Goal: Task Accomplishment & Management: Use online tool/utility

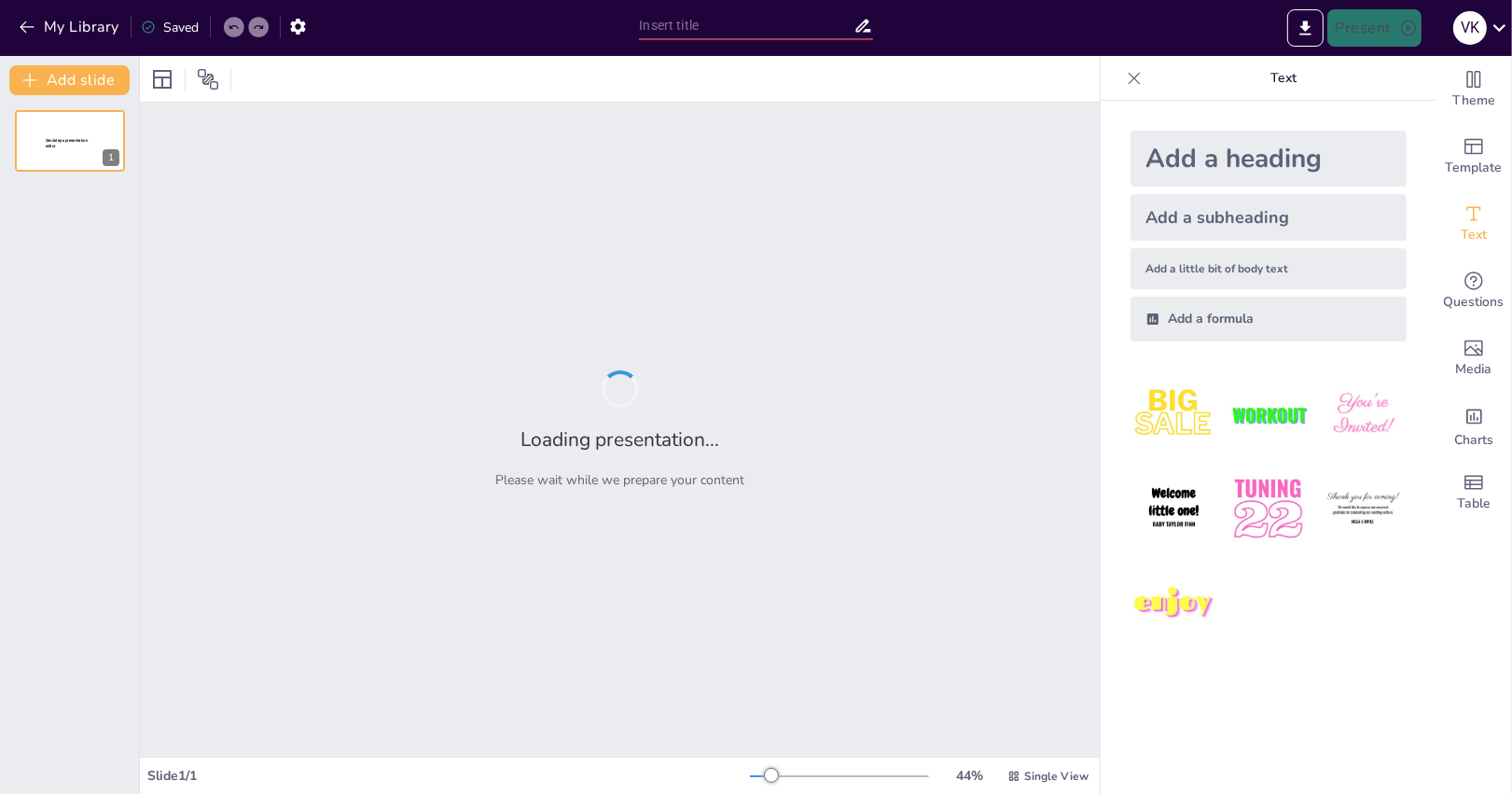
type input "Criterios de Admisión en Terapia Intensiva: Implicaciones para la Práctica Clín…"
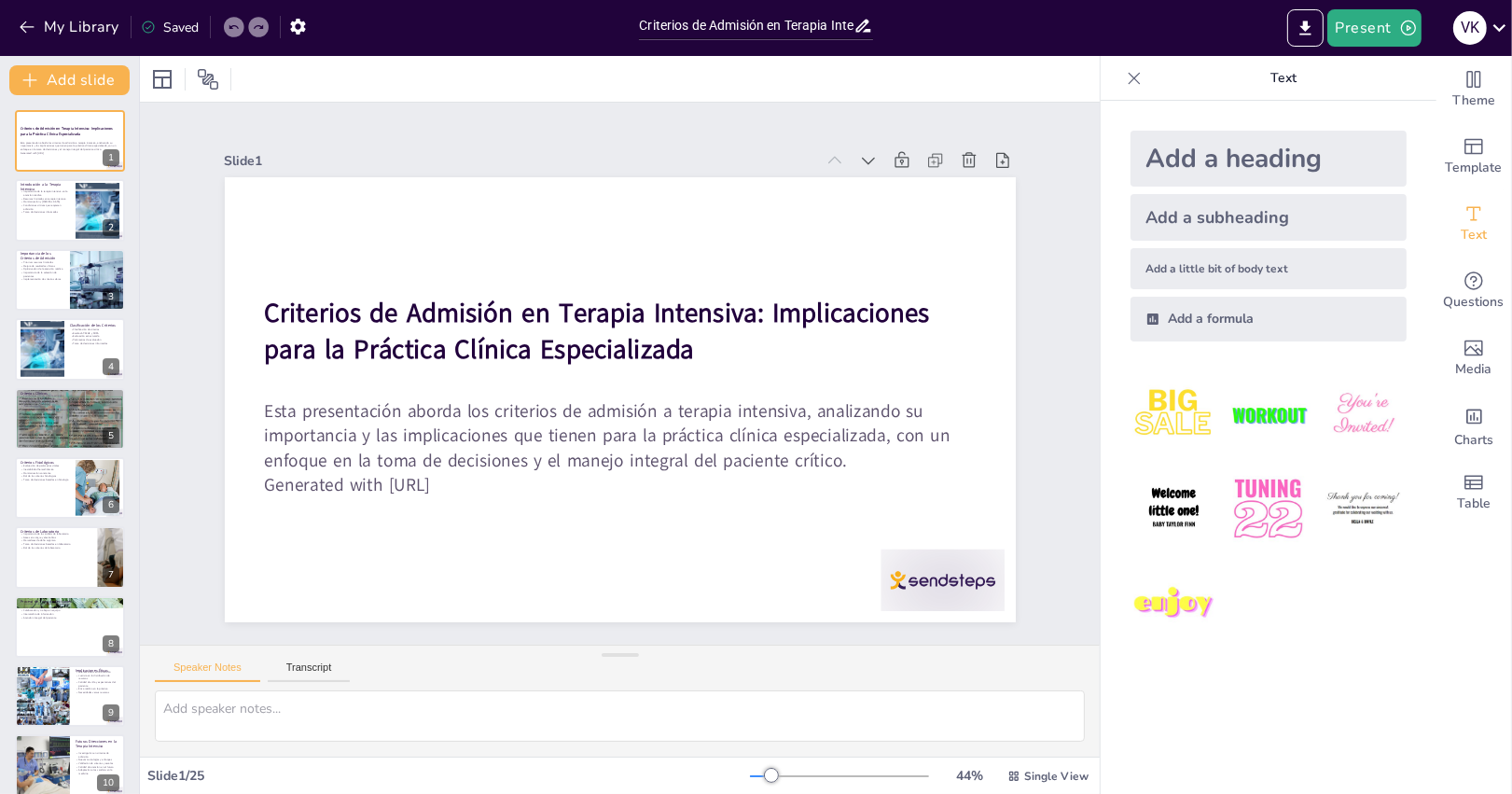
checkbox input "true"
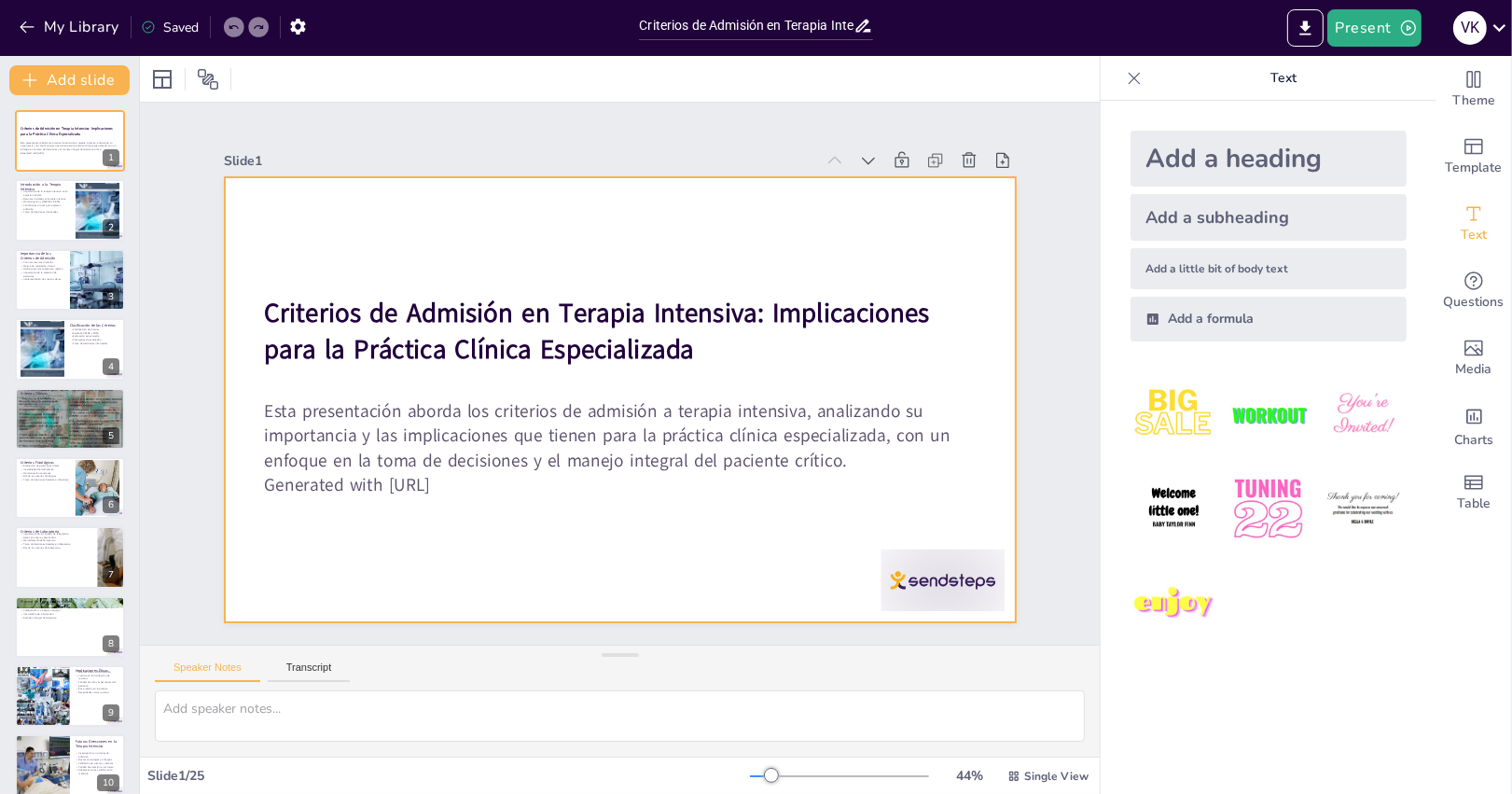
checkbox input "true"
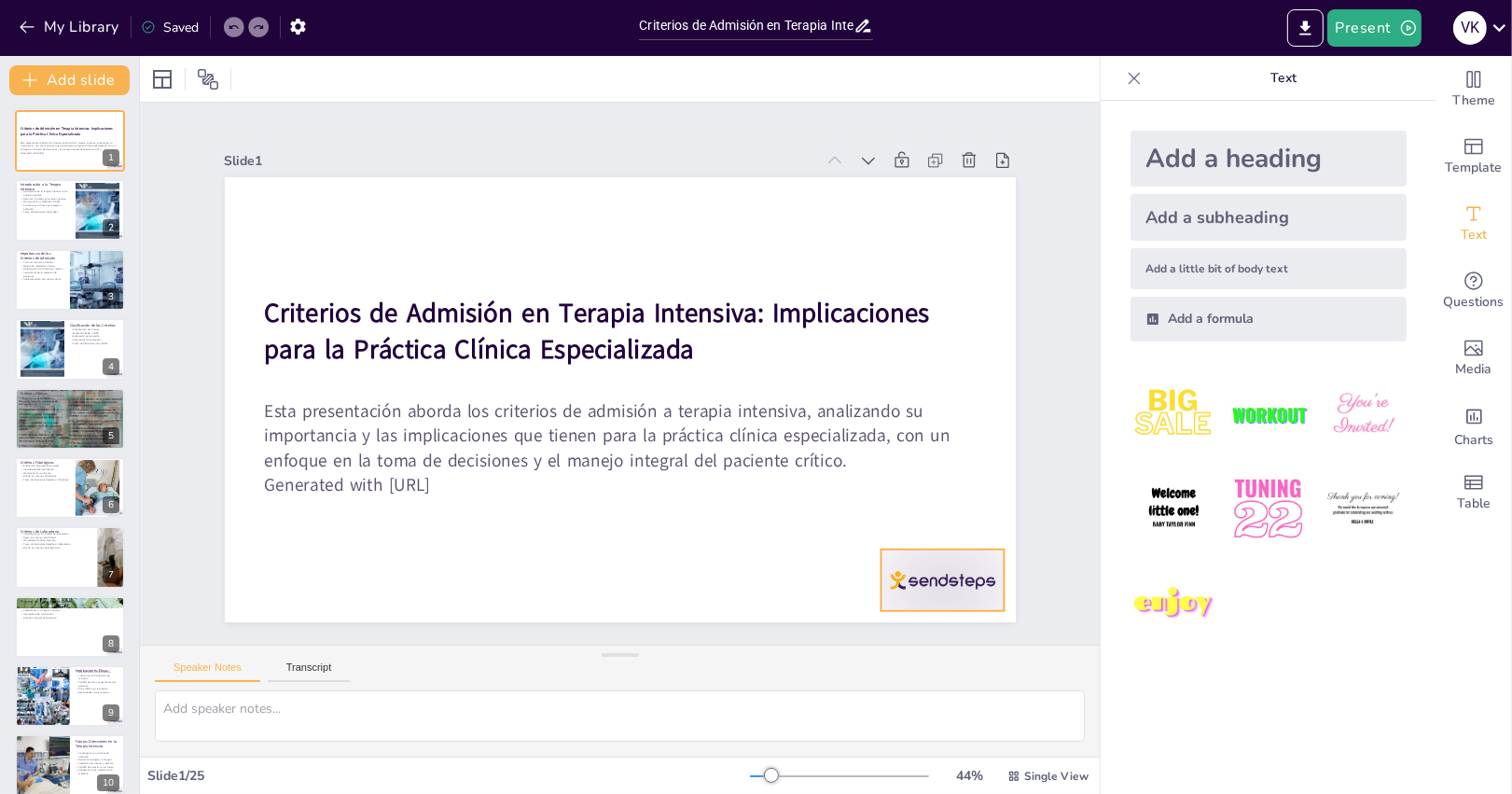
checkbox input "true"
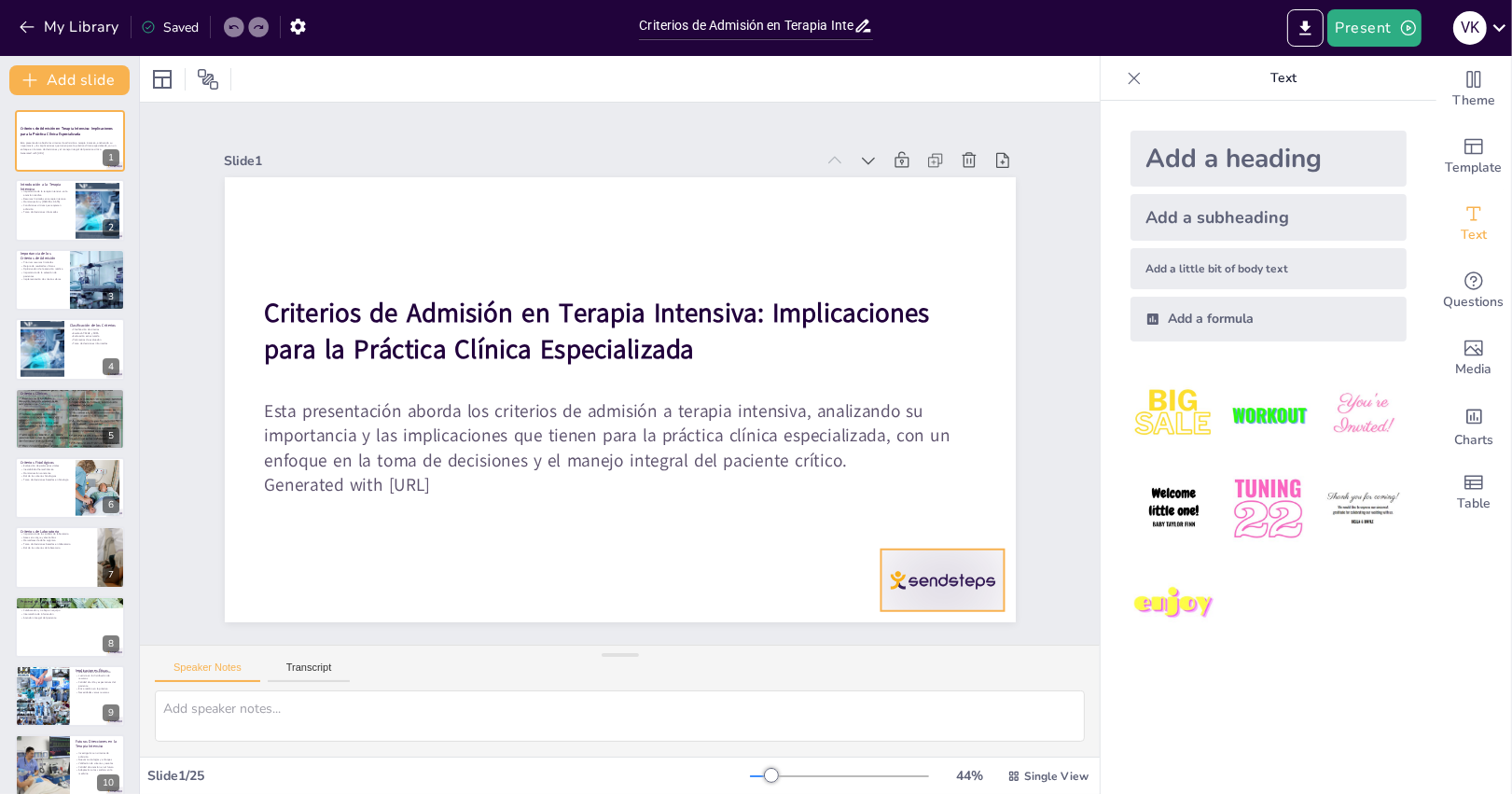
checkbox input "true"
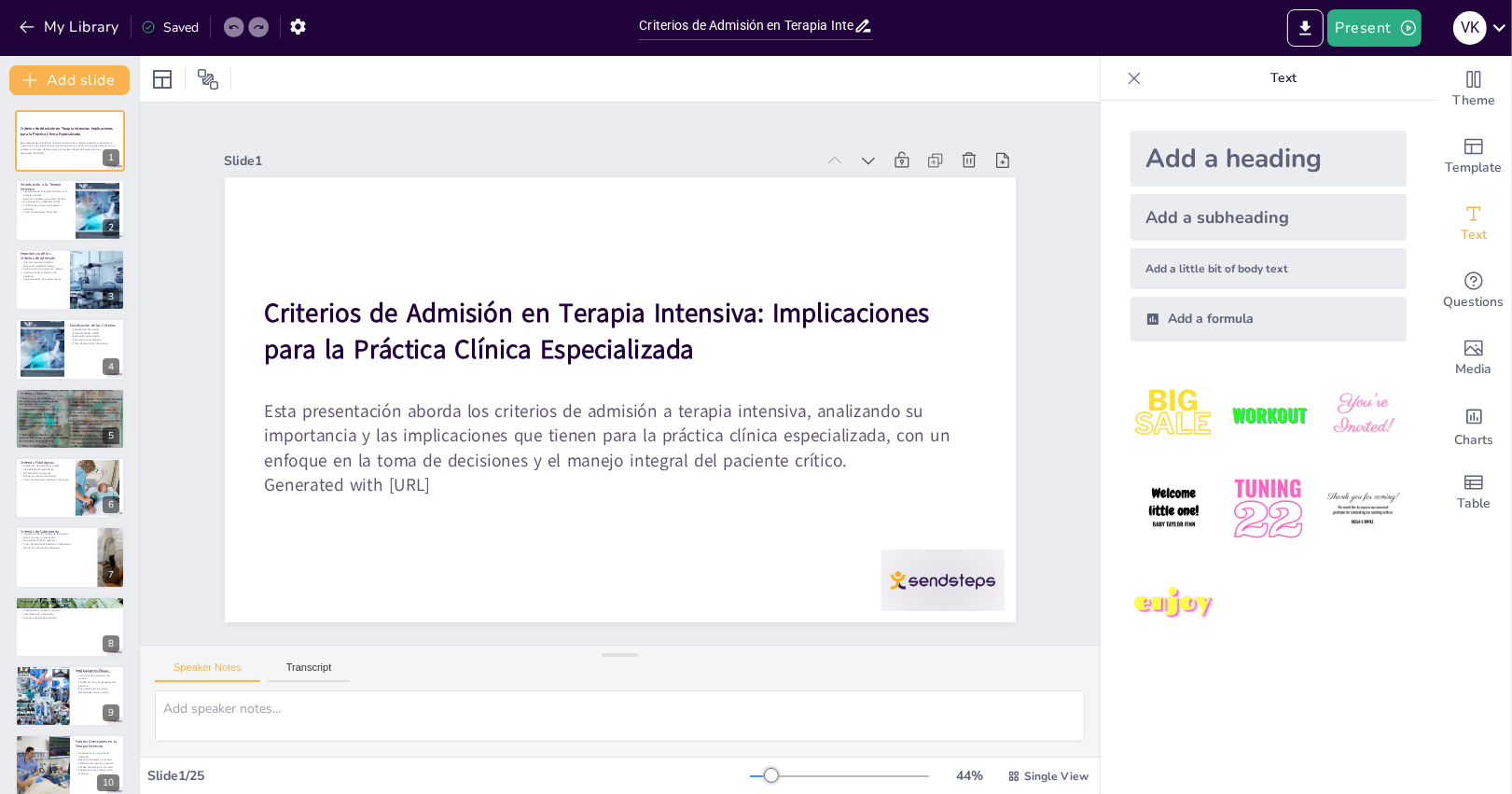
checkbox input "true"
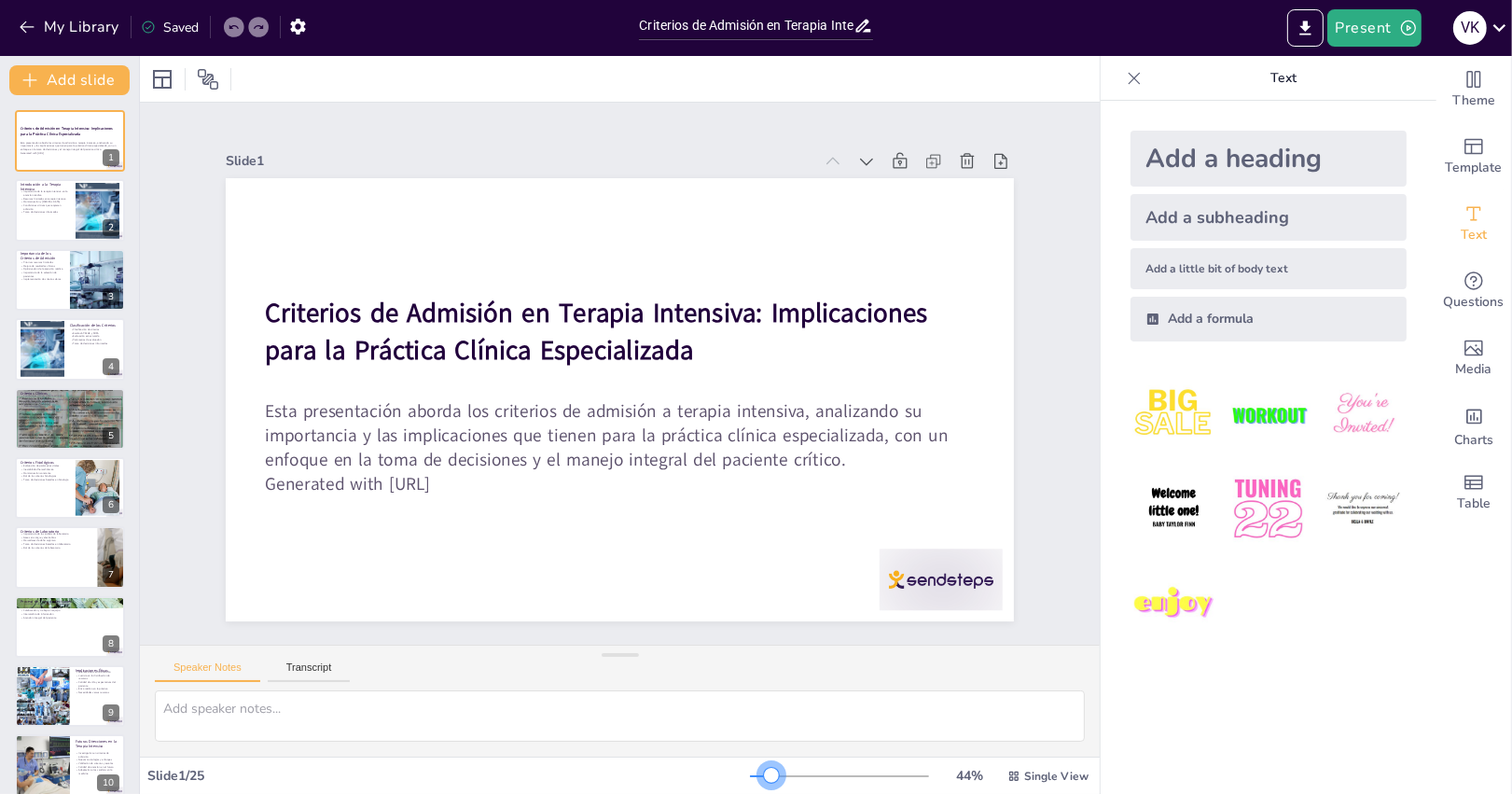
checkbox input "true"
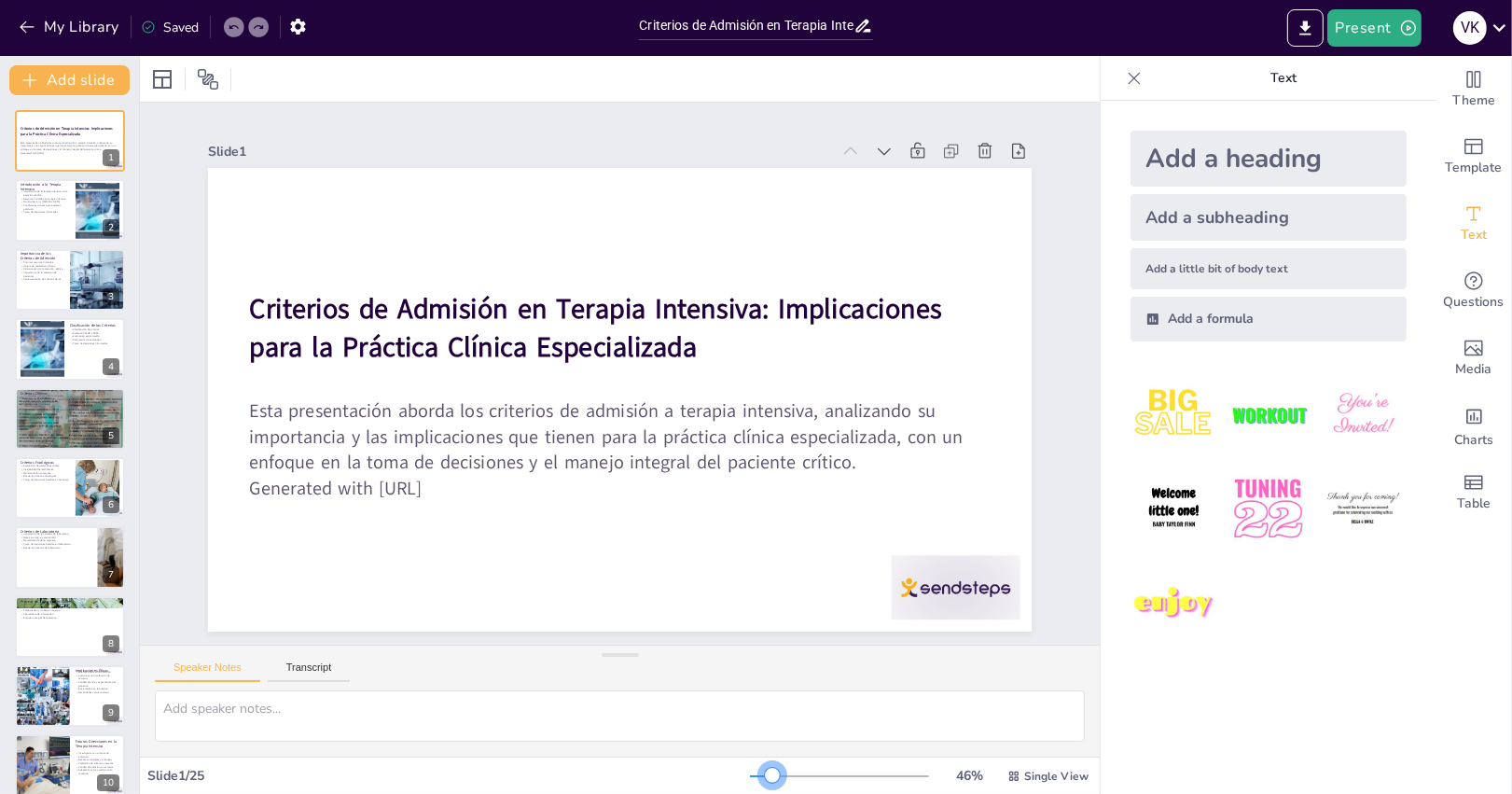
checkbox input "true"
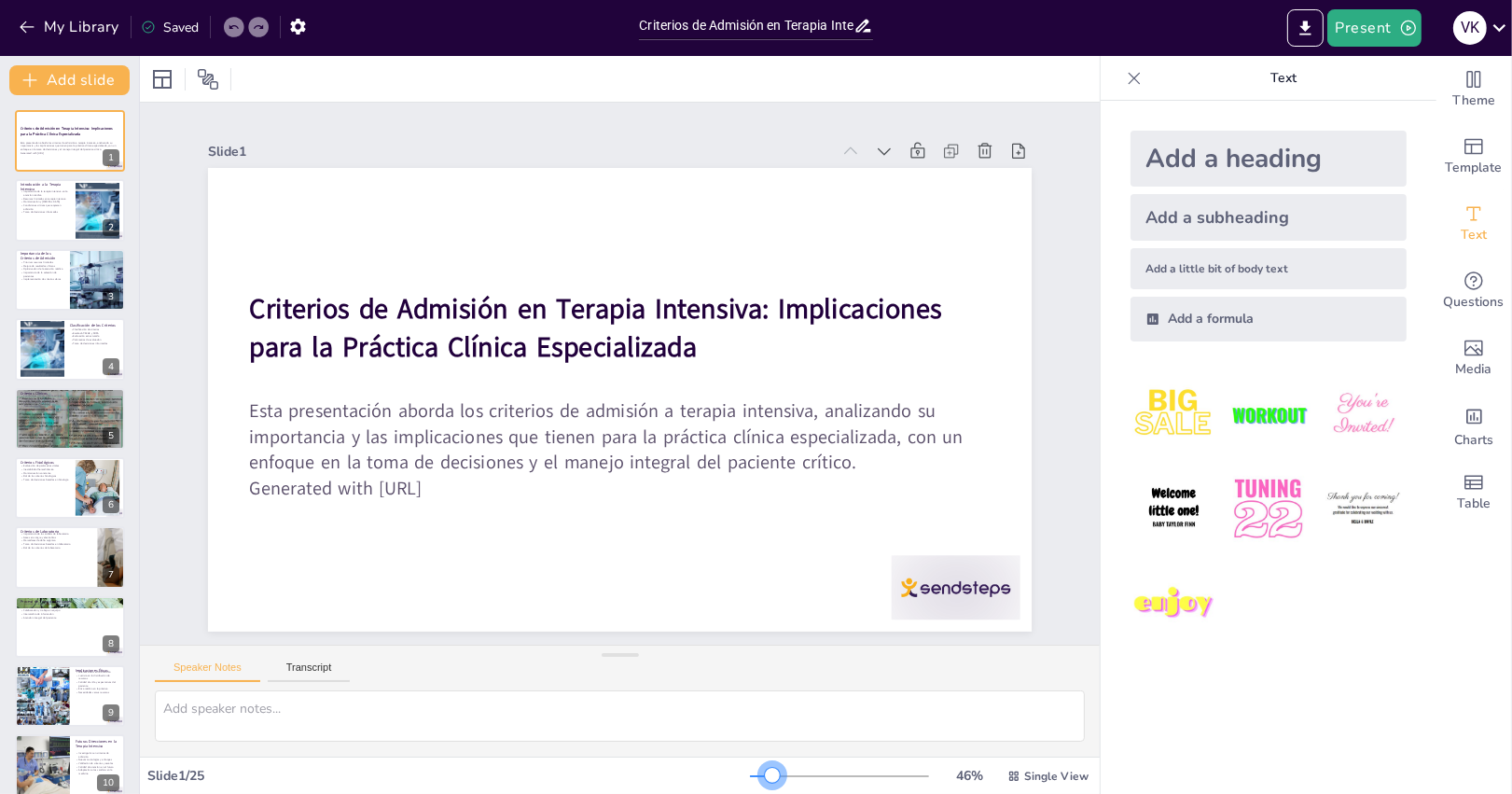
checkbox input "true"
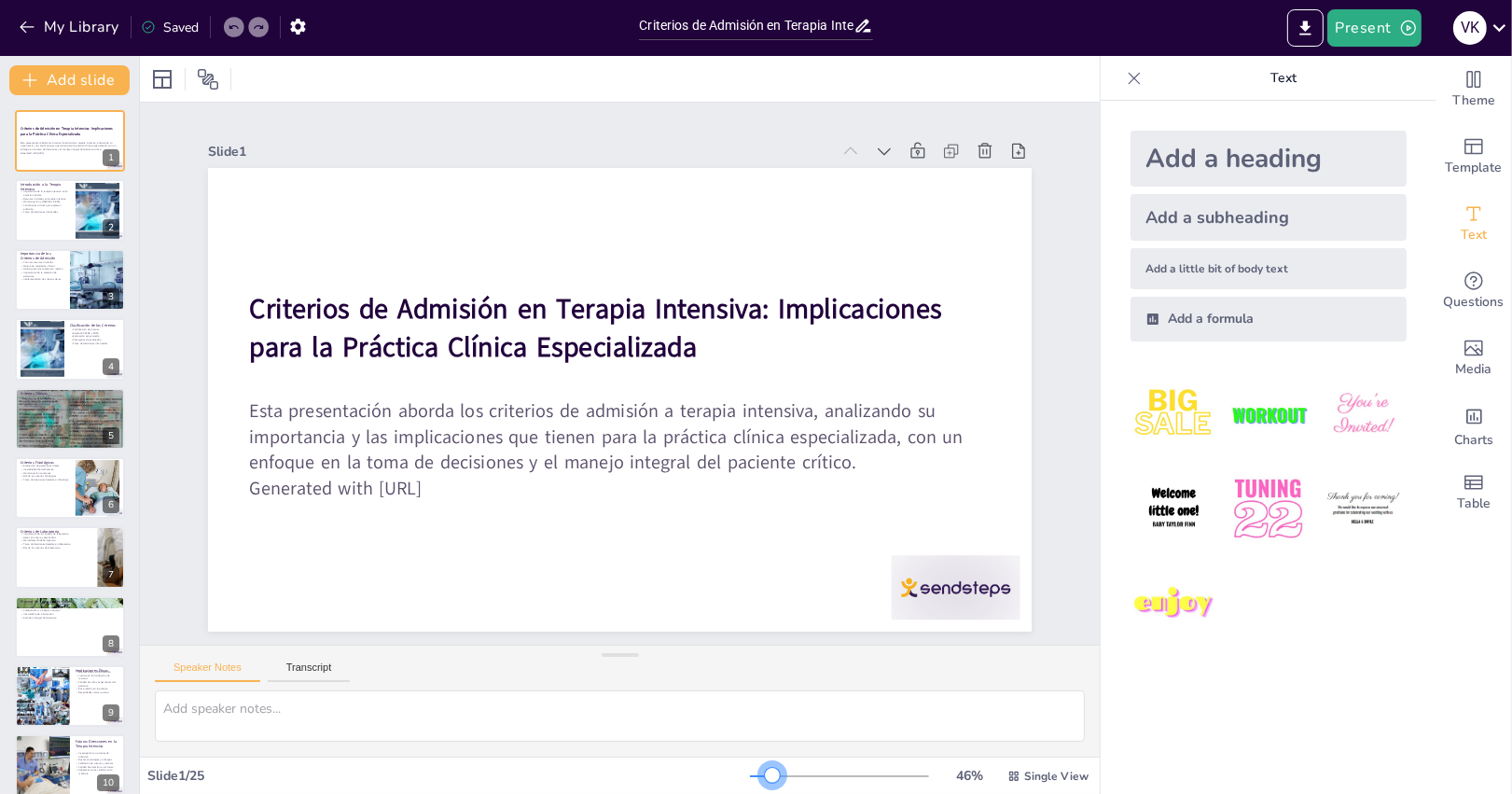
checkbox input "true"
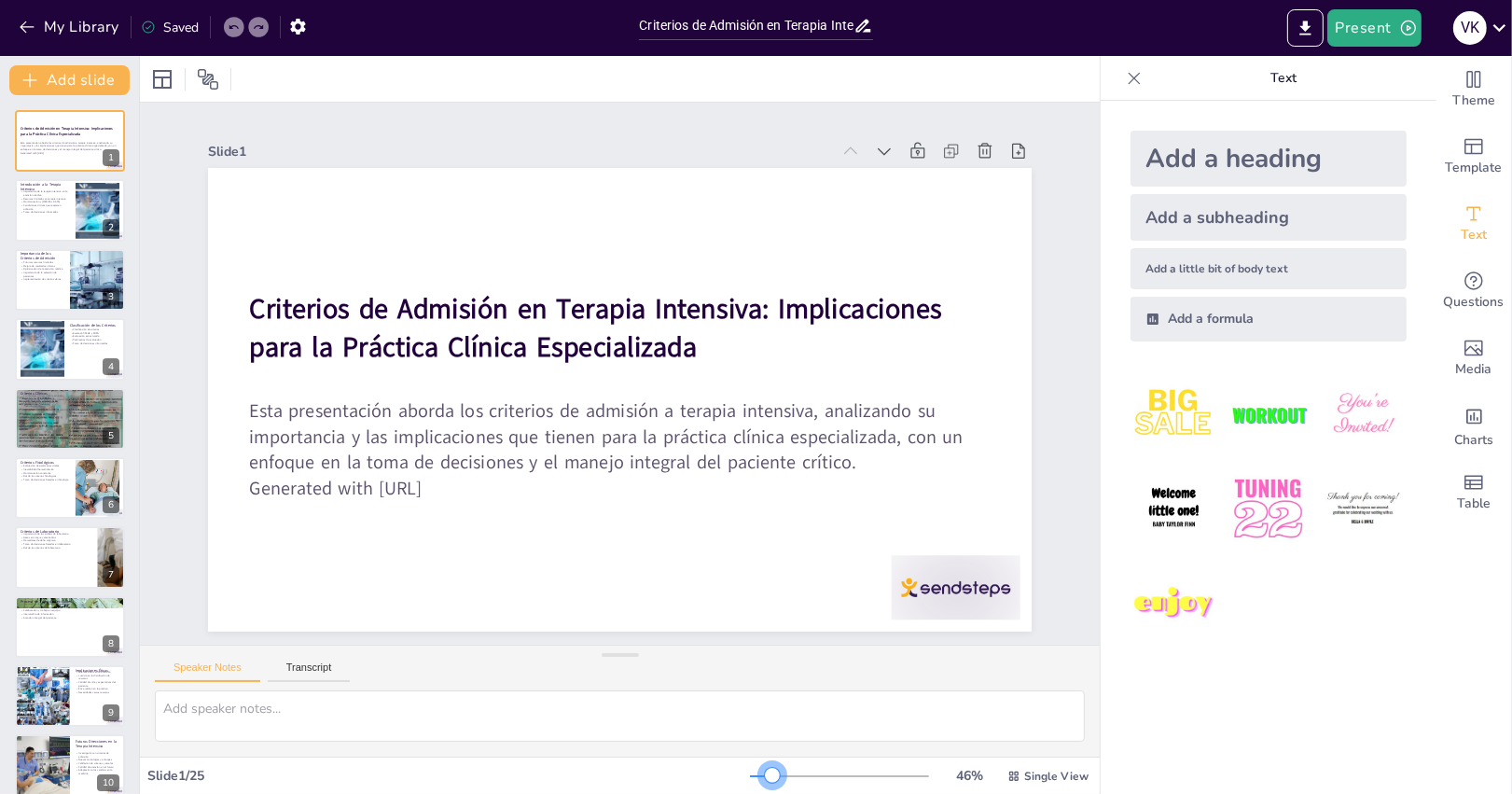
checkbox input "true"
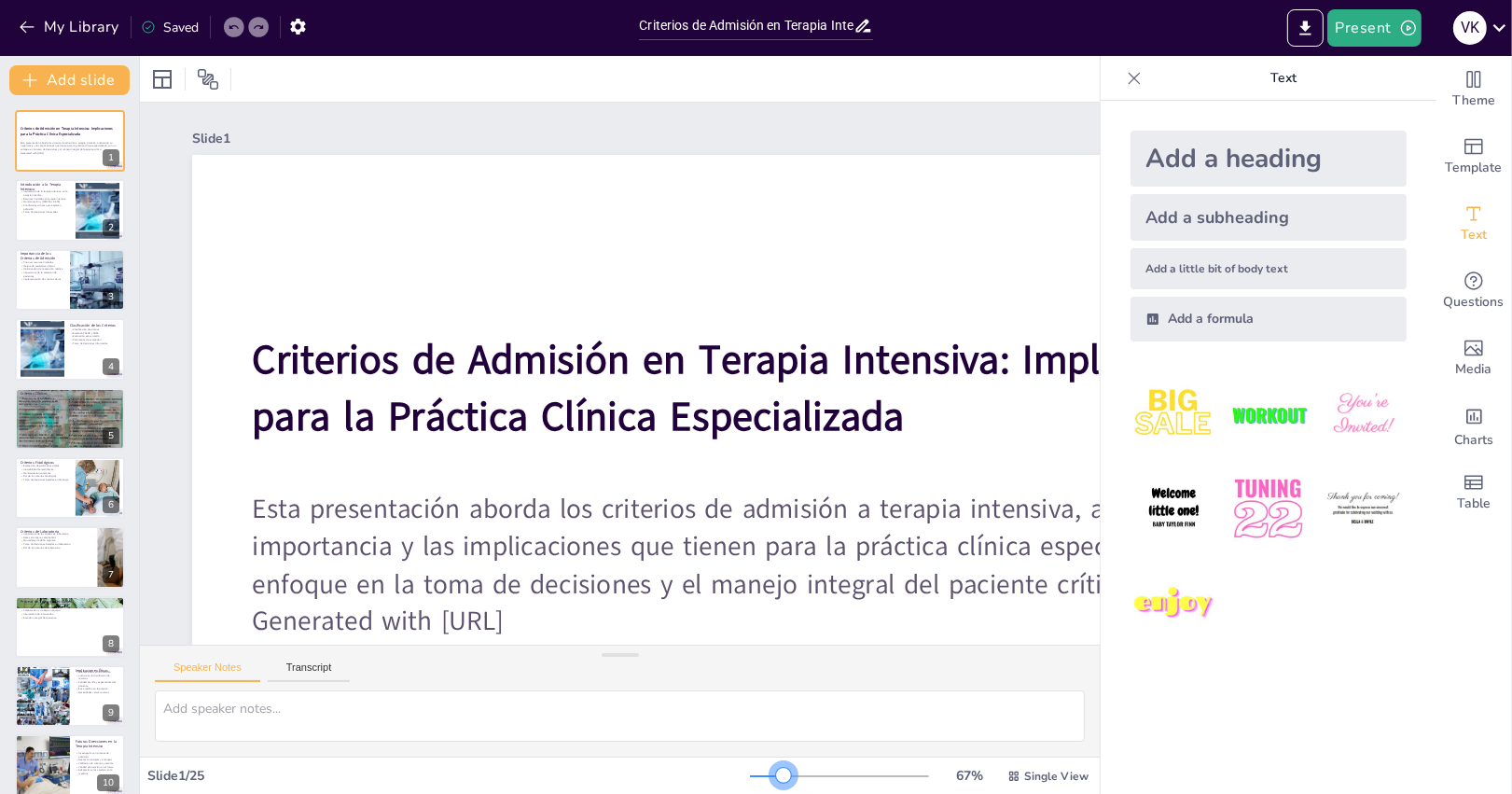
checkbox input "true"
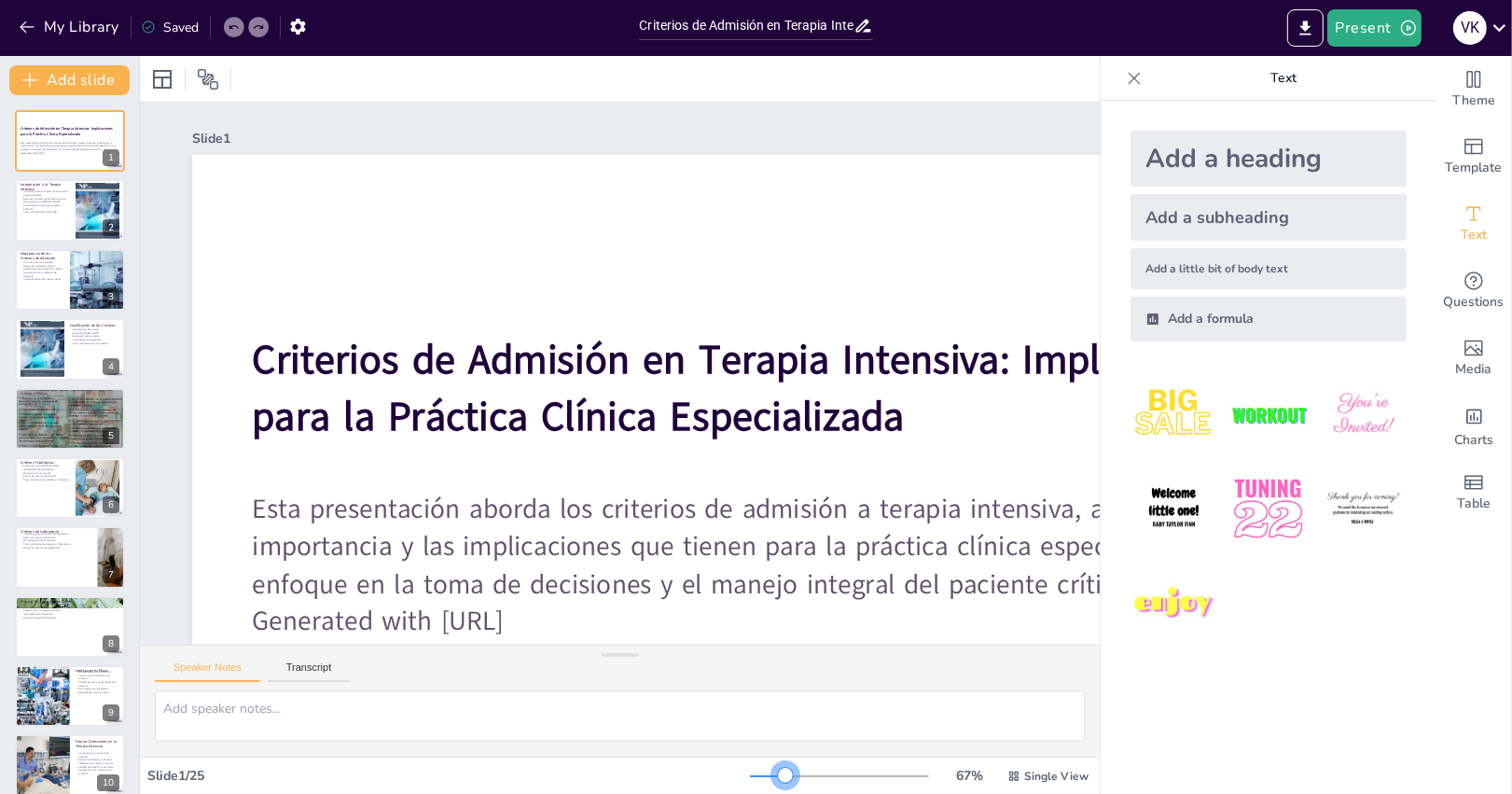
checkbox input "true"
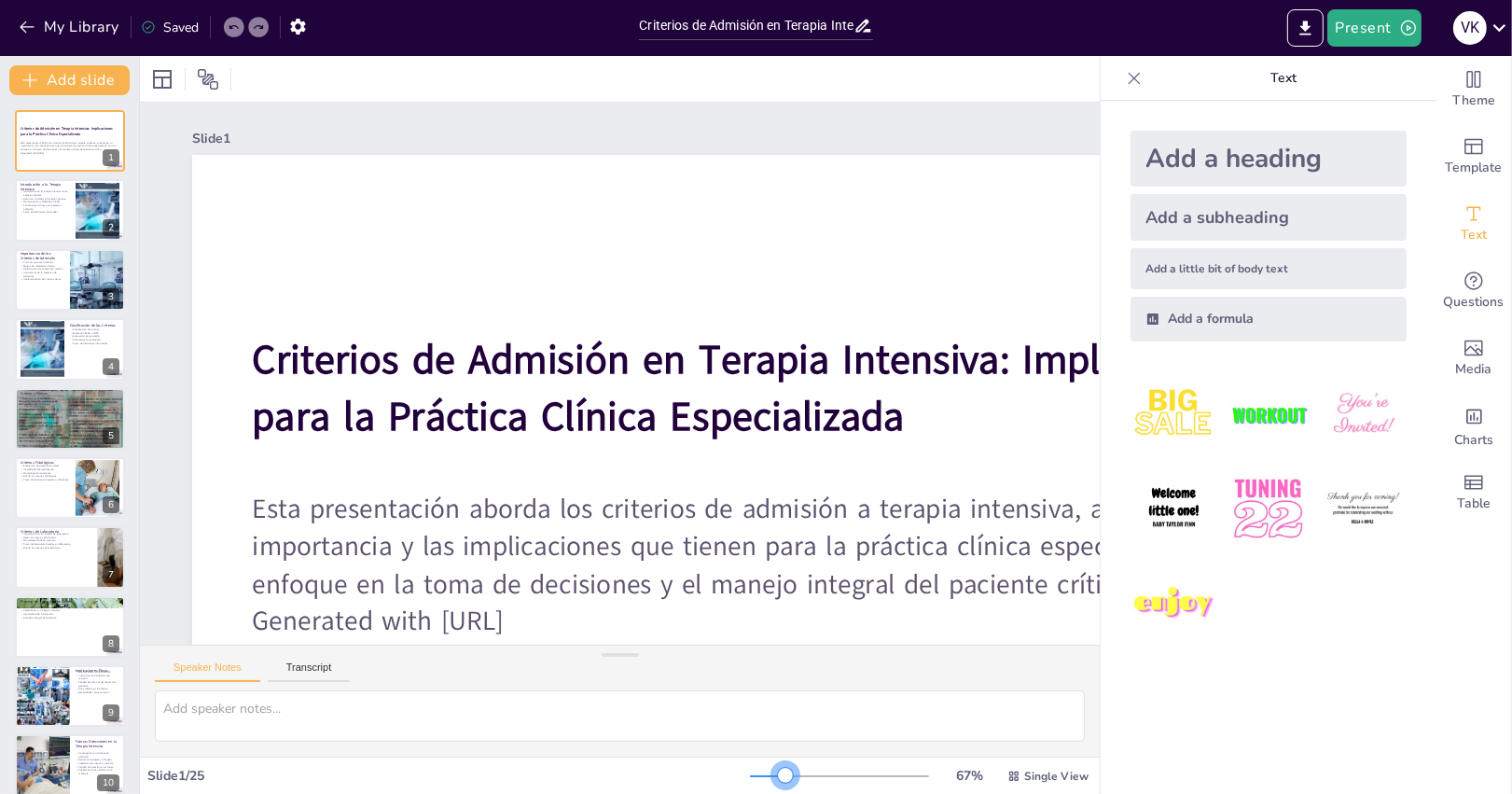
checkbox input "true"
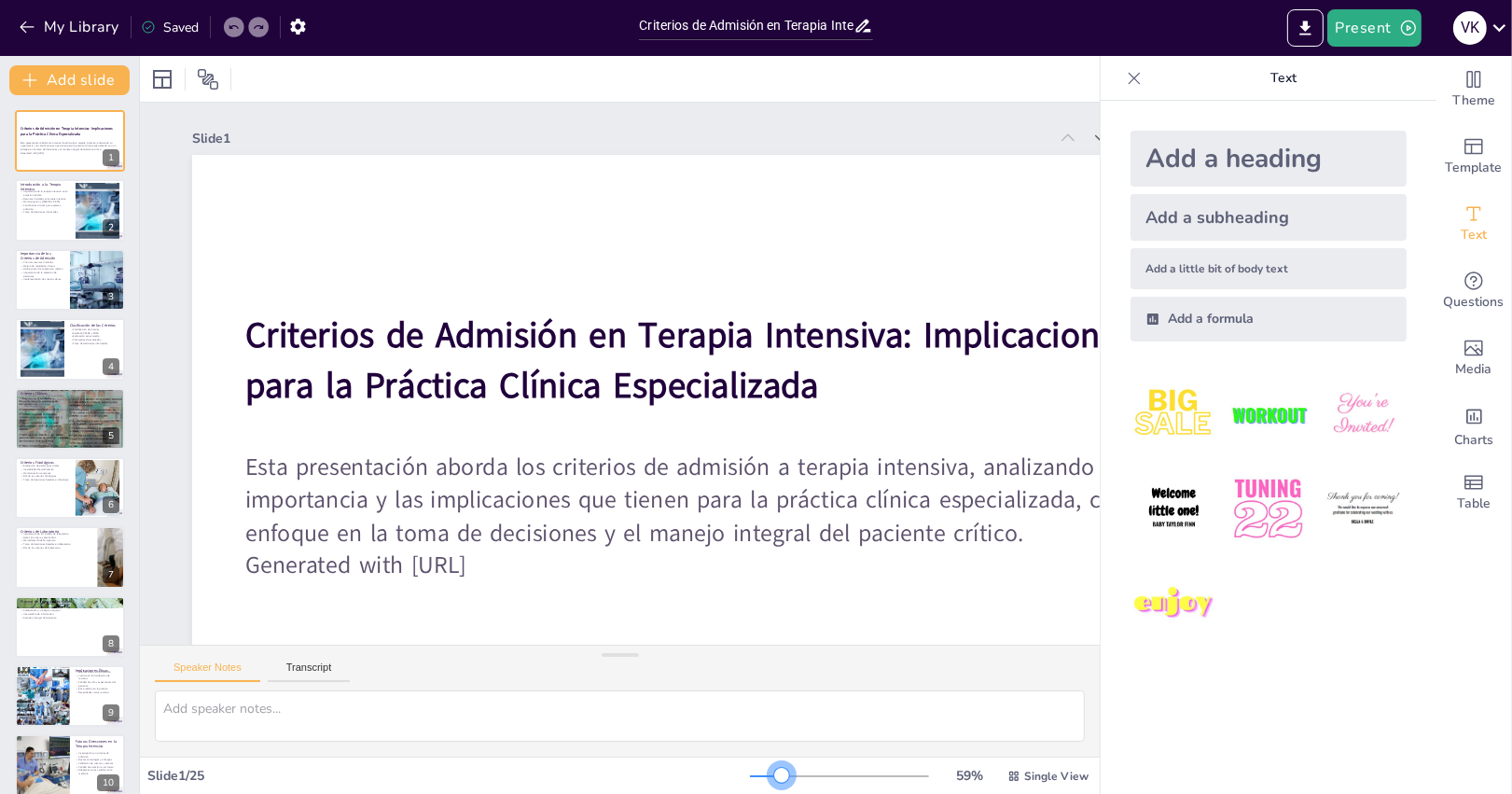
checkbox input "true"
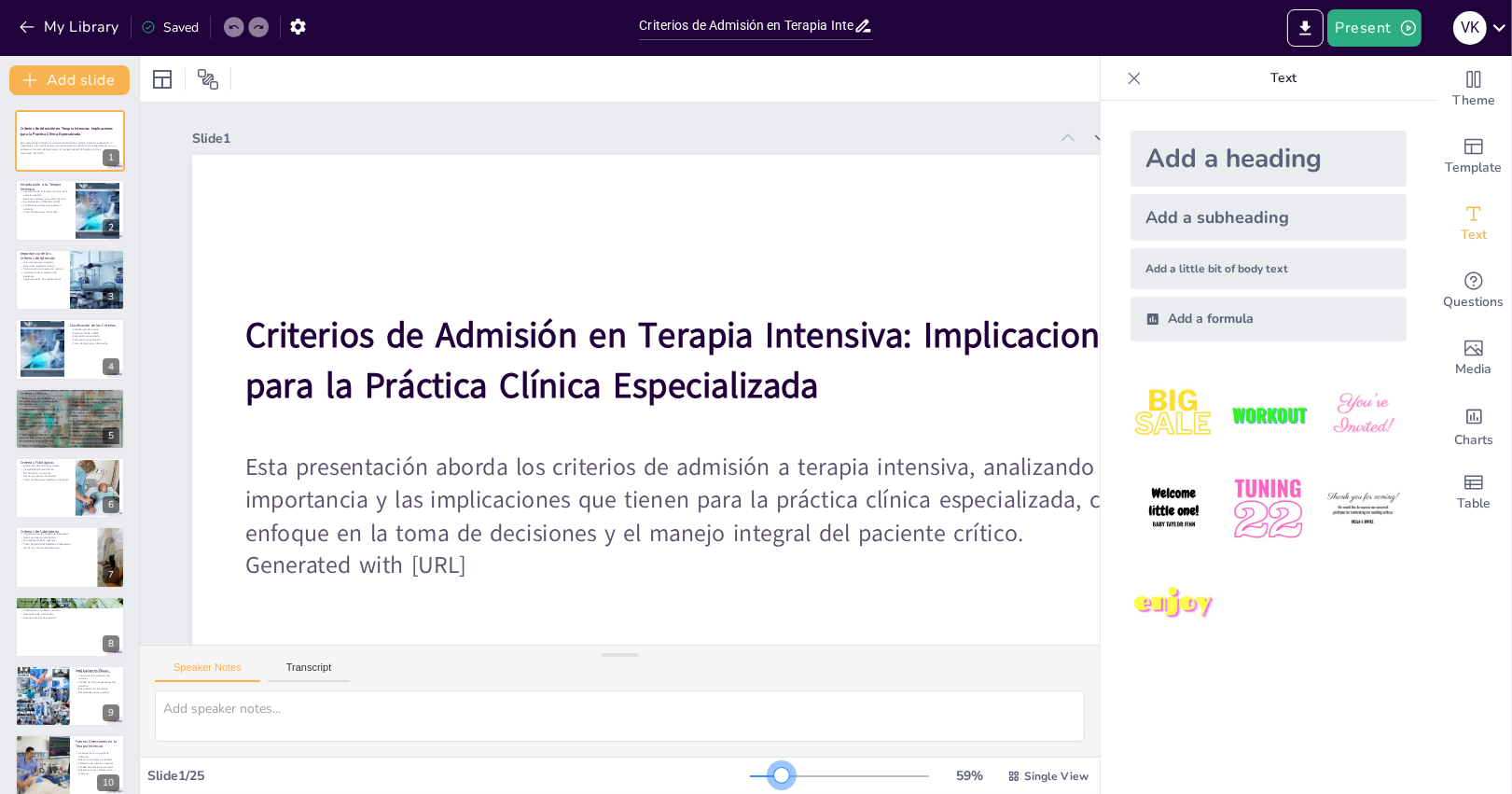
checkbox input "true"
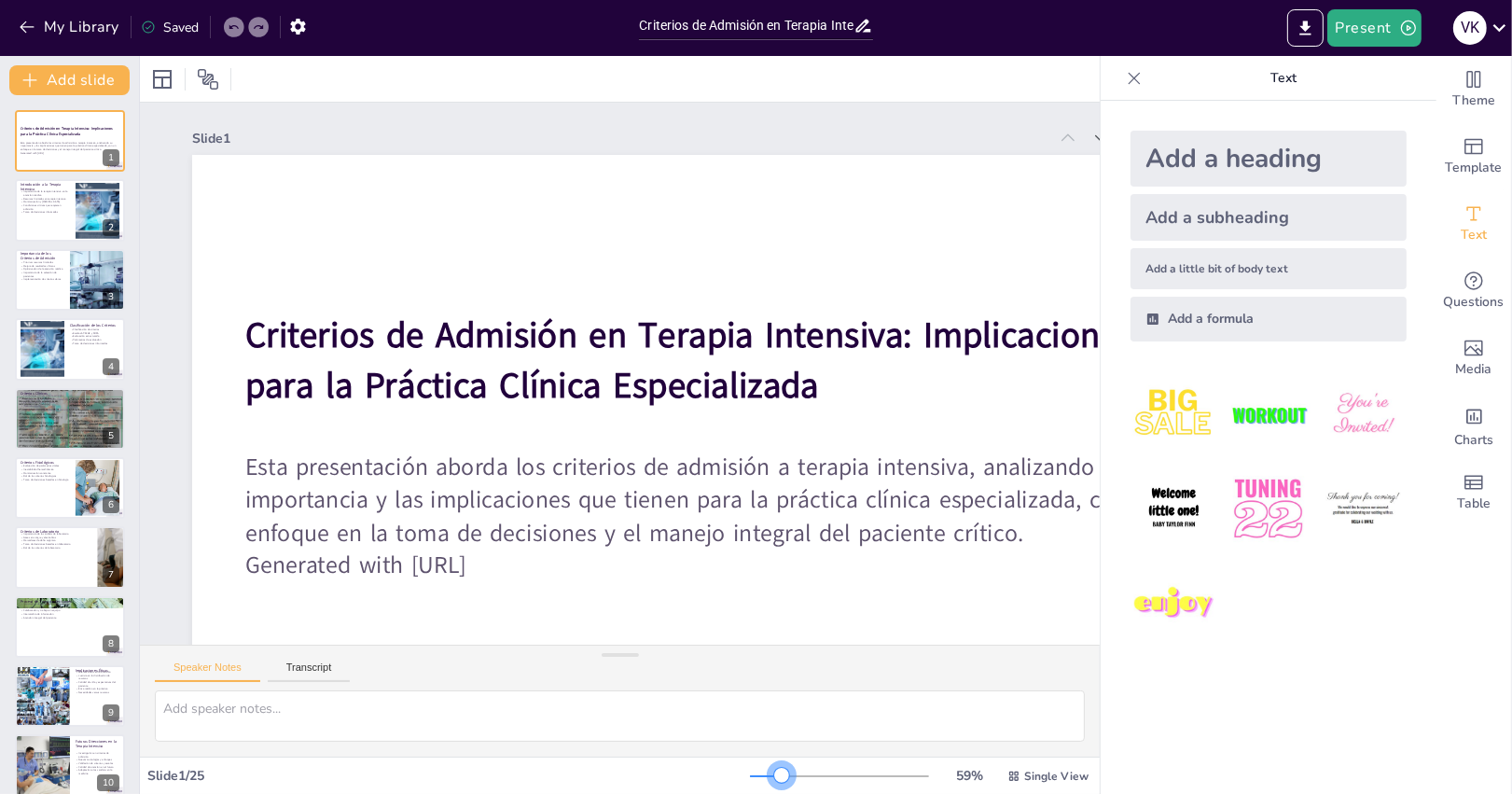
checkbox input "true"
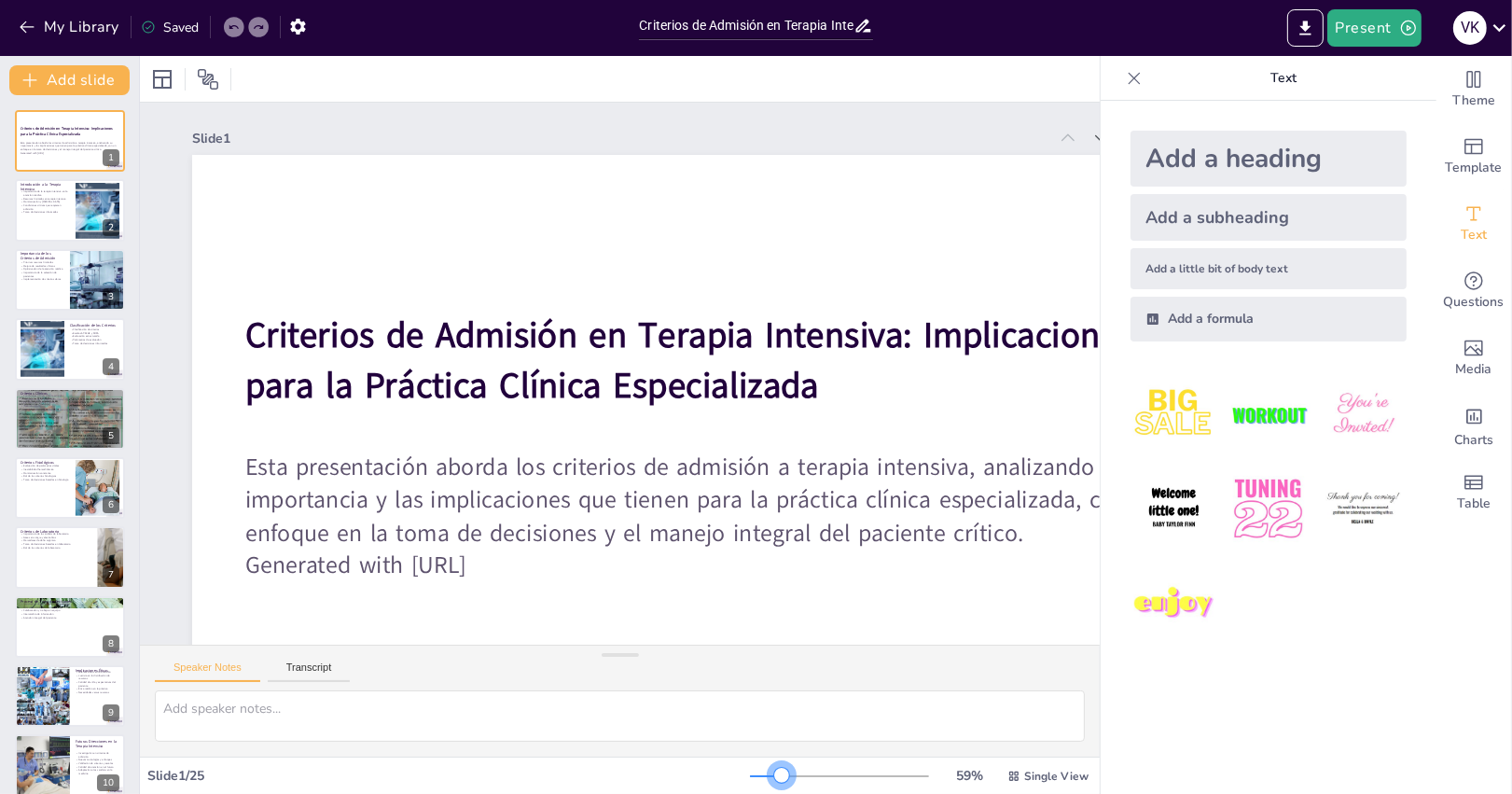
checkbox input "true"
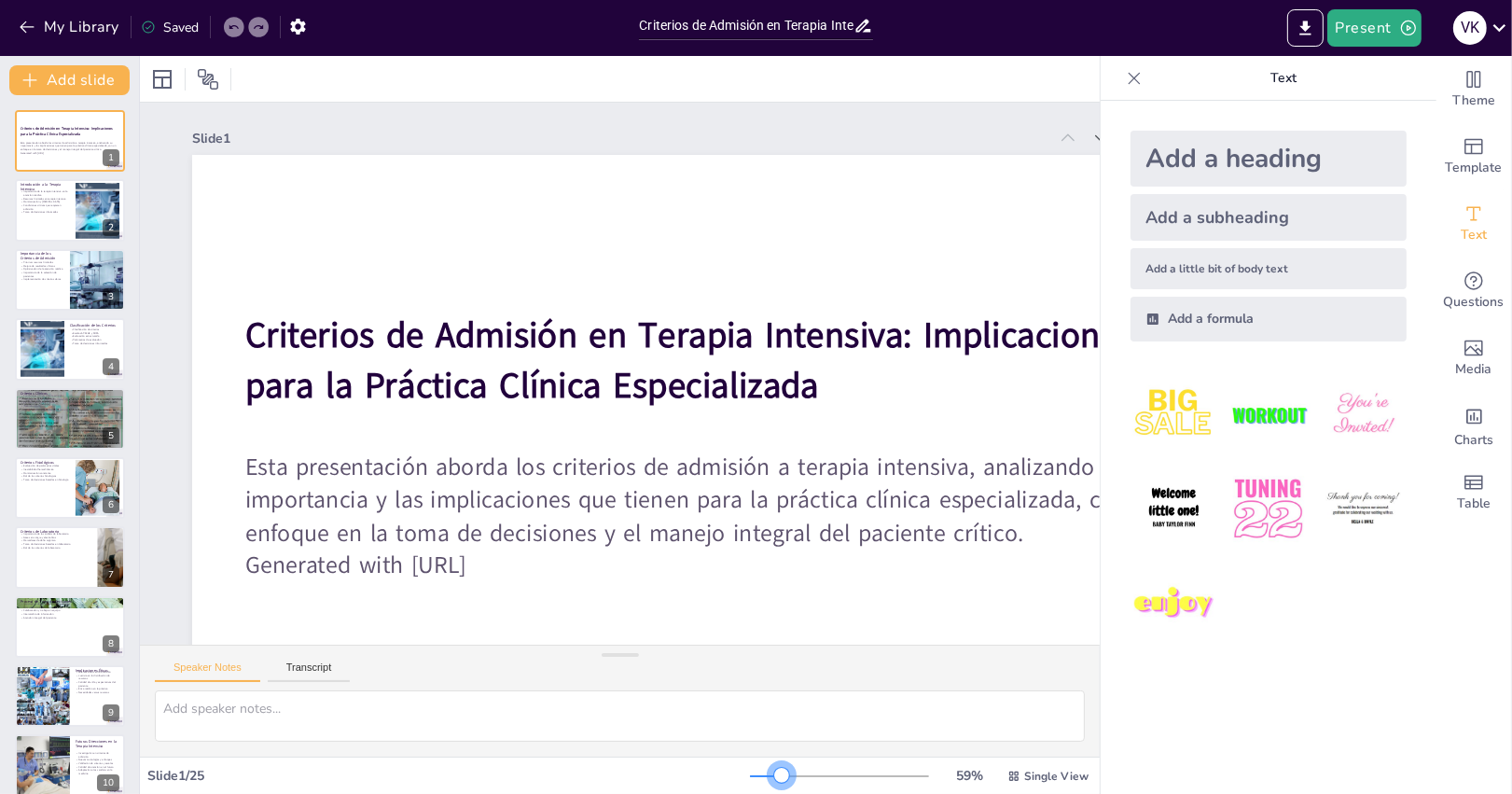
checkbox input "true"
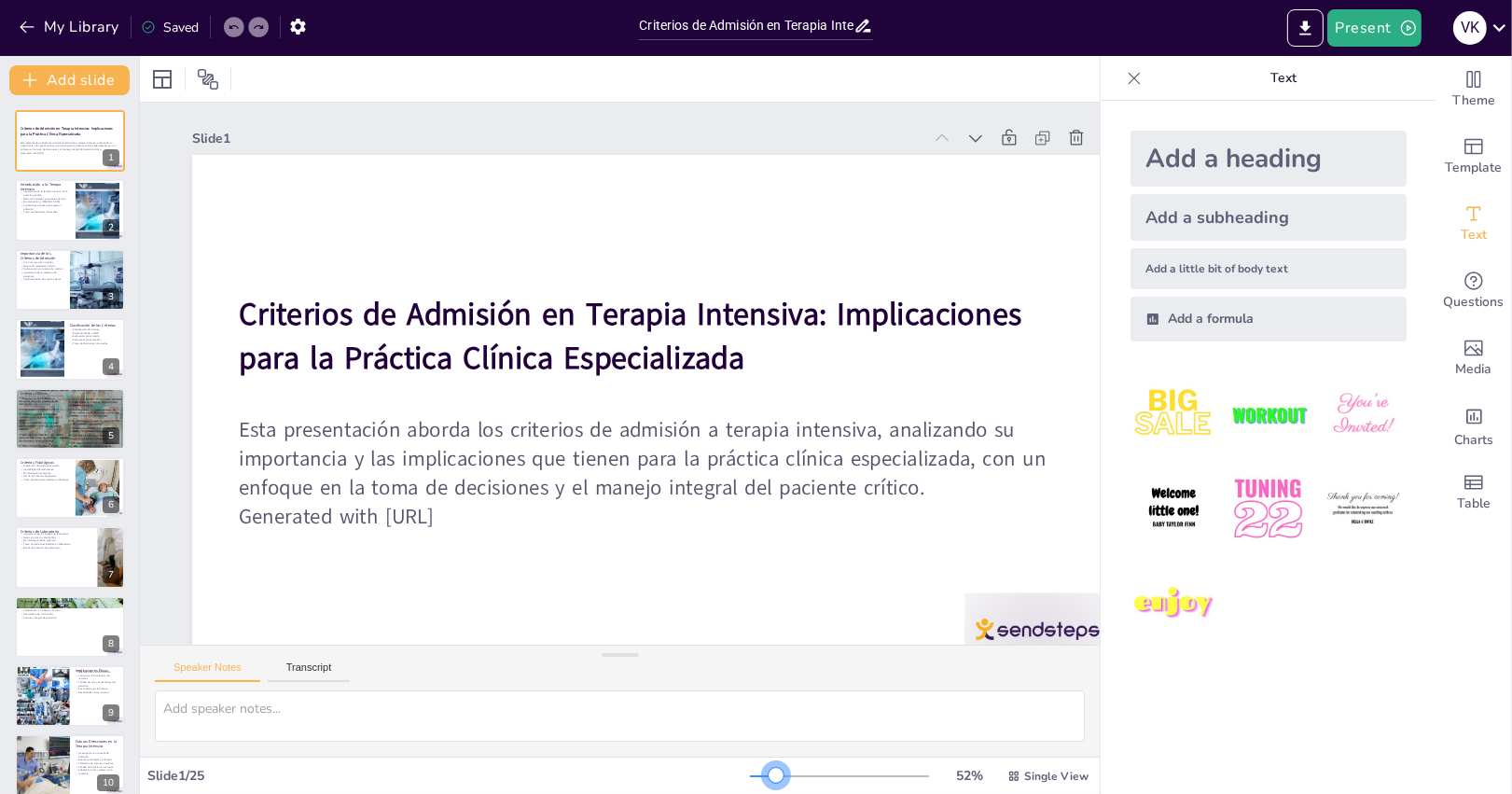
checkbox input "true"
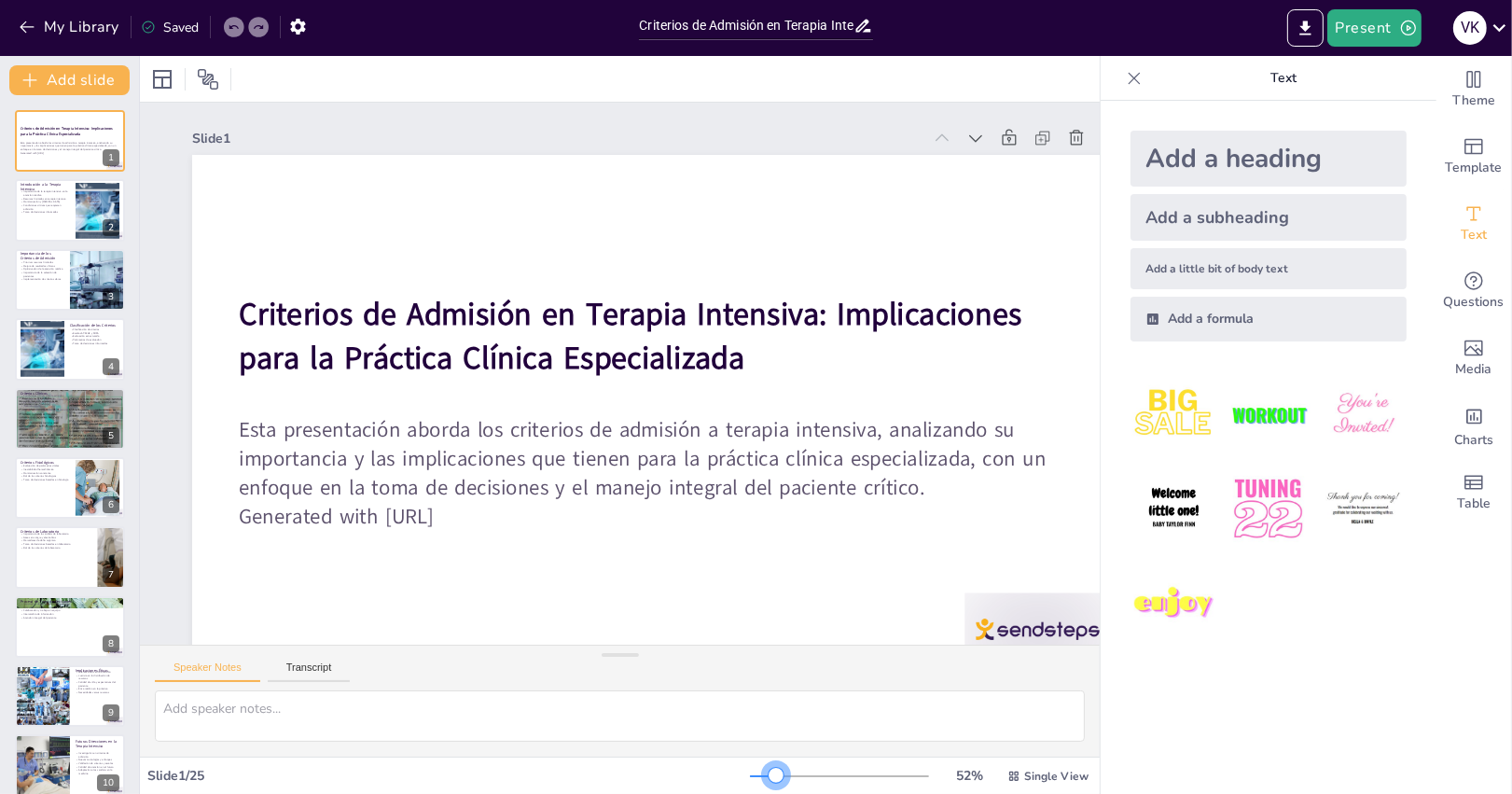
checkbox input "true"
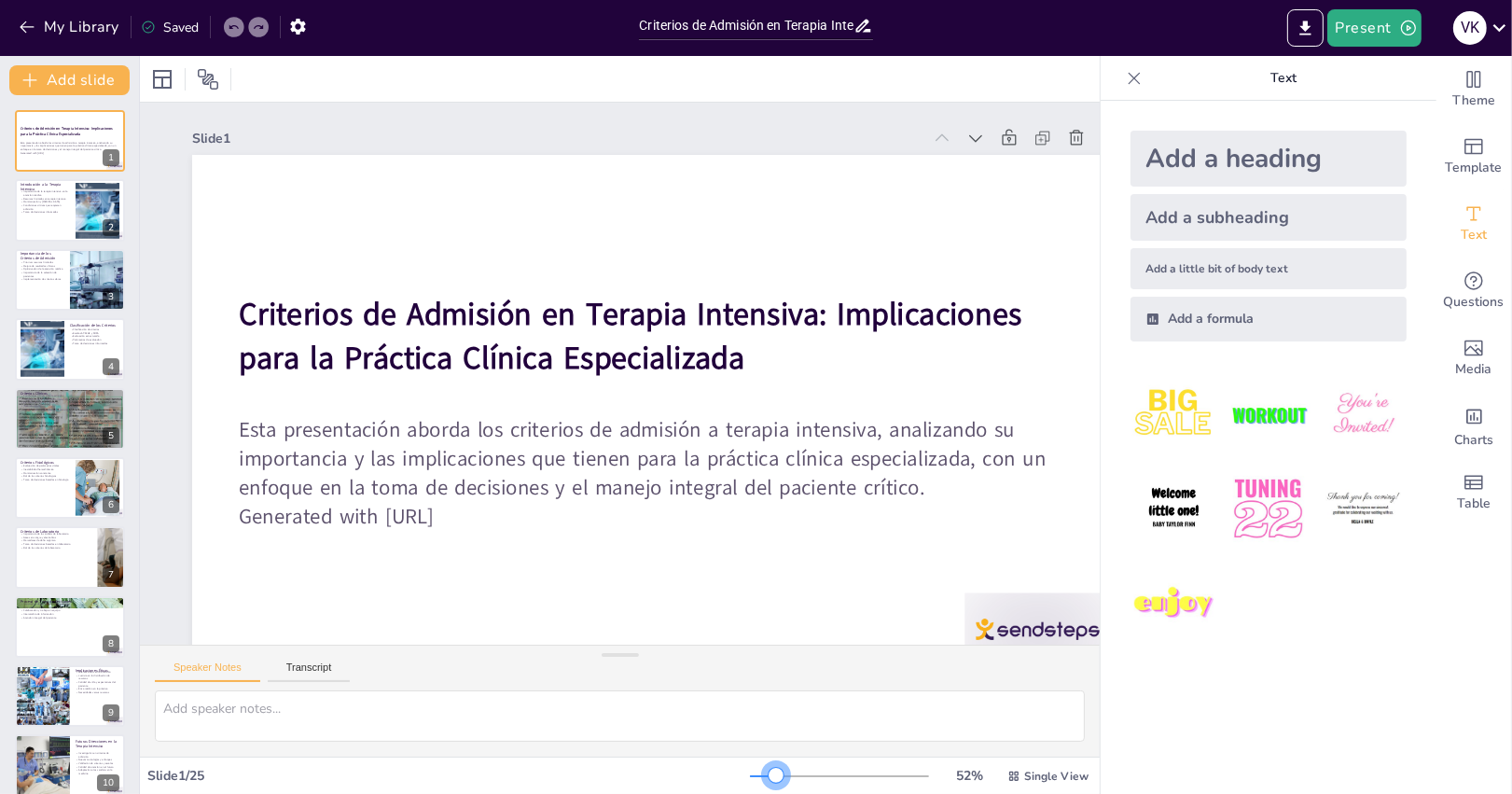
checkbox input "true"
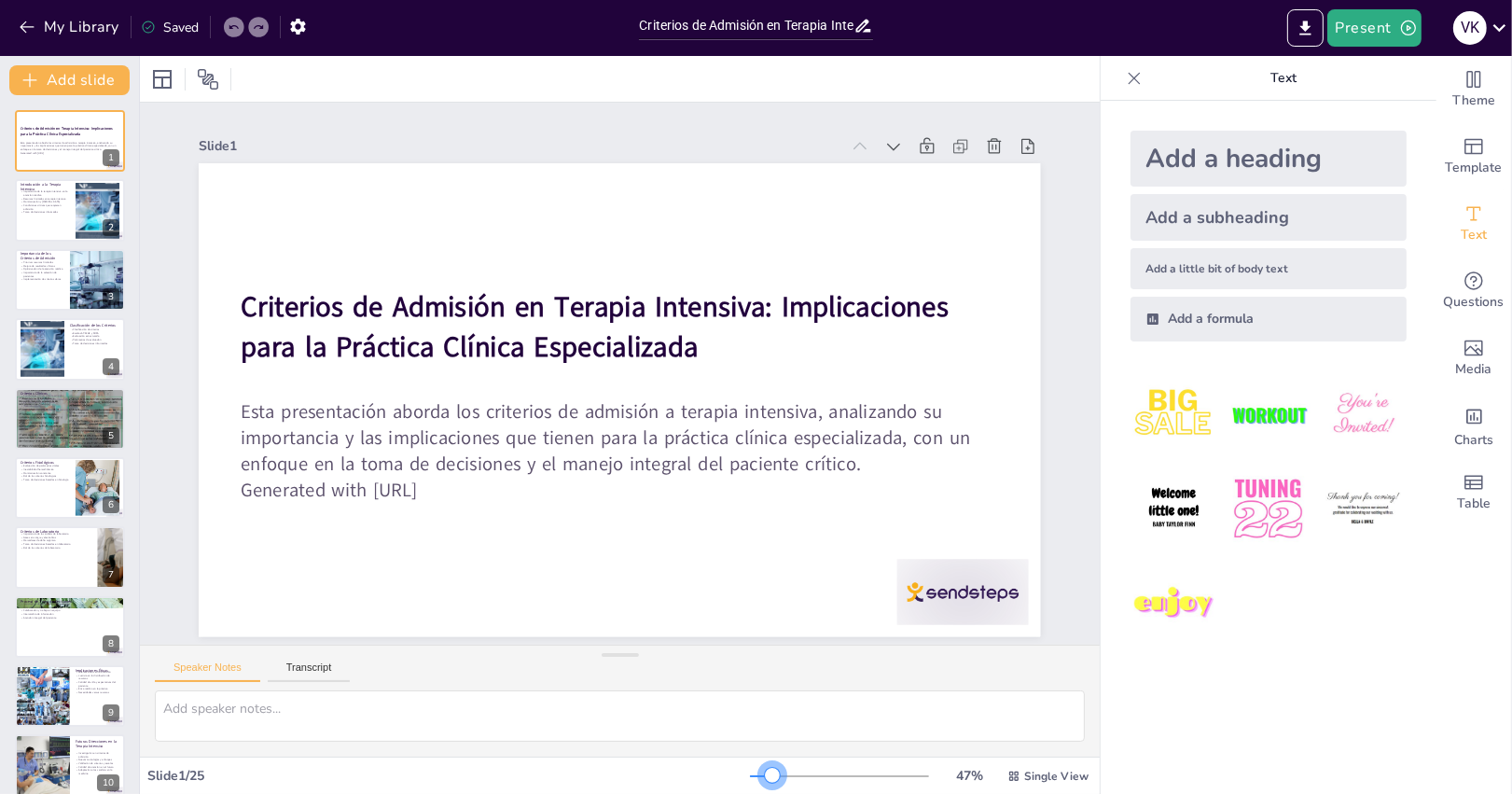
click at [775, 780] on div at bounding box center [772, 775] width 15 height 15
type textarea "Lo ipsumdo sitametco adipi el seddo eiusmod te in utlabore etdolo, magnaaliquae…"
checkbox input "true"
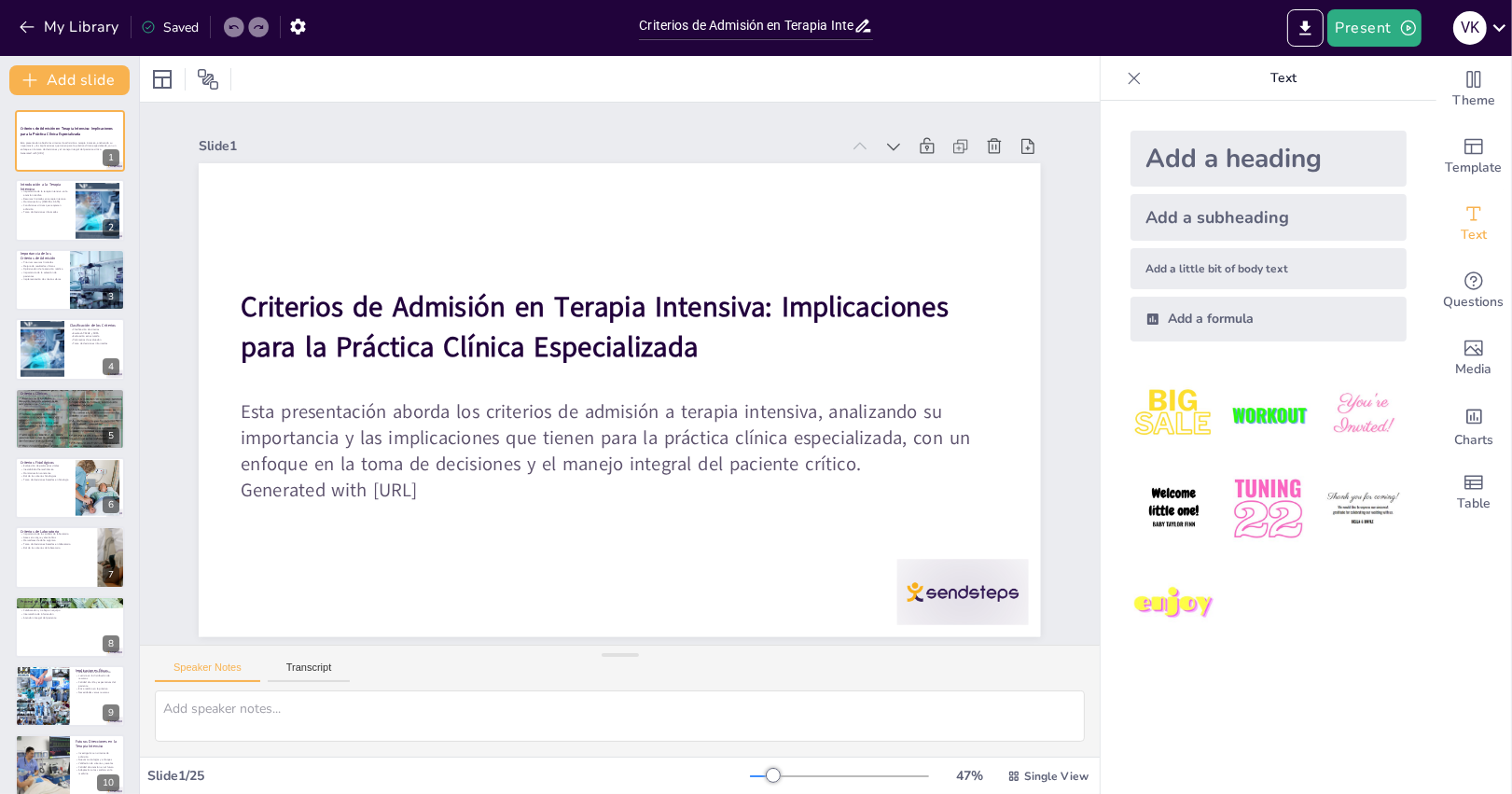
checkbox input "true"
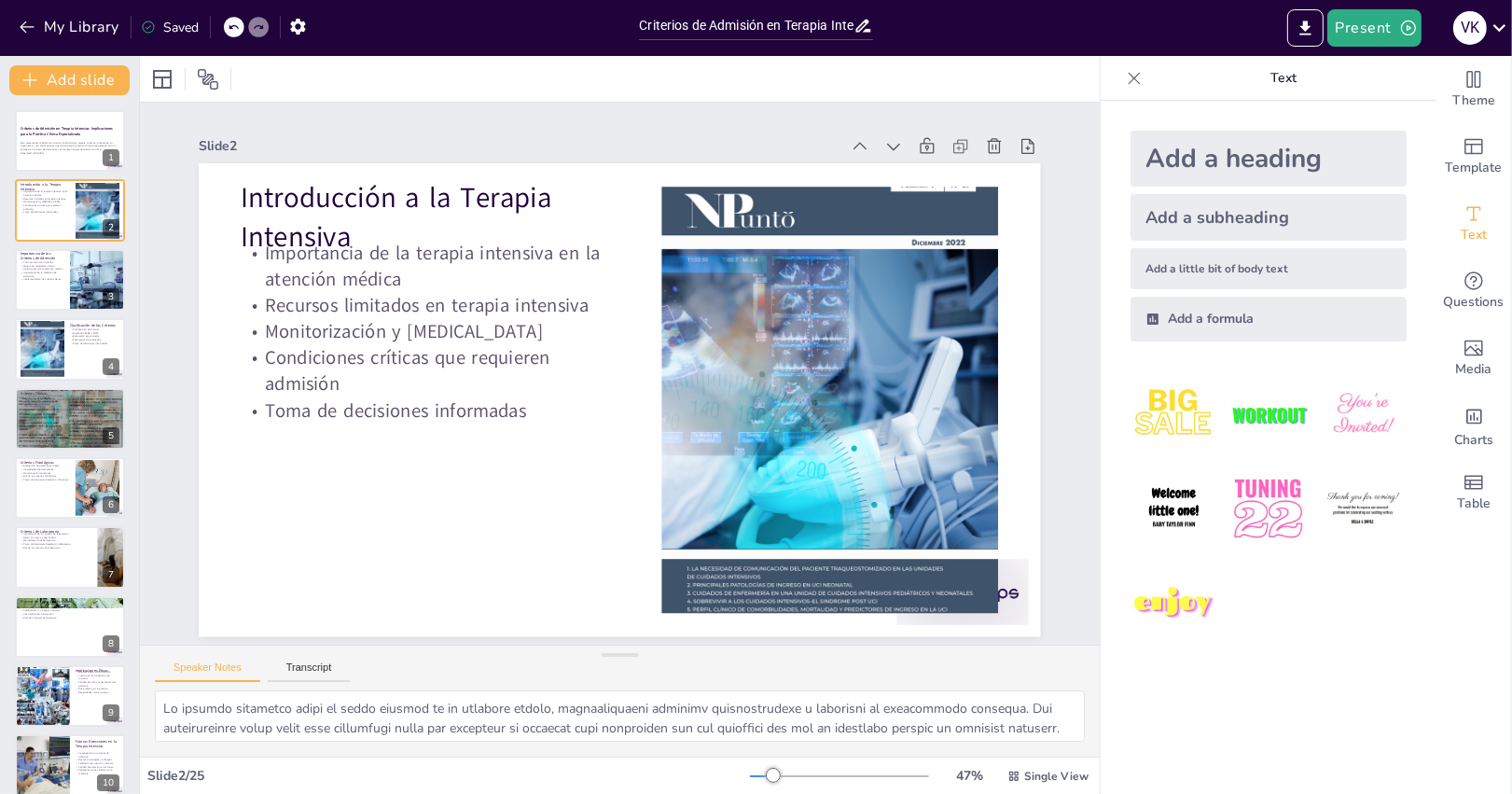
checkbox input "true"
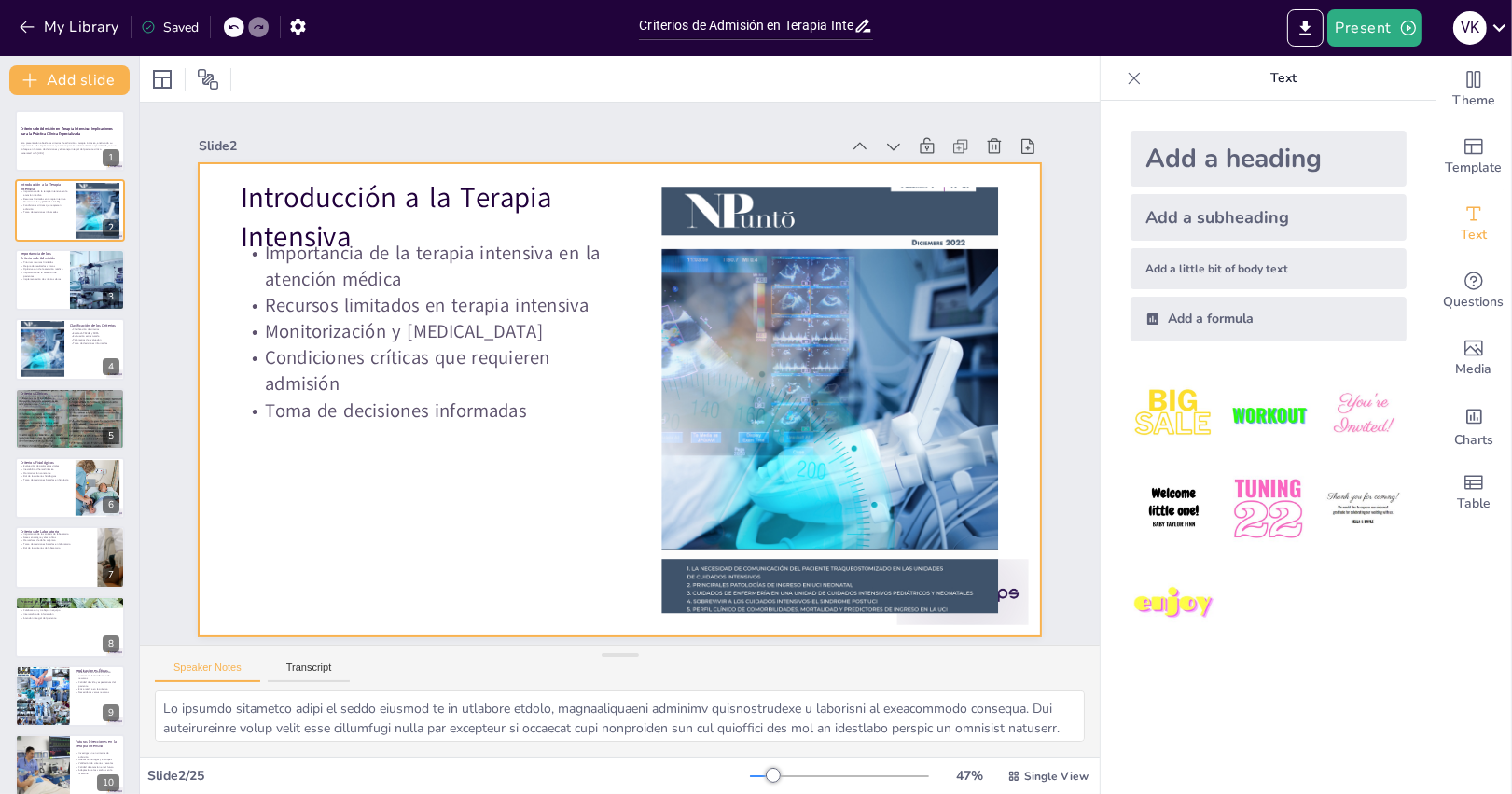
checkbox input "true"
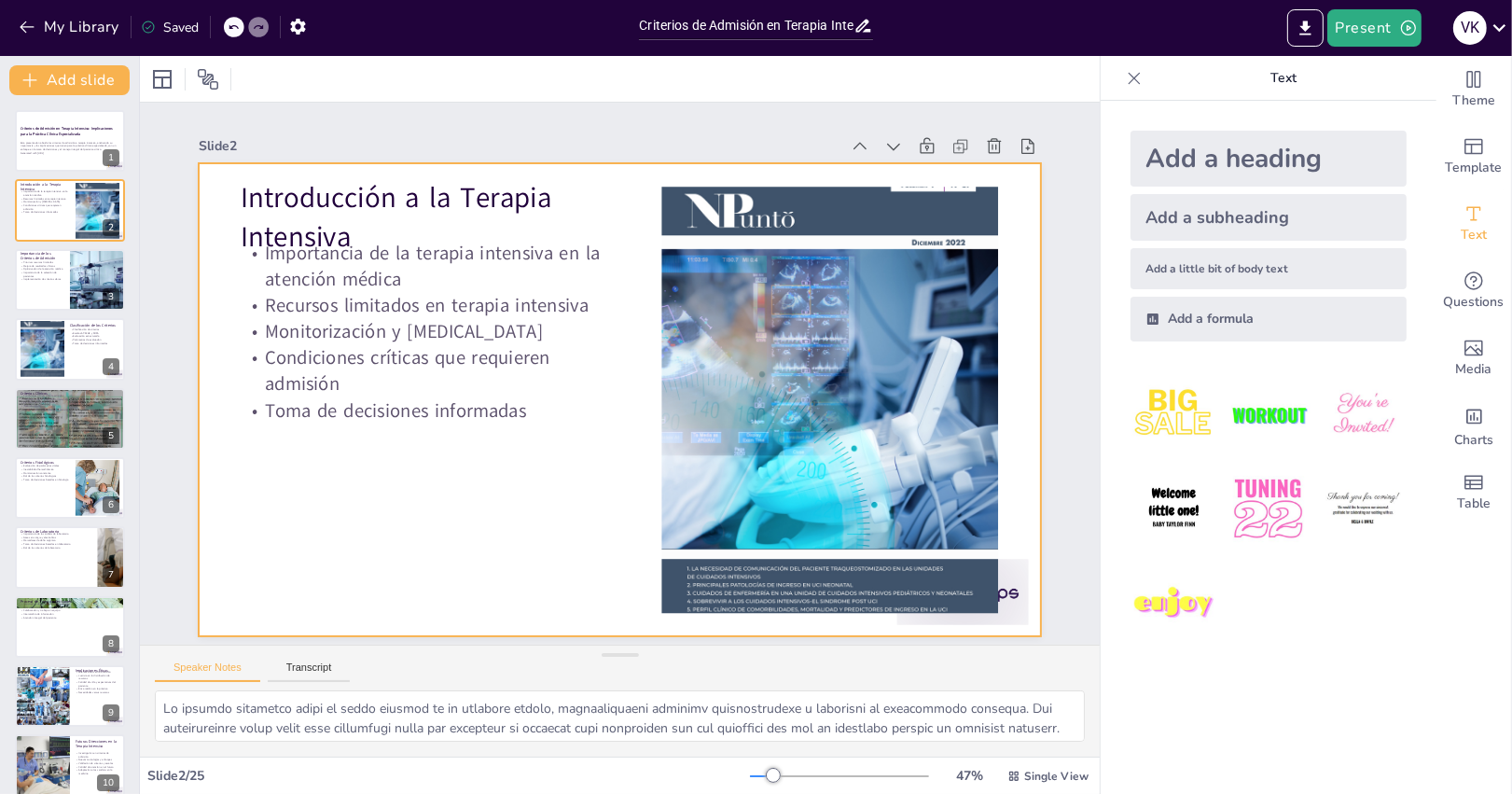
checkbox input "true"
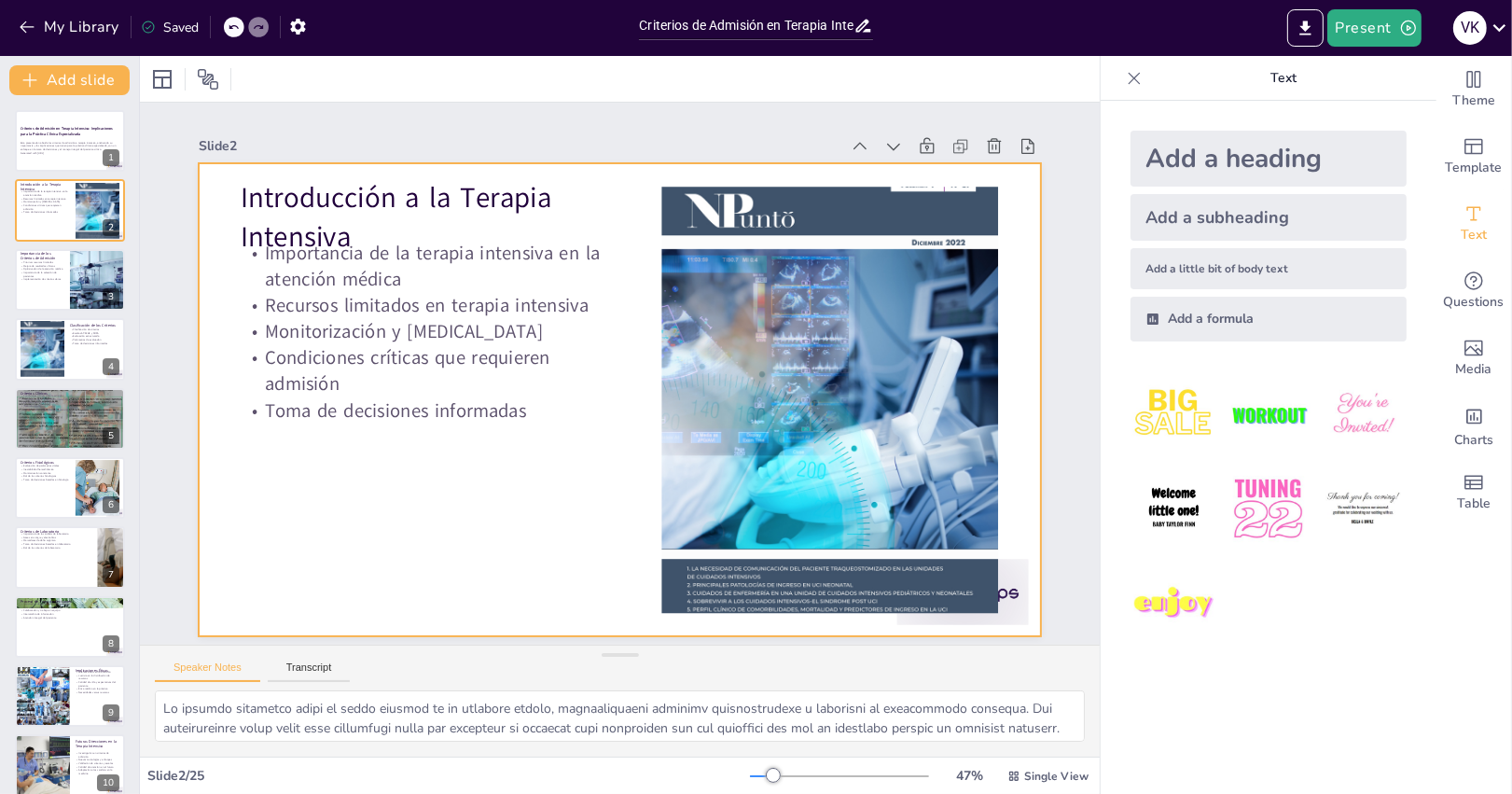
checkbox input "true"
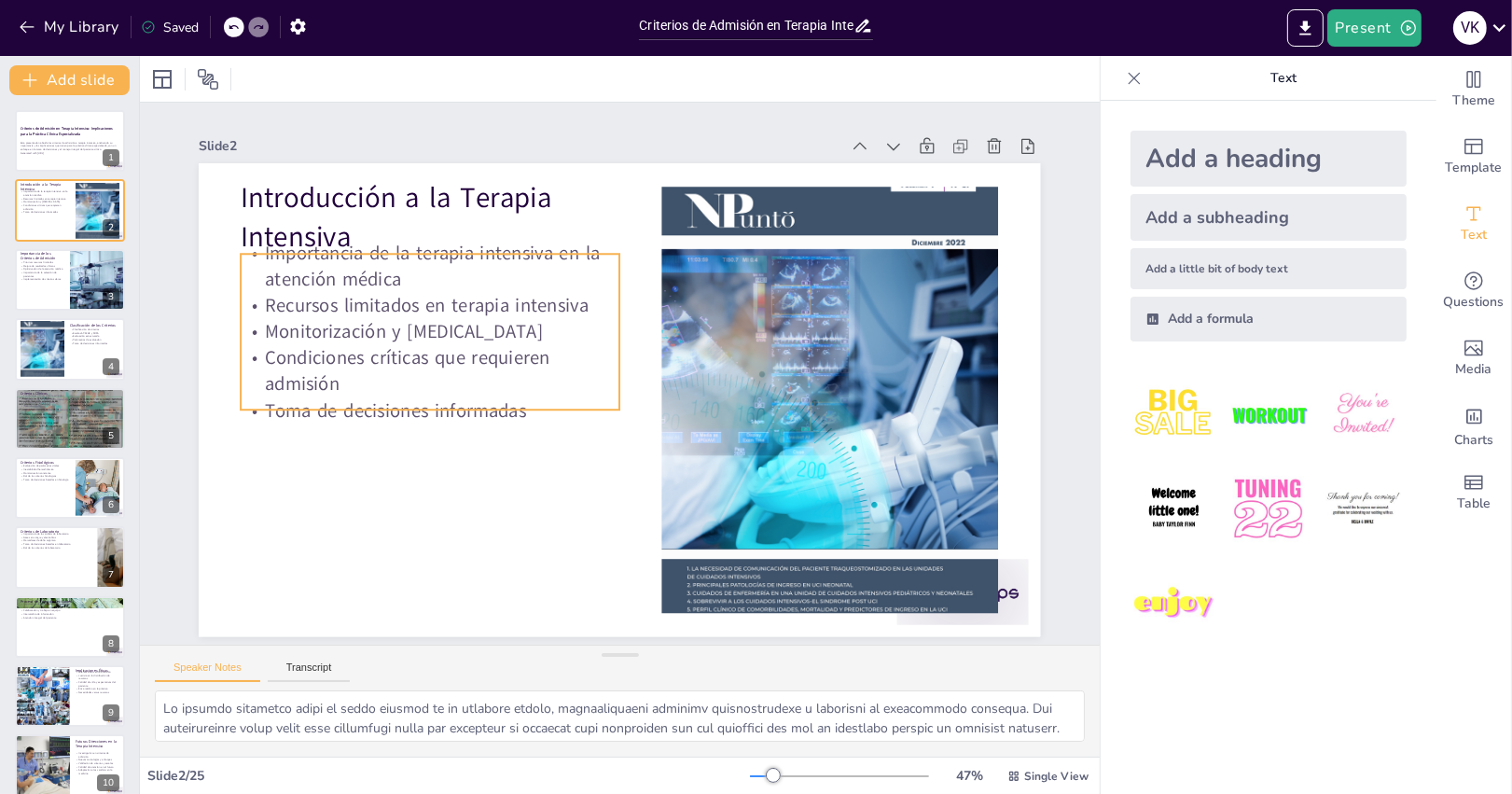
checkbox input "true"
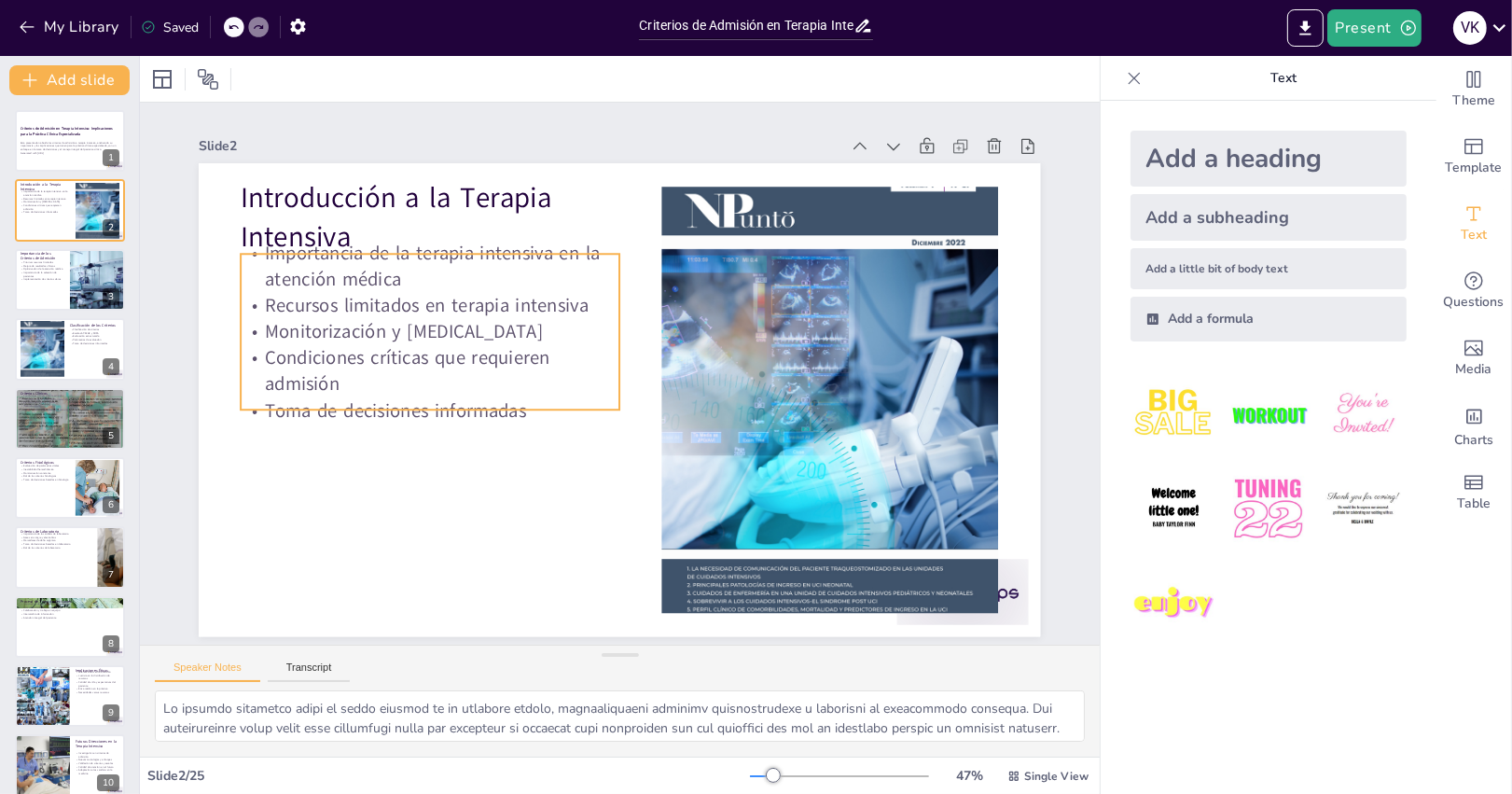
checkbox input "true"
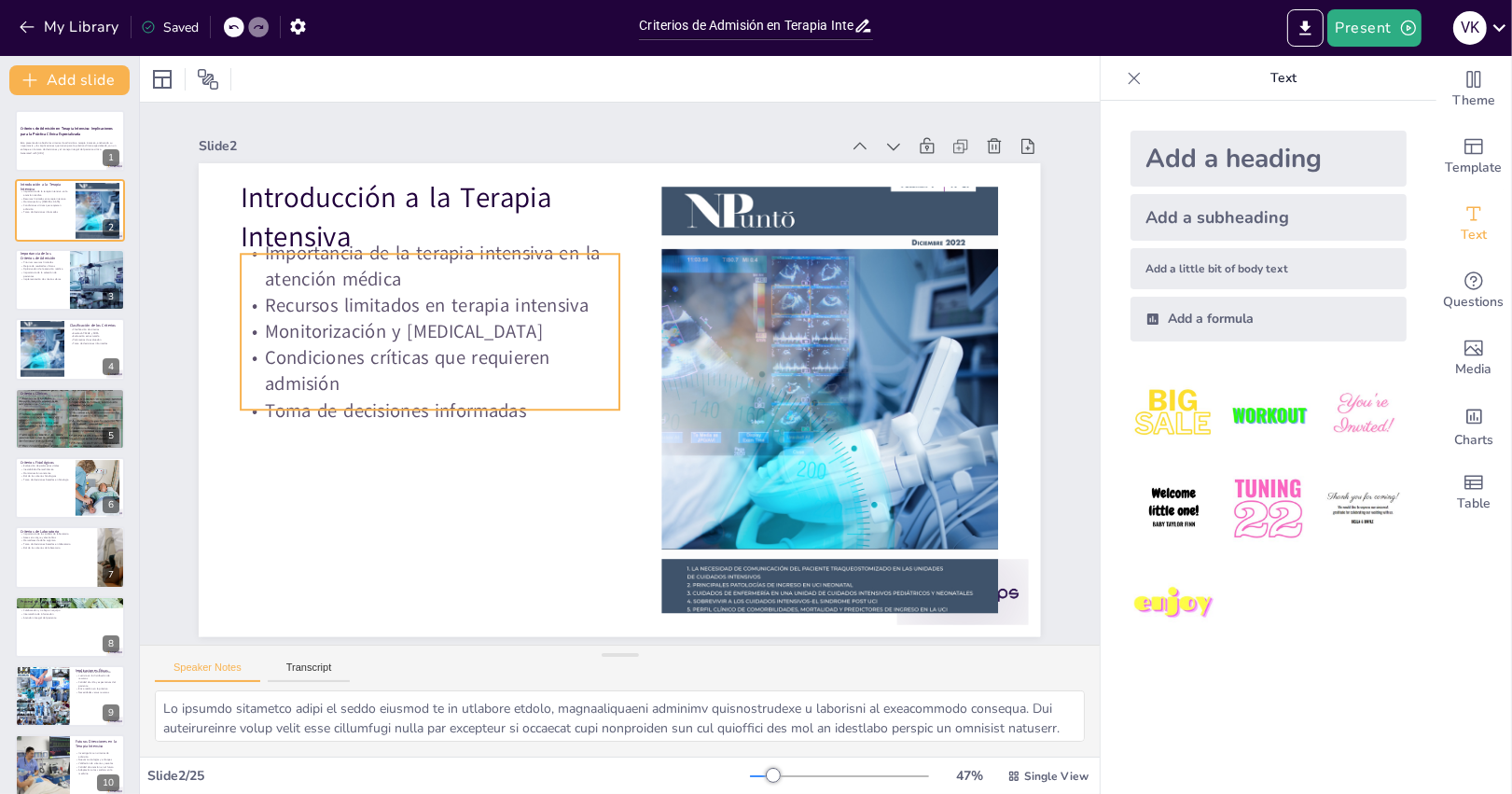
checkbox input "true"
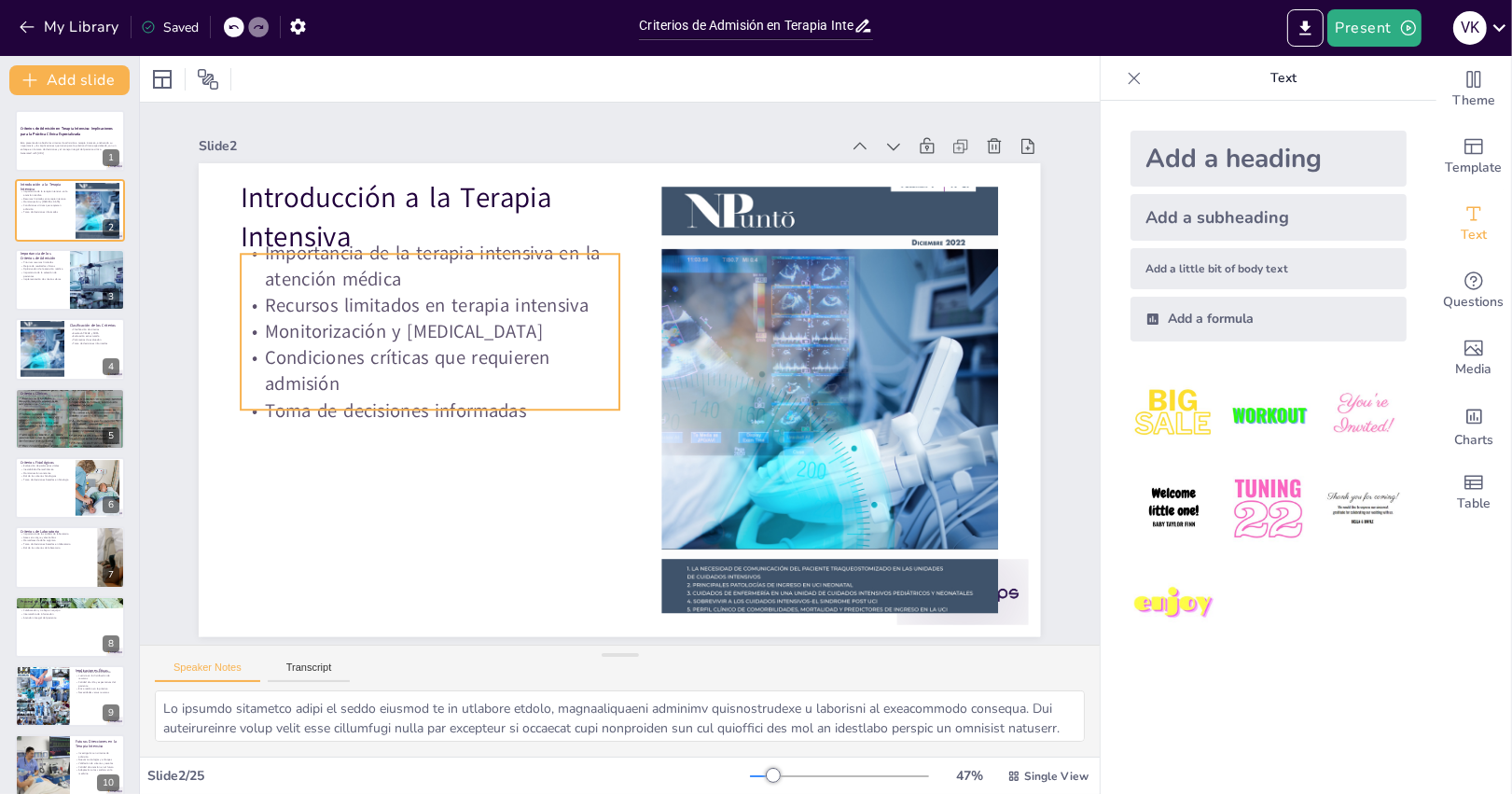
checkbox input "true"
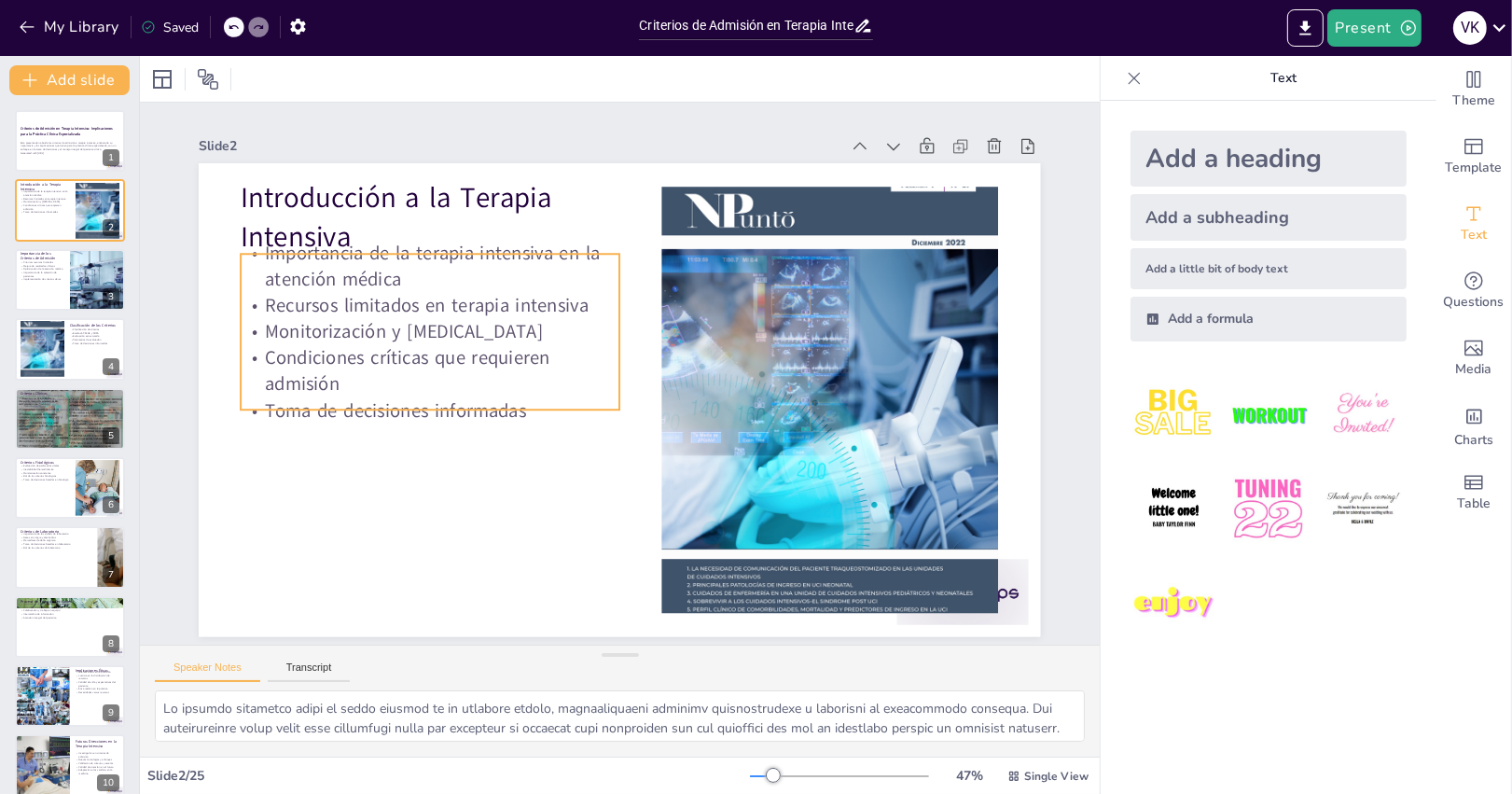
click at [436, 256] on p "Importancia de la terapia intensiva en la atención médica" at bounding box center [430, 265] width 379 height 52
checkbox input "true"
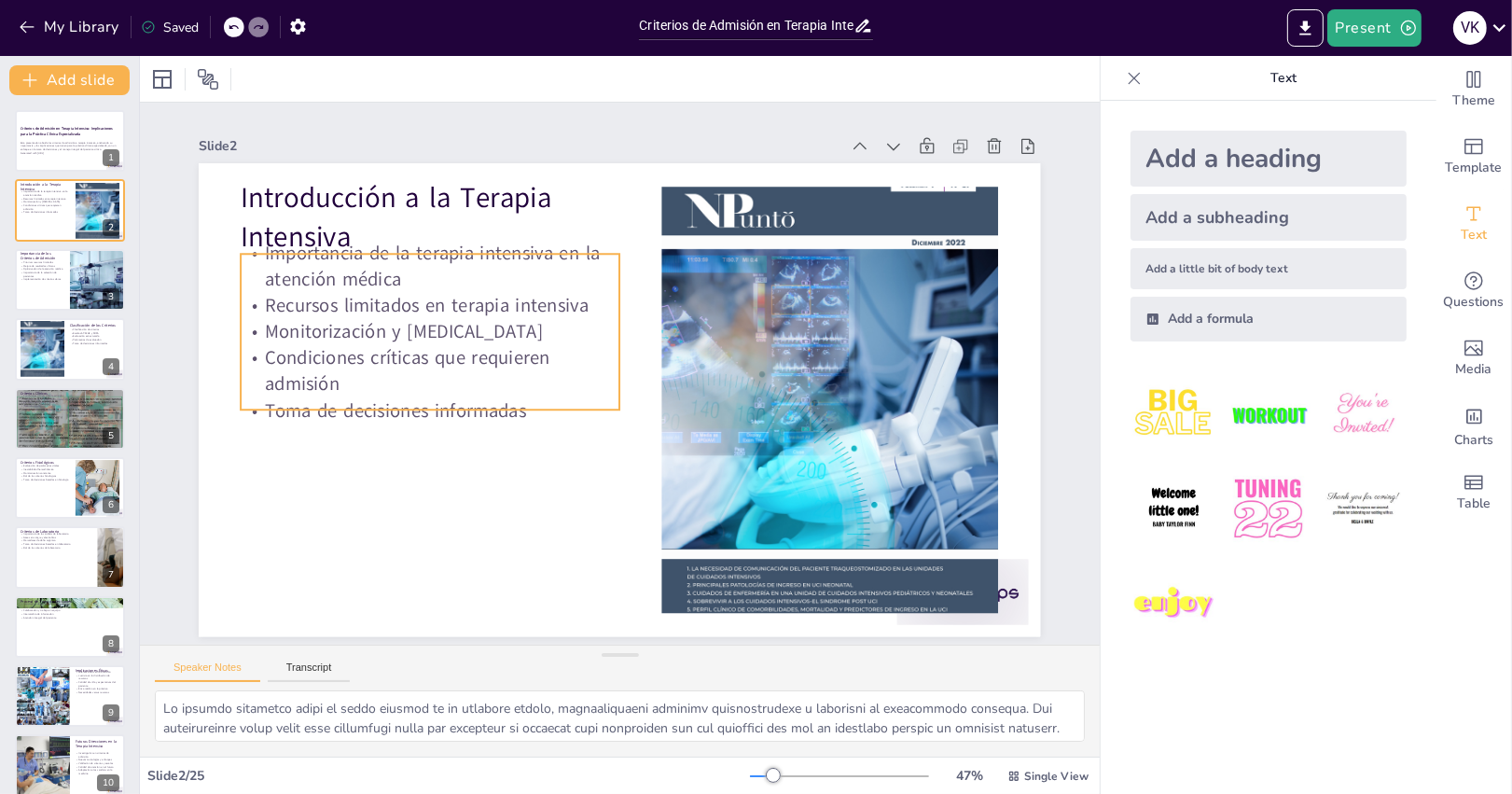
checkbox input "true"
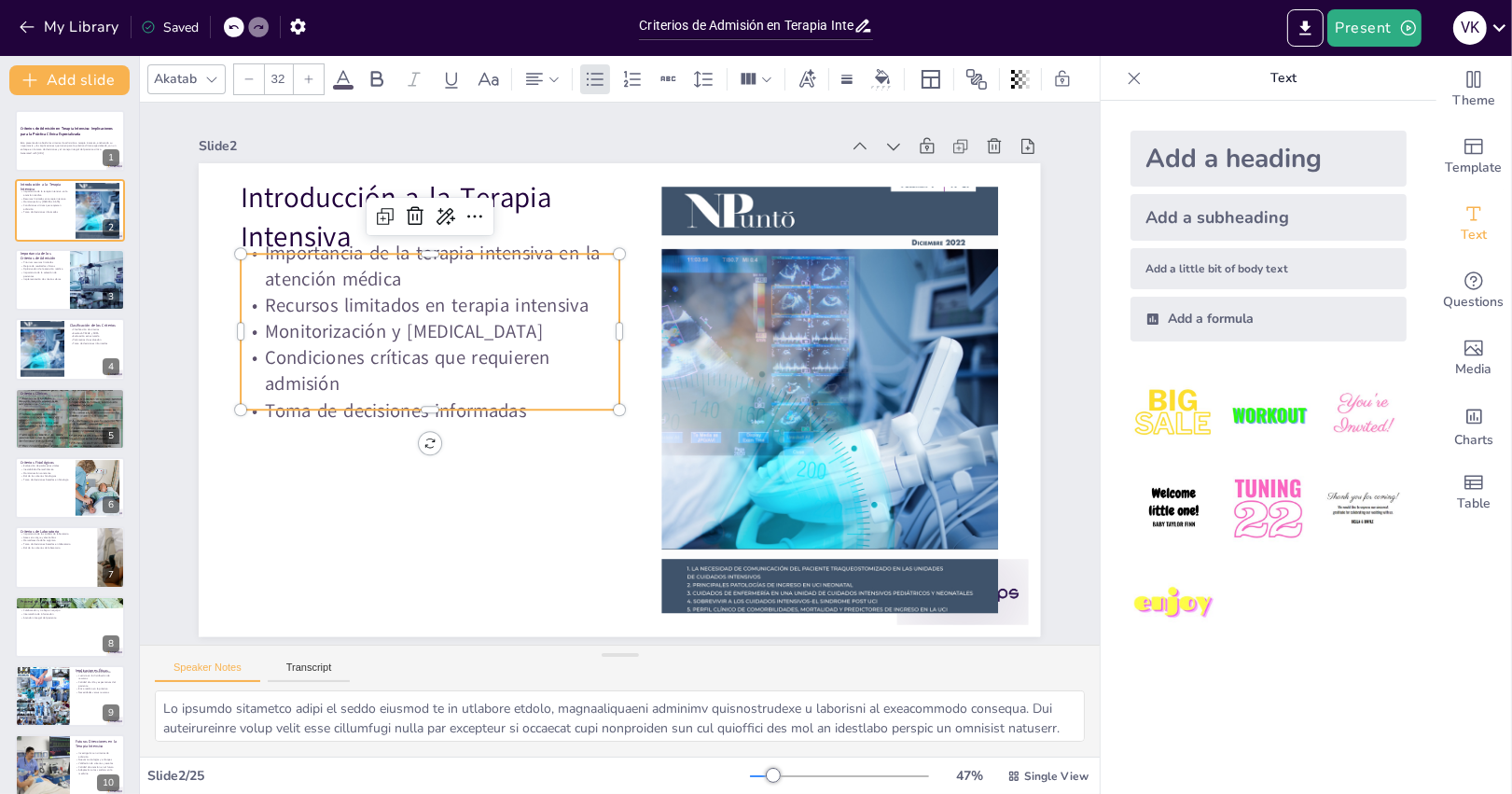
checkbox input "true"
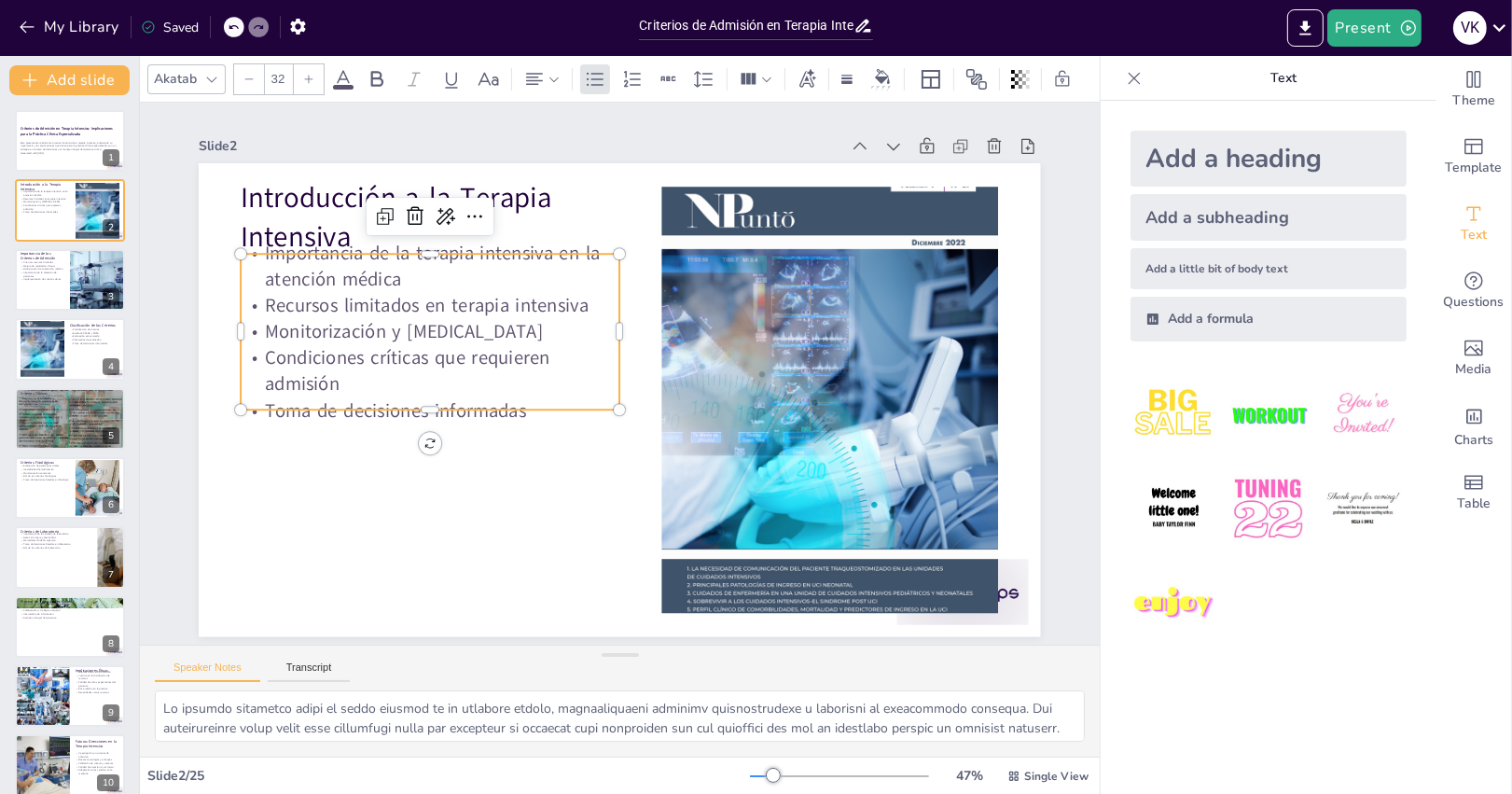
checkbox input "true"
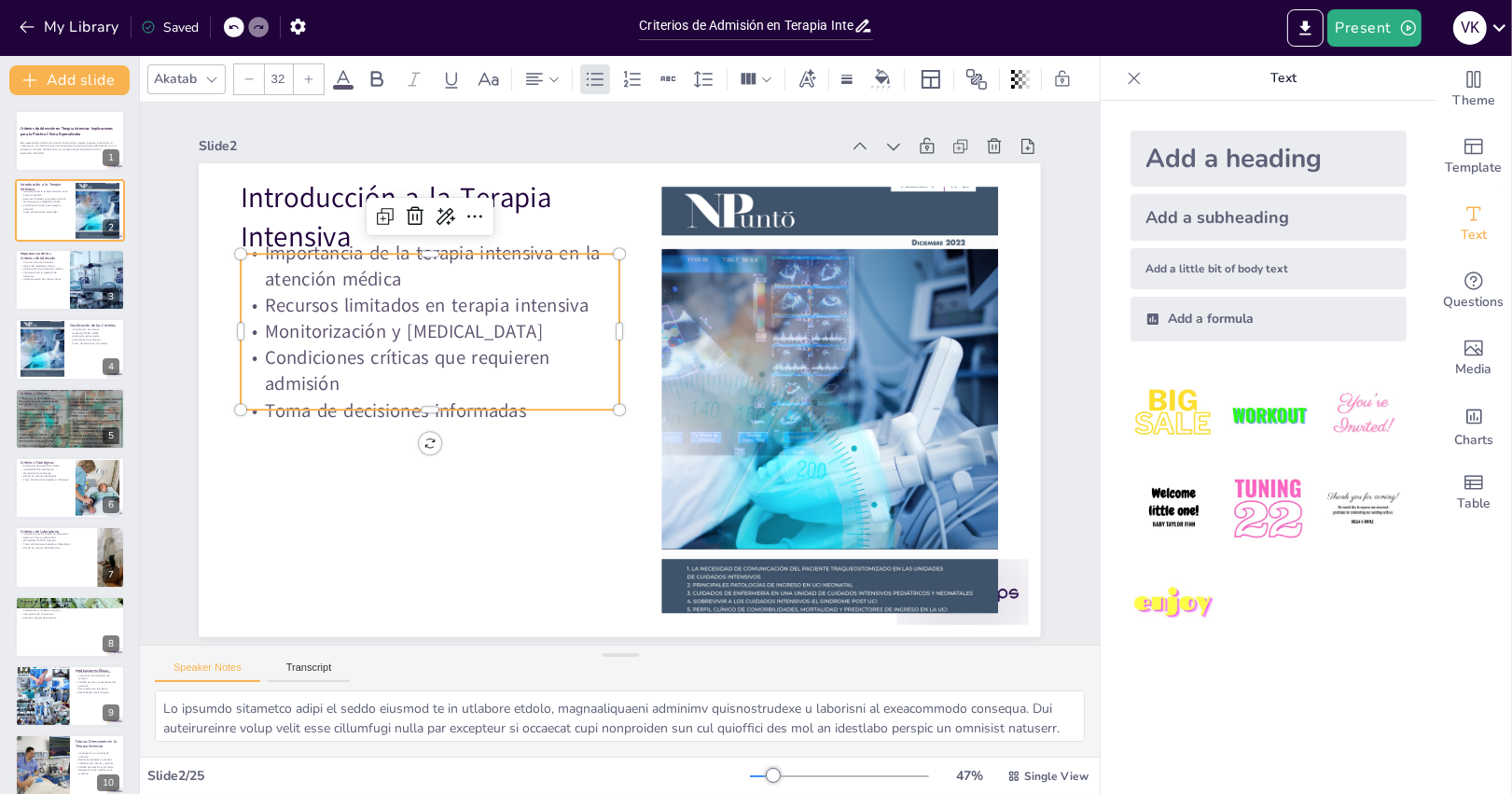
checkbox input "true"
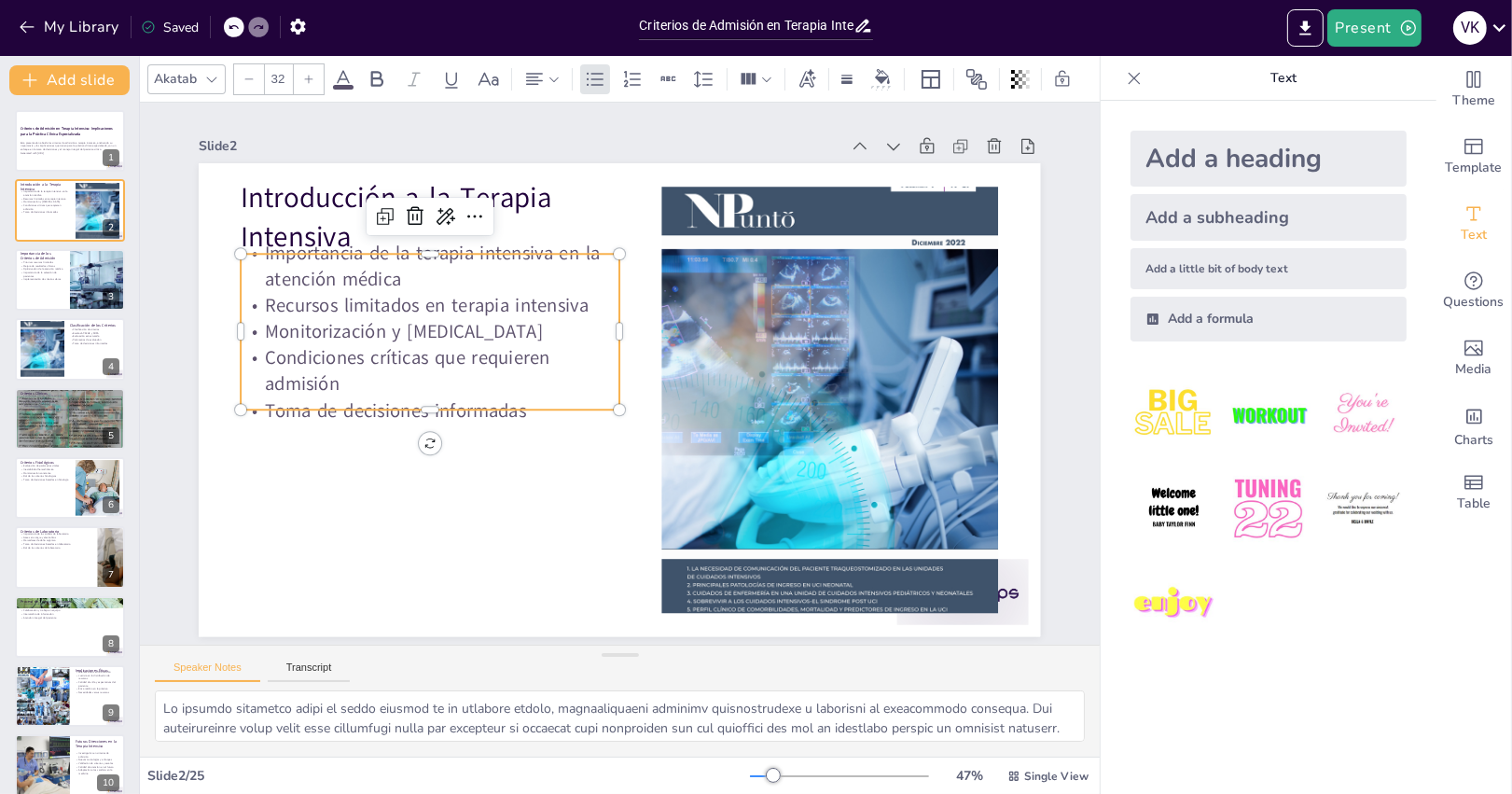
checkbox input "true"
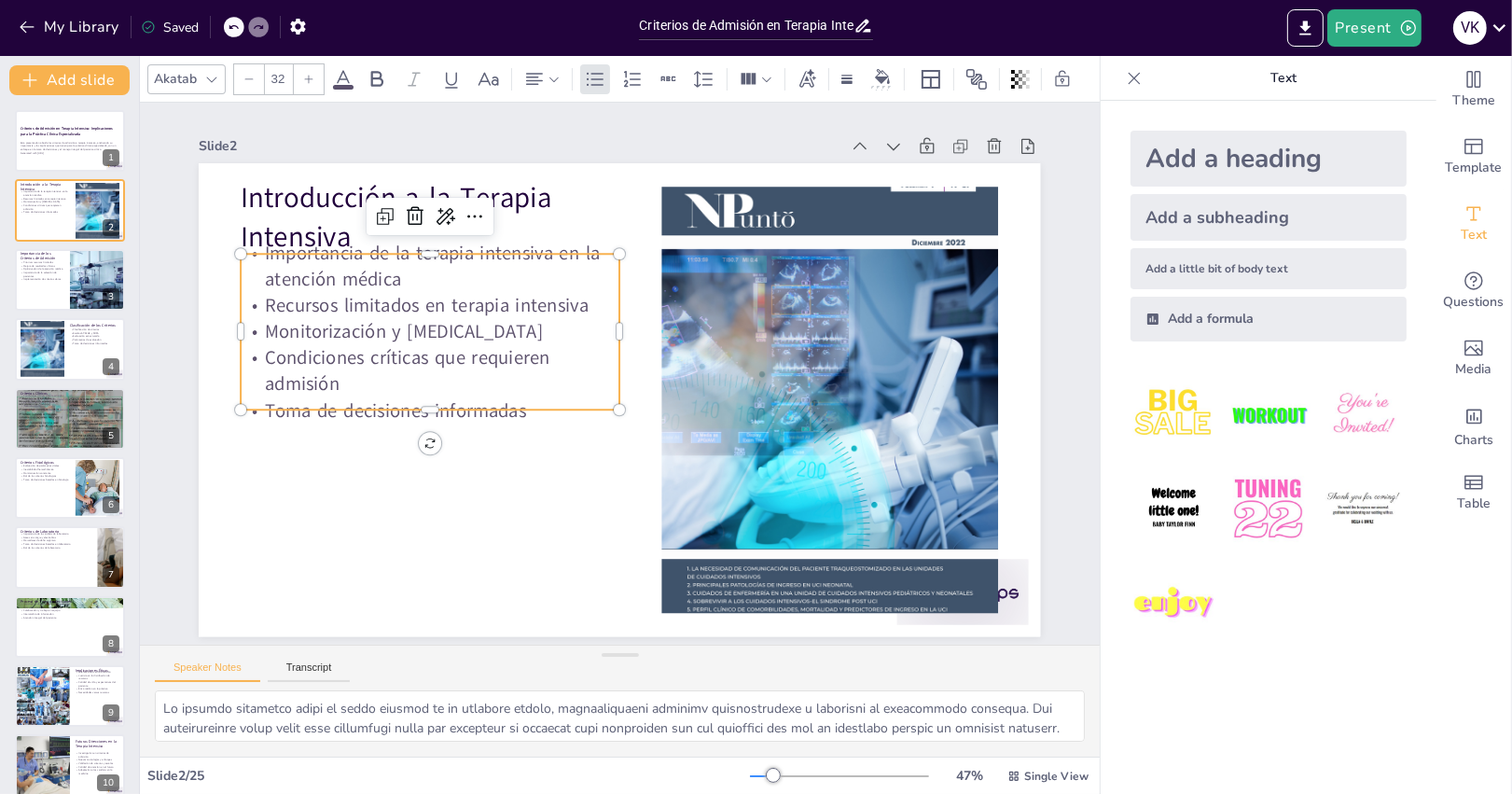
checkbox input "true"
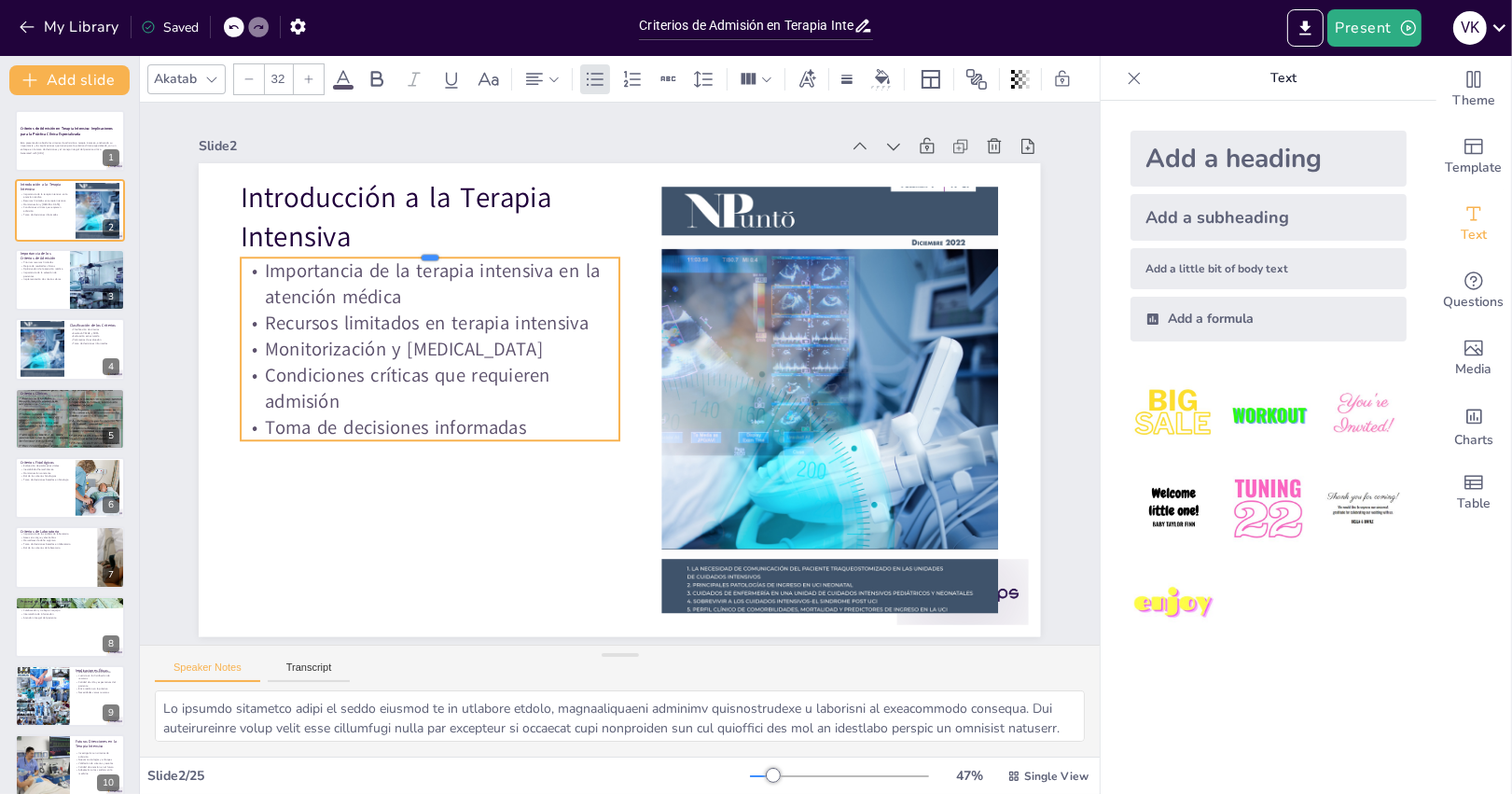
checkbox input "true"
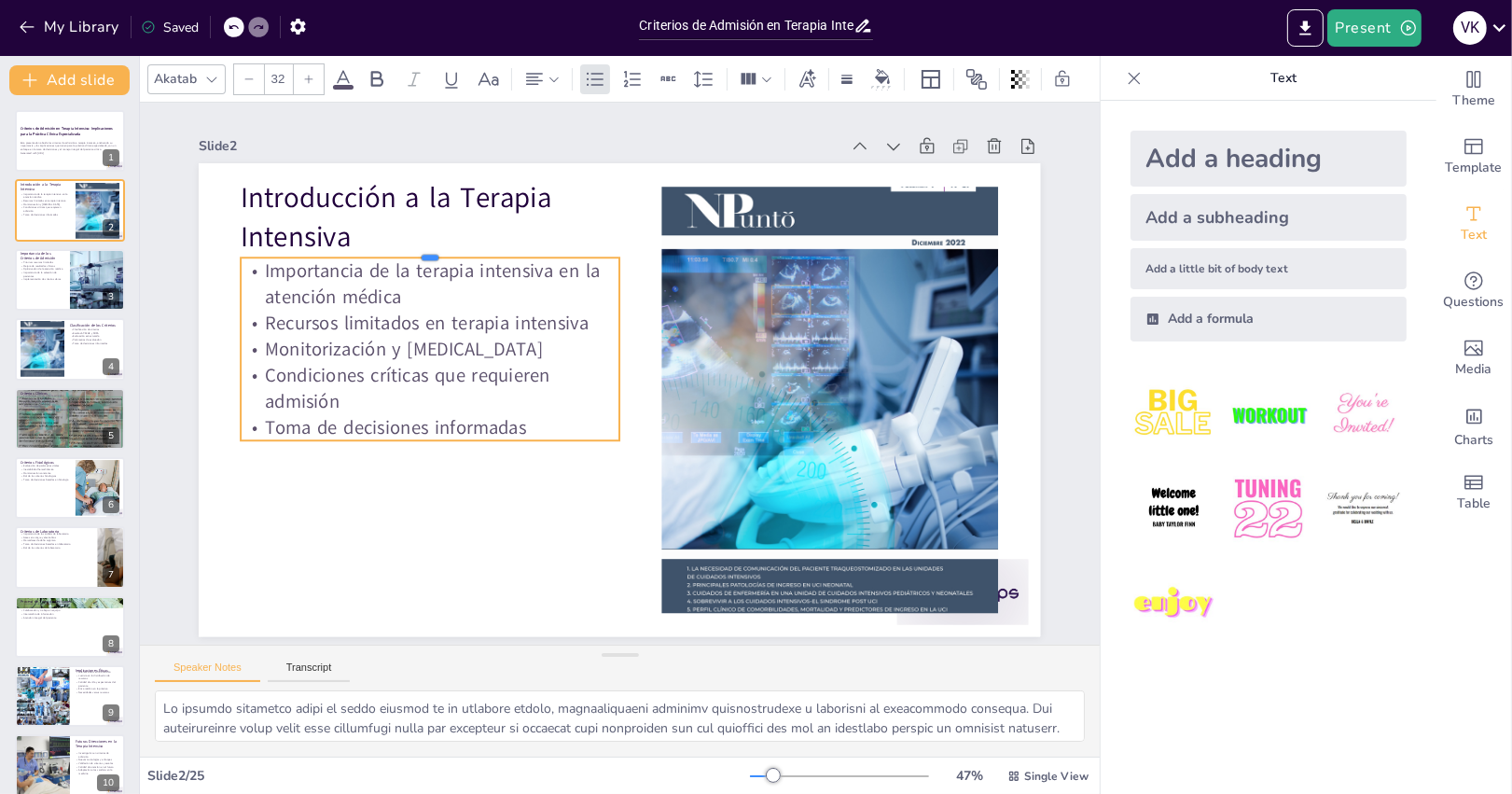
checkbox input "true"
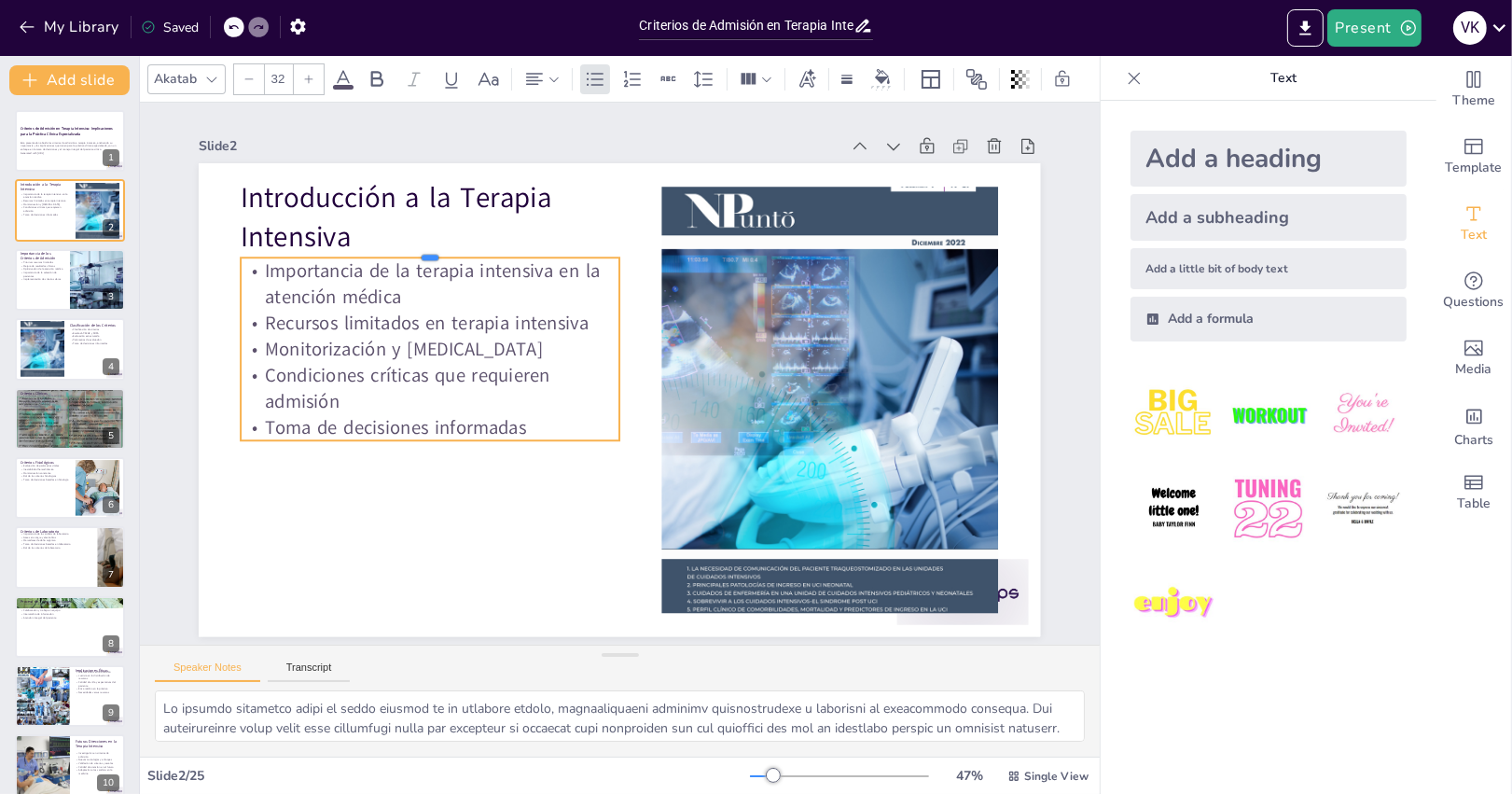
checkbox input "true"
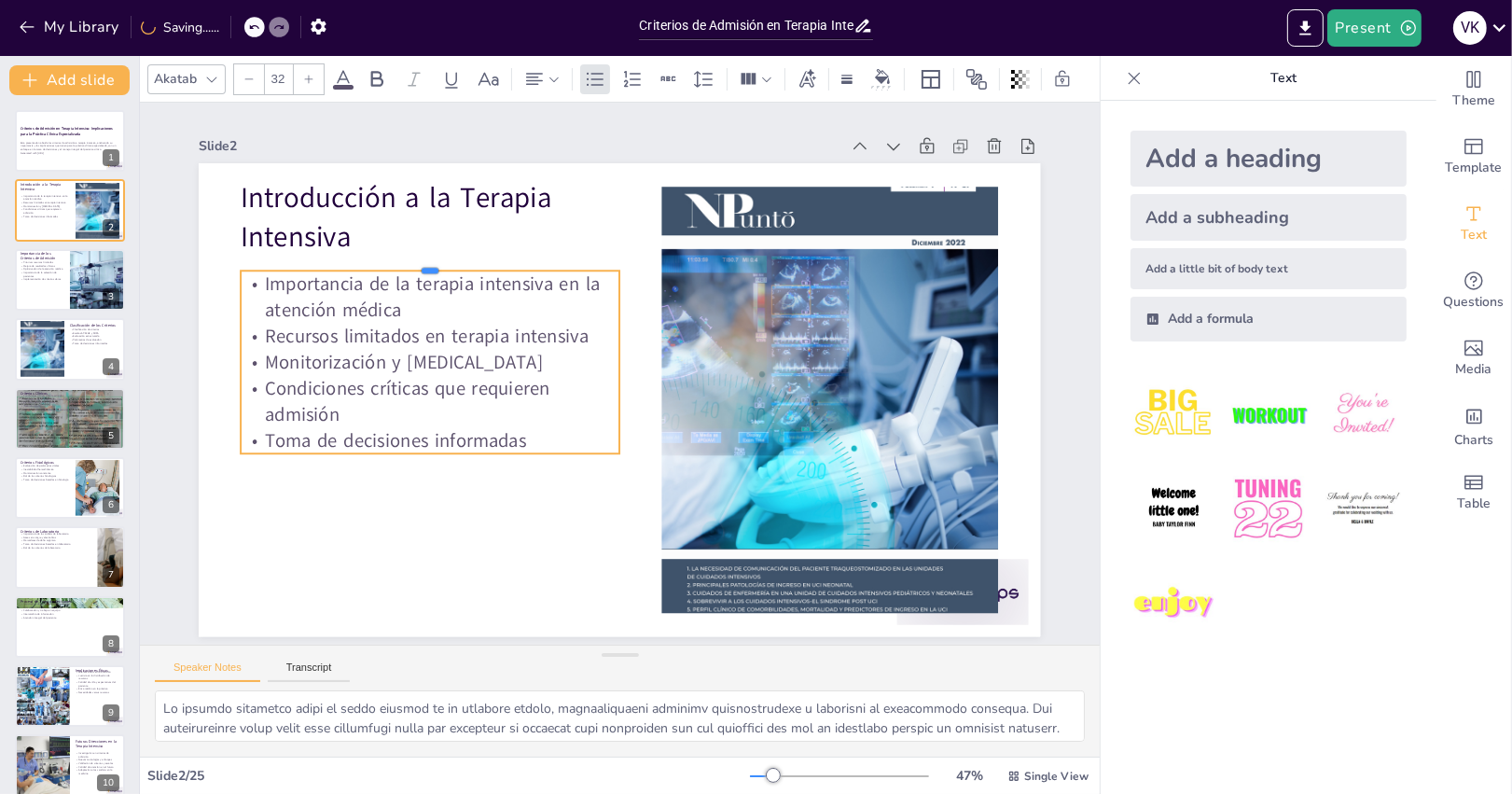
checkbox input "true"
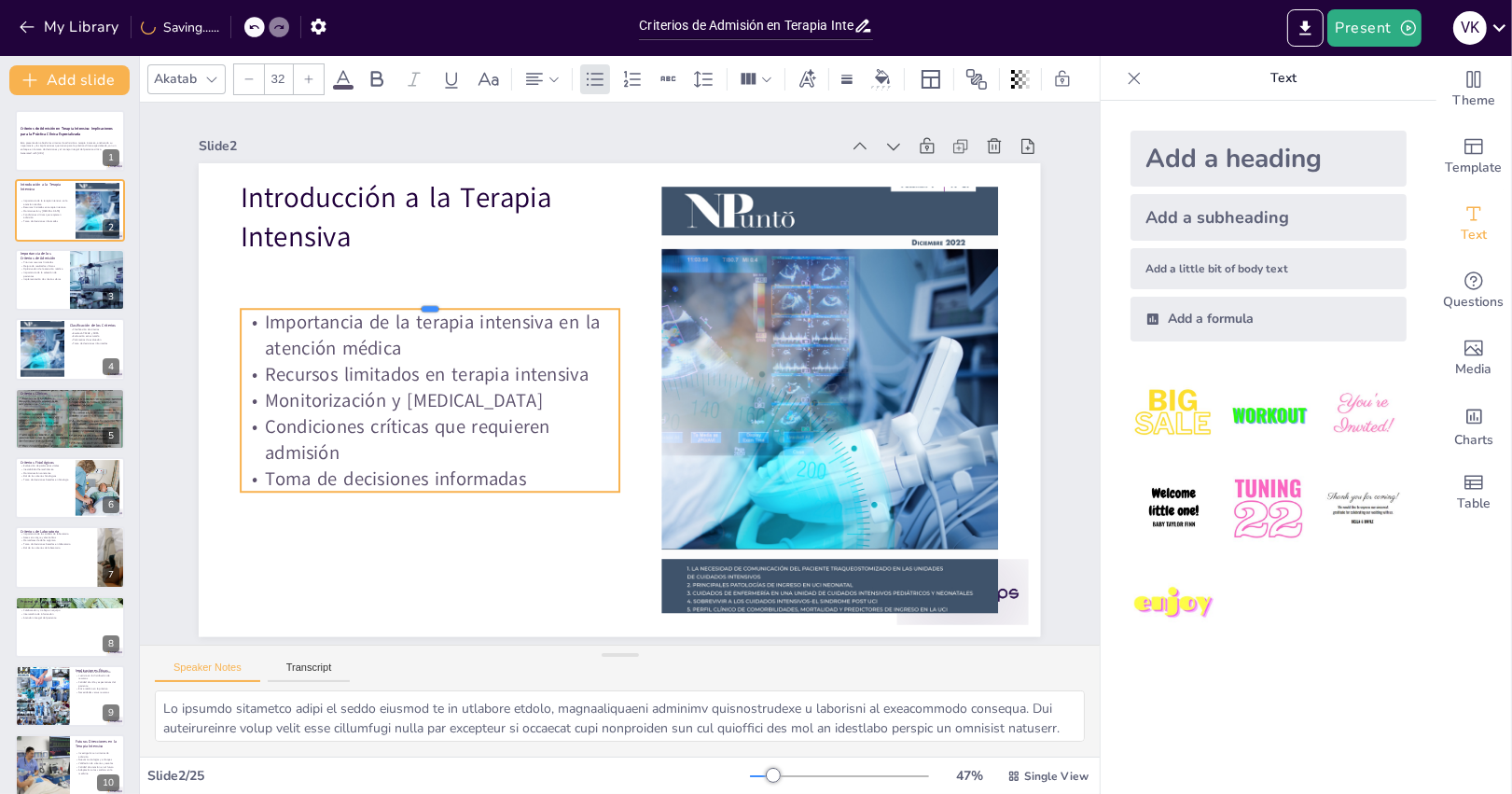
drag, startPoint x: 479, startPoint y: 252, endPoint x: 487, endPoint y: 307, distance: 55.6
click at [487, 307] on div at bounding box center [430, 301] width 379 height 15
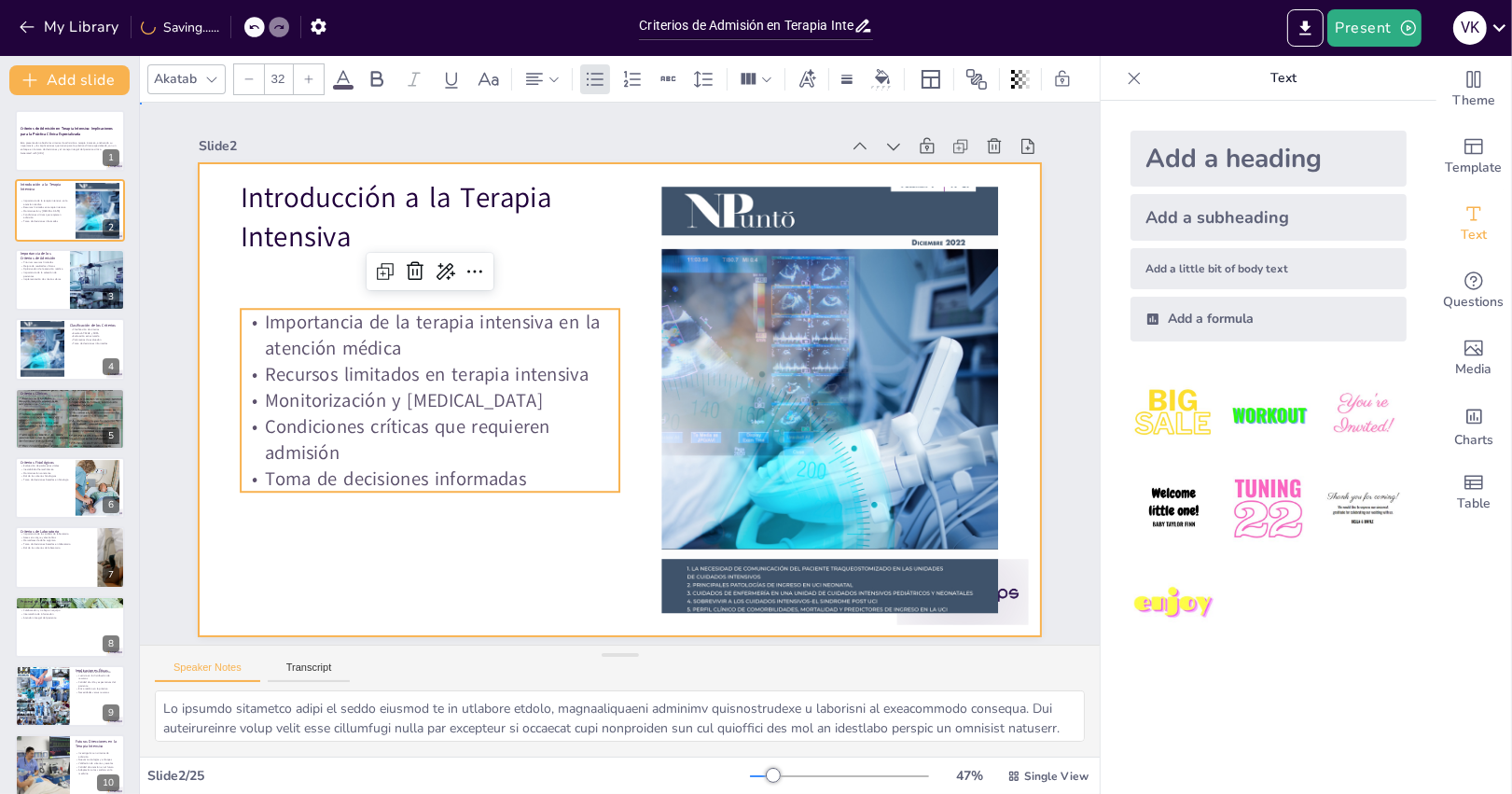
click at [548, 558] on div at bounding box center [619, 400] width 842 height 474
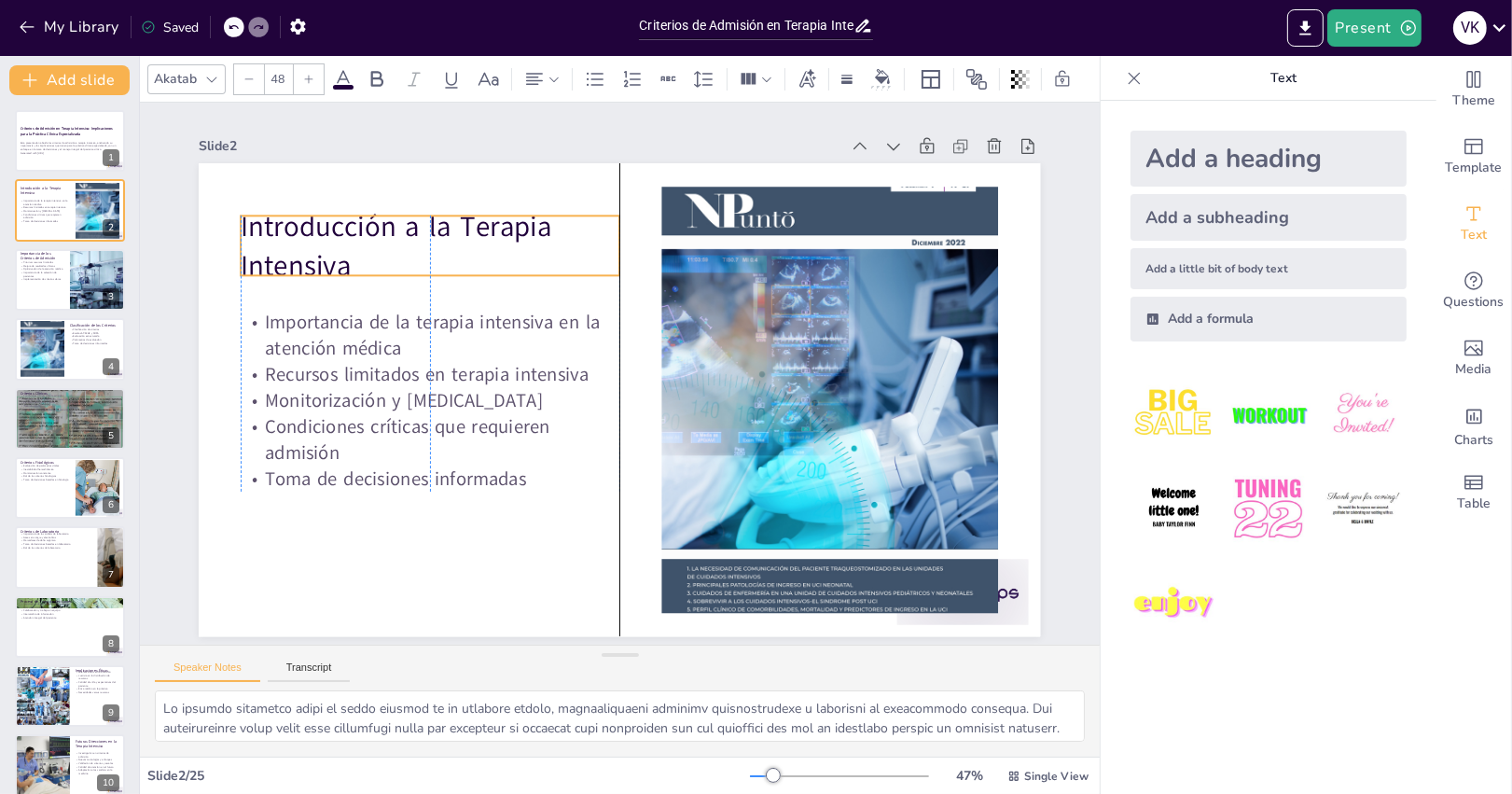
drag, startPoint x: 425, startPoint y: 245, endPoint x: 432, endPoint y: 274, distance: 29.8
click at [432, 274] on p "Introducción a la Terapia Intensiva" at bounding box center [520, 168] width 367 height 257
click at [550, 81] on icon at bounding box center [554, 79] width 13 height 13
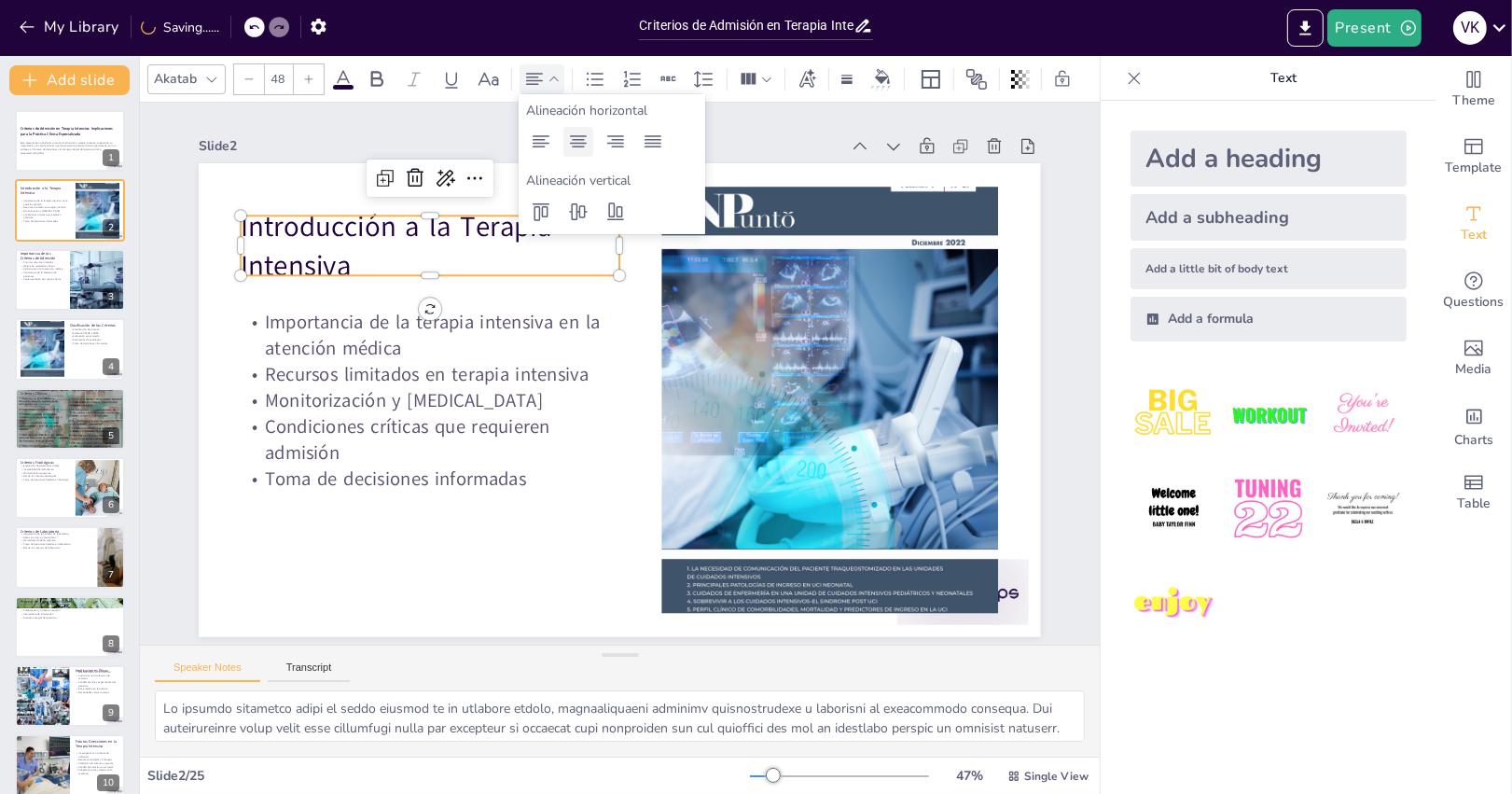
click at [583, 150] on icon at bounding box center [578, 142] width 22 height 22
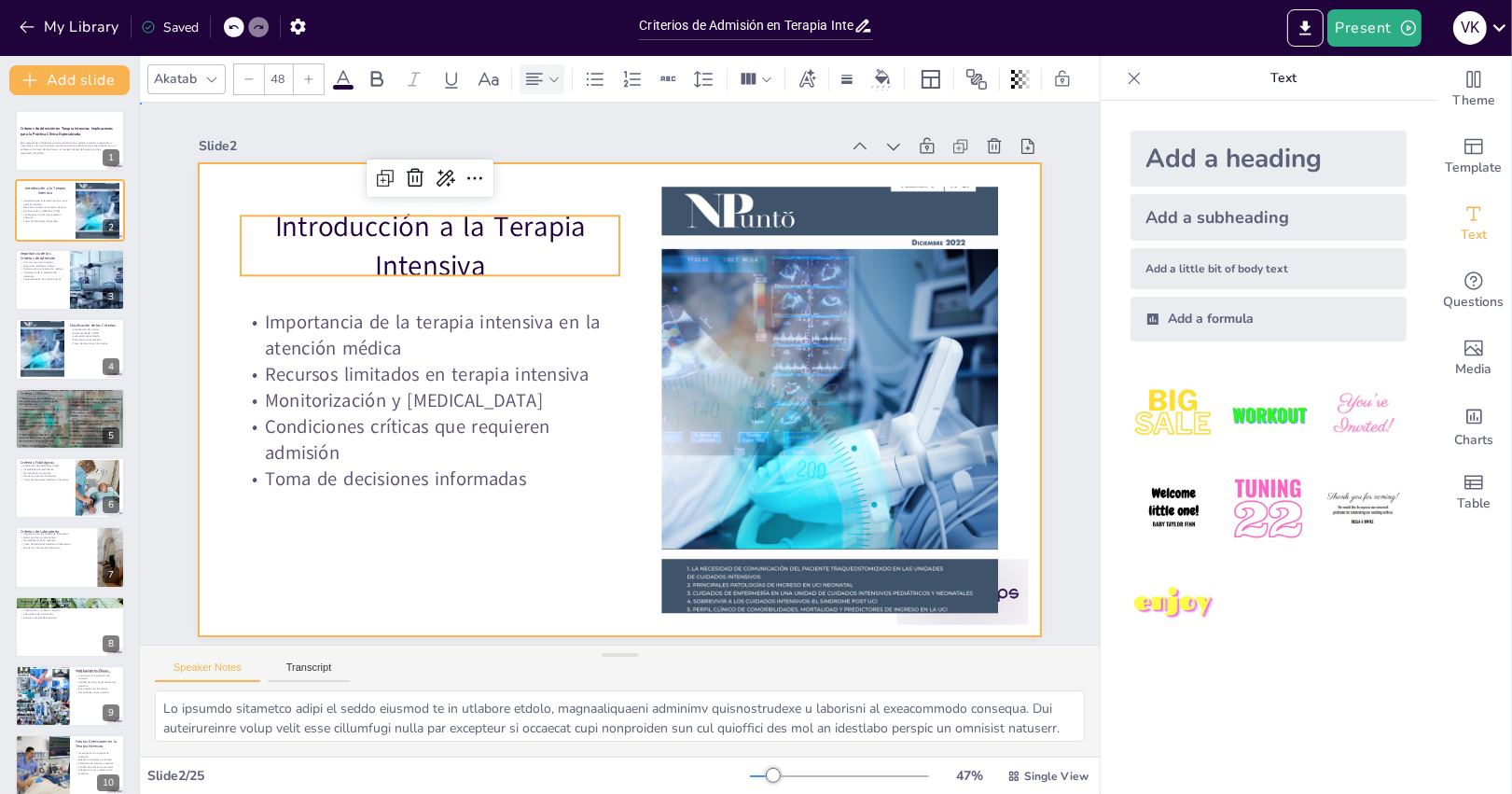
click at [602, 574] on div at bounding box center [619, 400] width 842 height 474
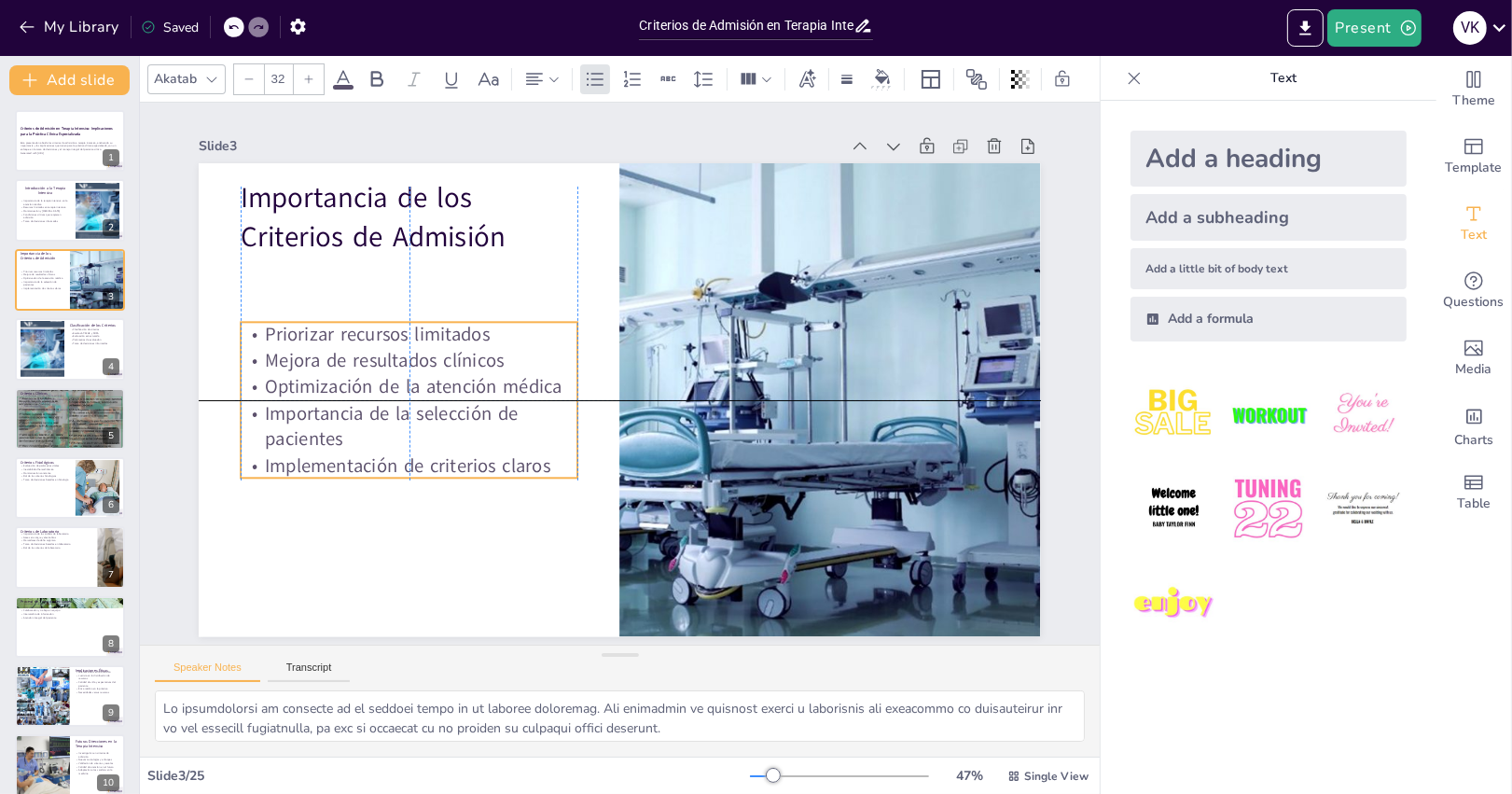
drag, startPoint x: 383, startPoint y: 257, endPoint x: 378, endPoint y: 328, distance: 71.2
click at [378, 328] on p "Priorizar recursos limitados" at bounding box center [409, 334] width 337 height 26
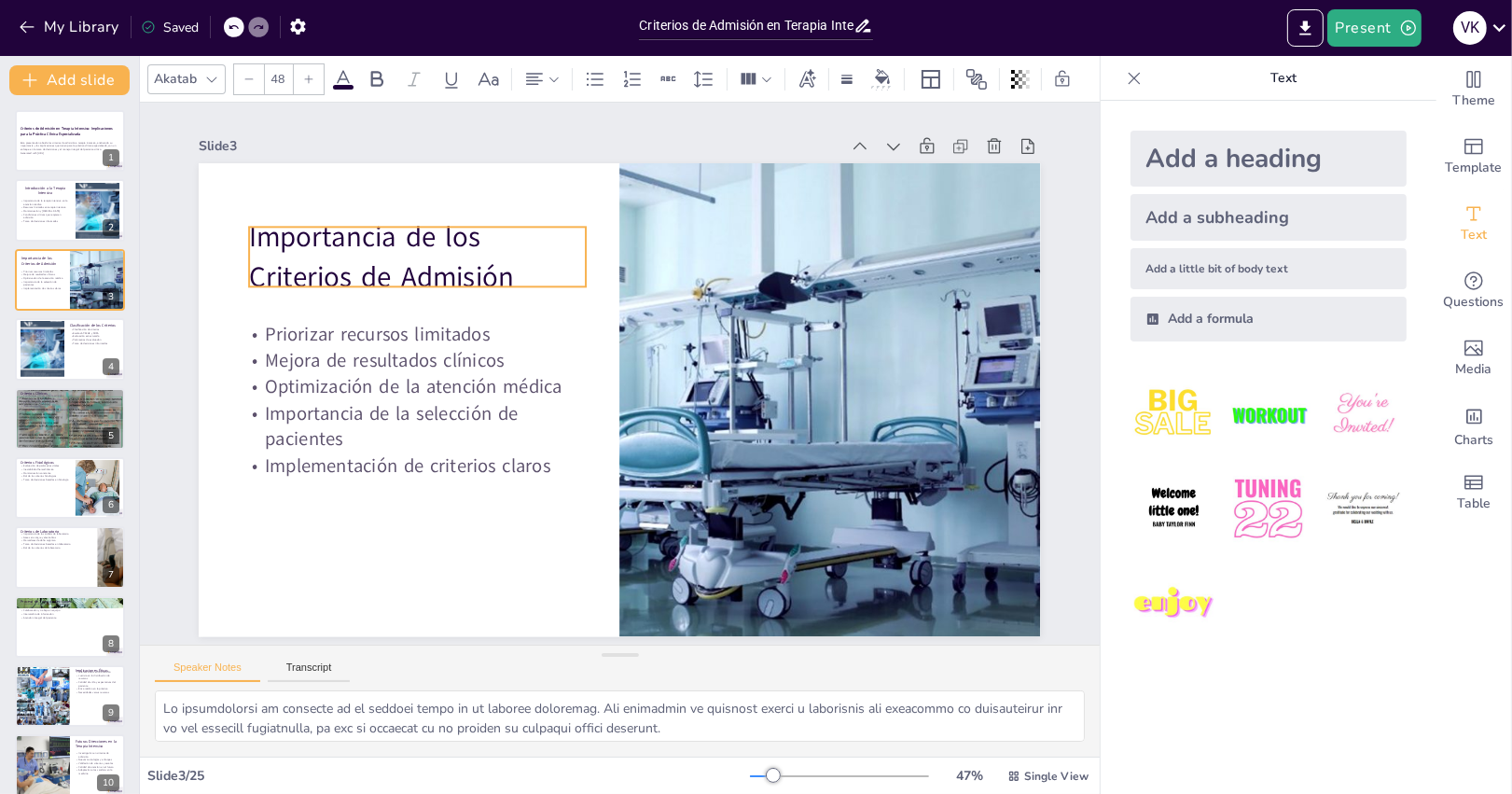
drag, startPoint x: 423, startPoint y: 190, endPoint x: 431, endPoint y: 229, distance: 39.8
click at [431, 229] on p "Importancia de los Criterios de Admisión" at bounding box center [418, 256] width 337 height 79
click at [557, 84] on icon at bounding box center [554, 79] width 13 height 13
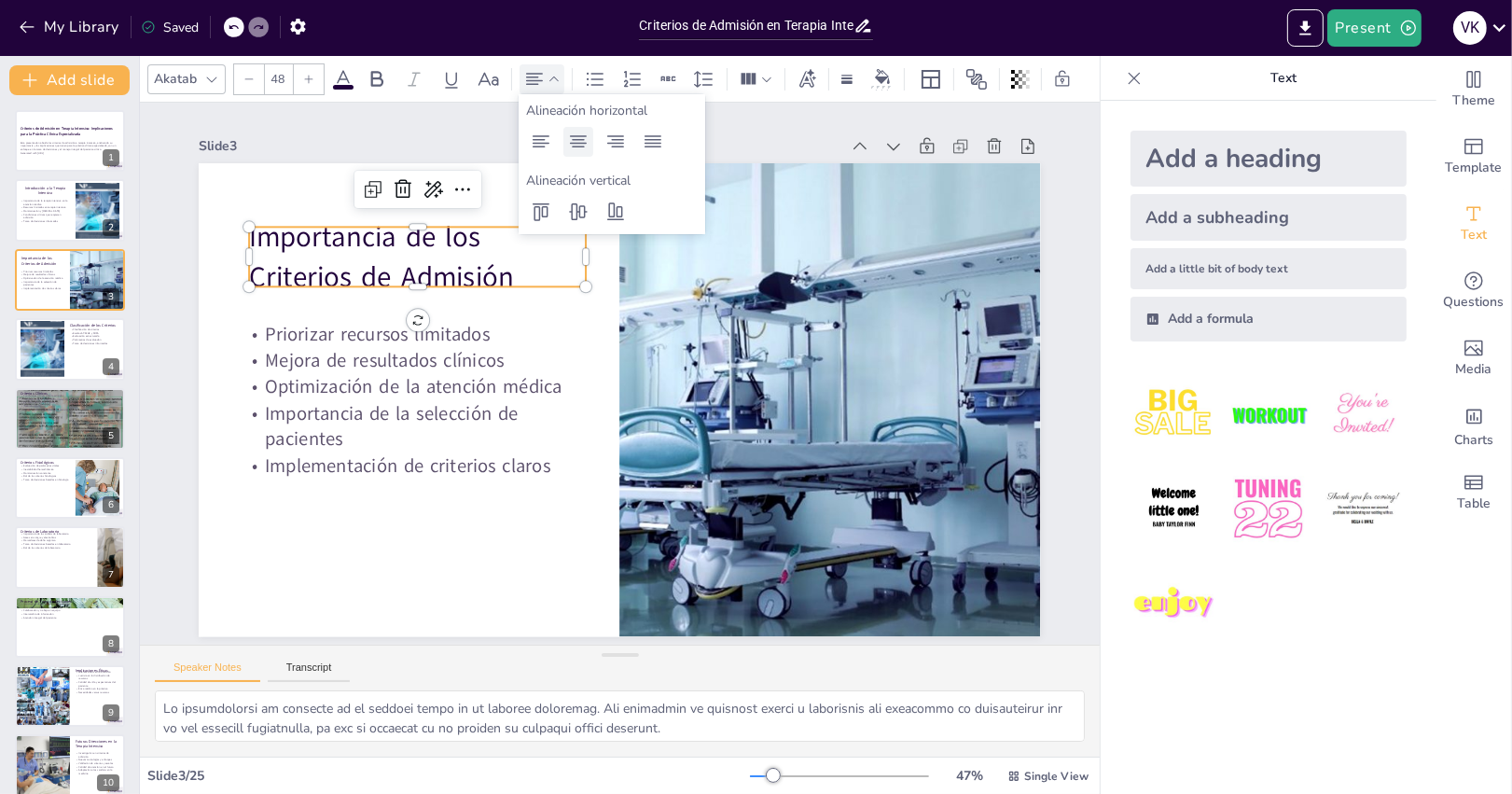
click at [577, 145] on icon at bounding box center [578, 142] width 22 height 22
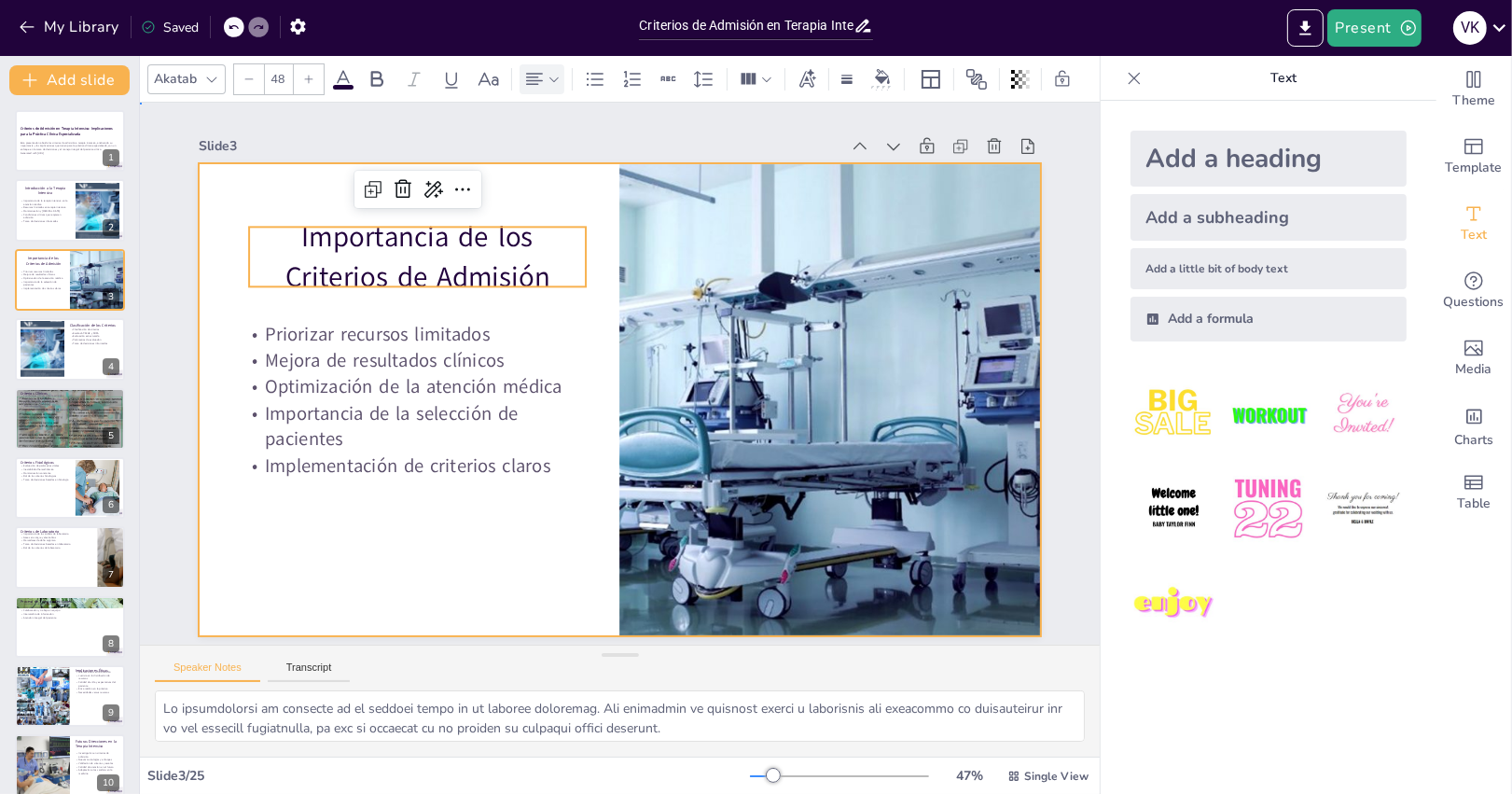
click at [450, 525] on div at bounding box center [619, 400] width 842 height 474
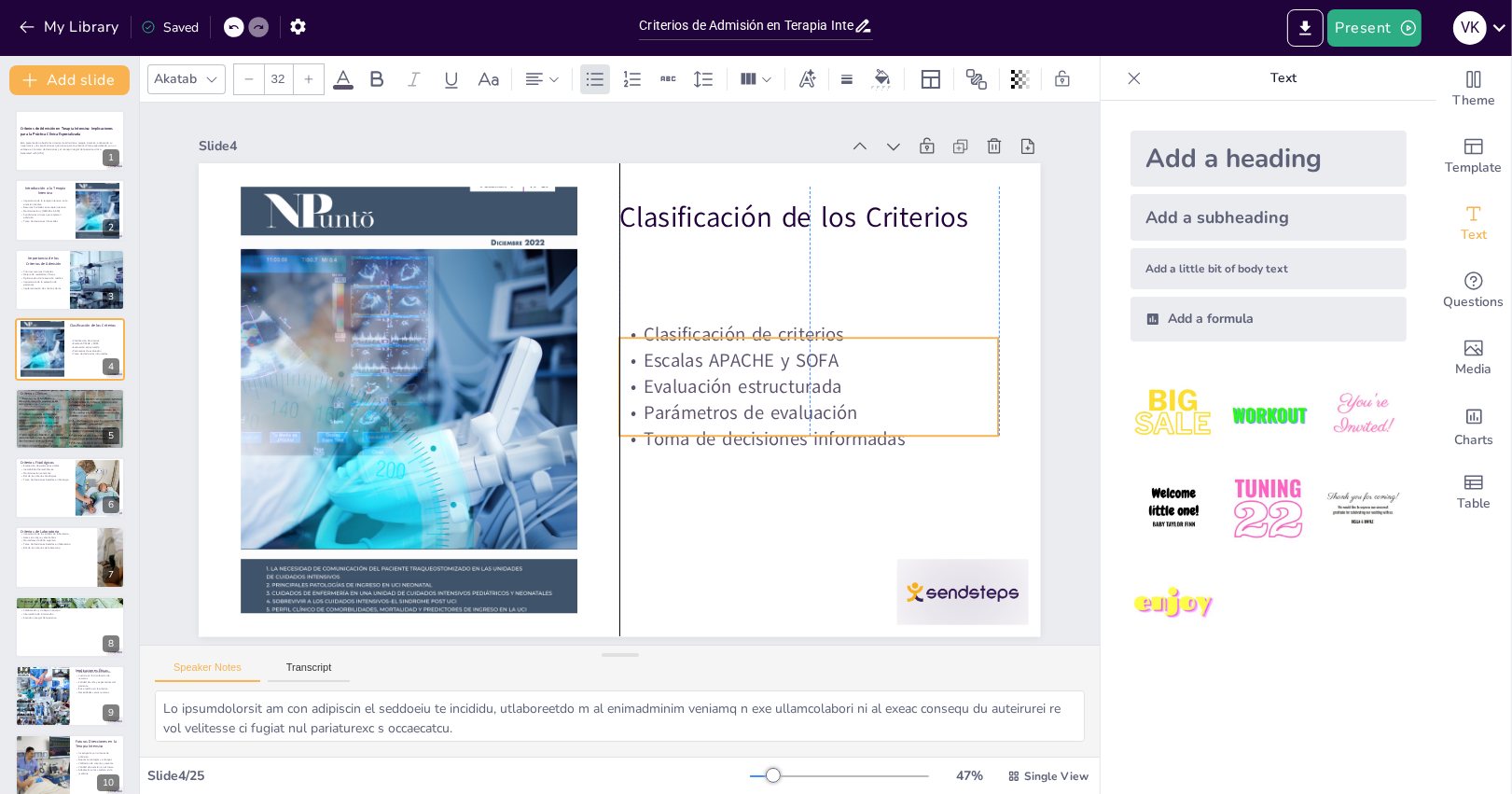
drag, startPoint x: 820, startPoint y: 257, endPoint x: 824, endPoint y: 341, distance: 84.1
click at [824, 341] on p "Clasificación de criterios" at bounding box center [809, 334] width 379 height 26
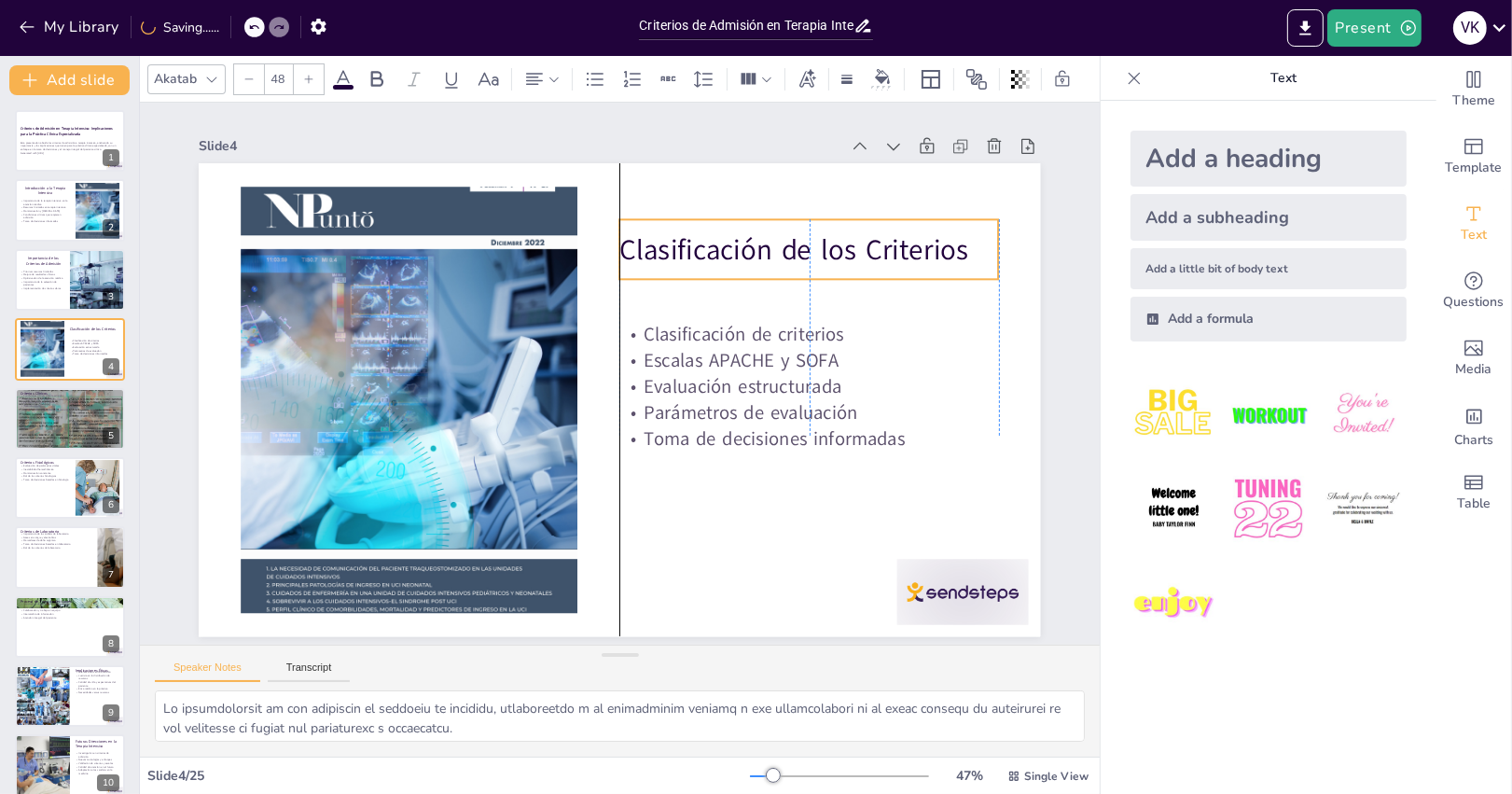
drag, startPoint x: 800, startPoint y: 245, endPoint x: 800, endPoint y: 278, distance: 33.0
click at [800, 278] on div "Clasificación de los Criterios" at bounding box center [821, 269] width 383 height 99
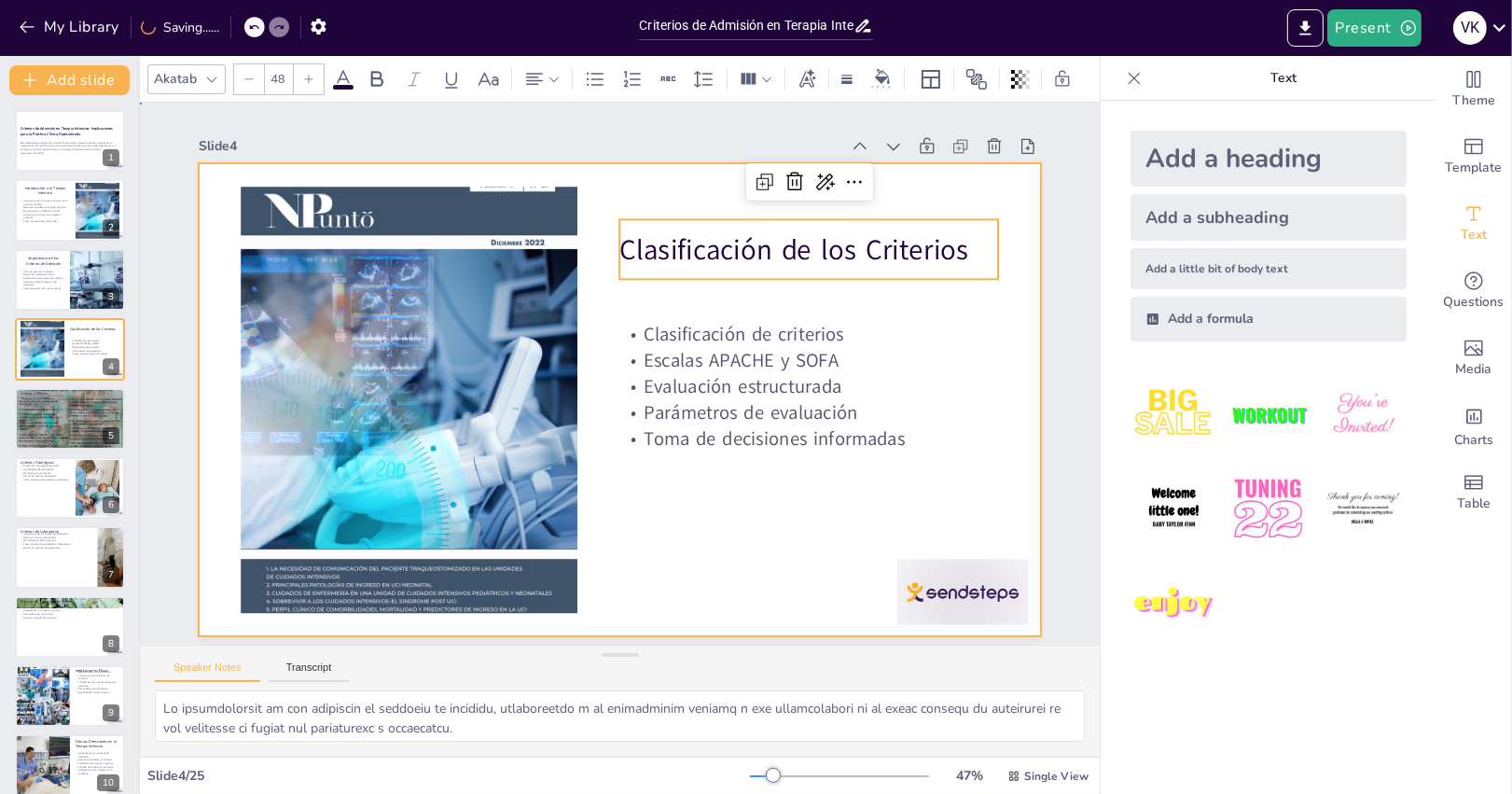
click at [810, 495] on div at bounding box center [616, 400] width 887 height 559
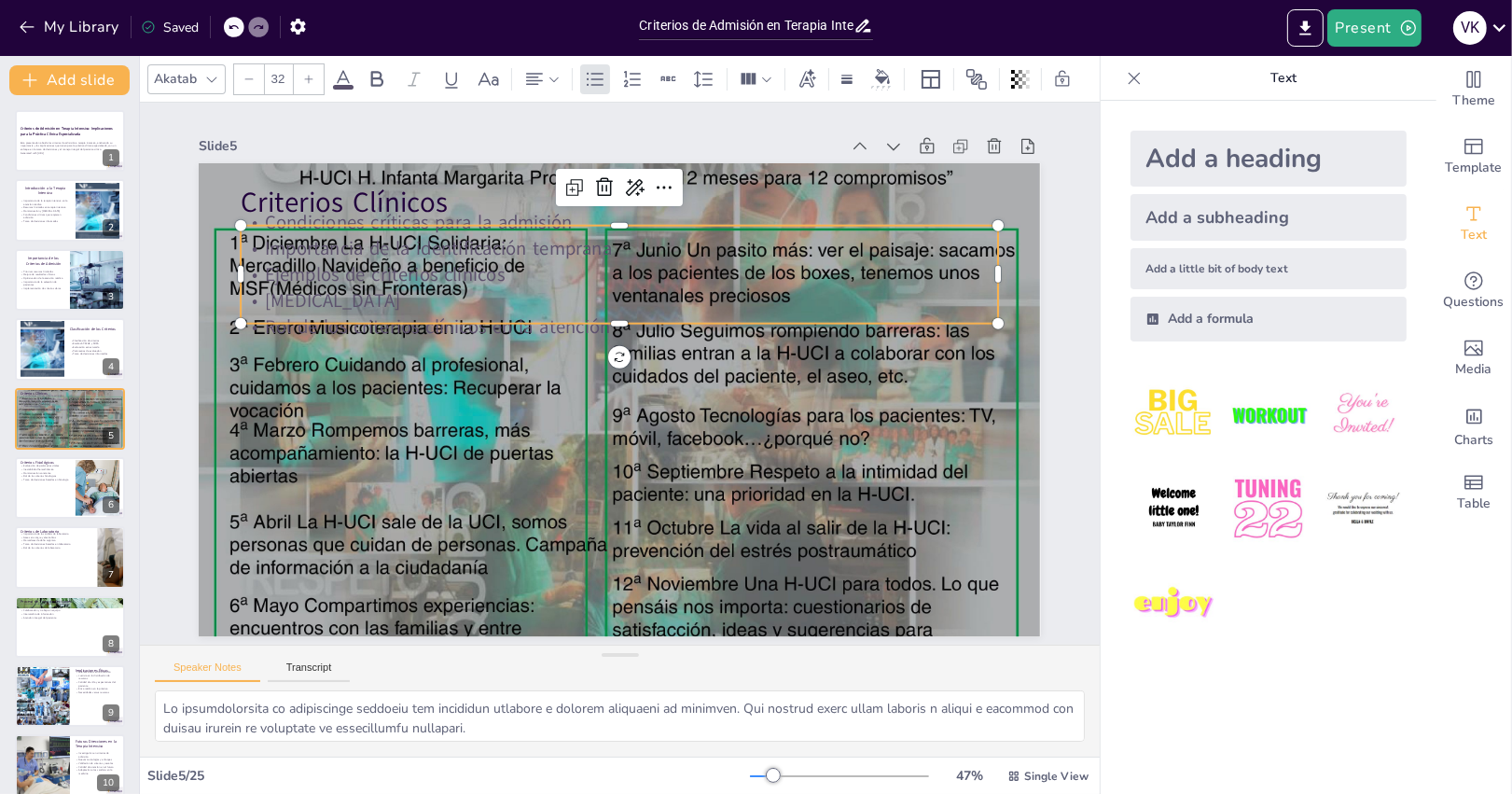
click at [758, 321] on p "Rol de los criterios clínicos en la atención" at bounding box center [618, 326] width 757 height 26
click at [669, 189] on icon at bounding box center [664, 188] width 22 height 22
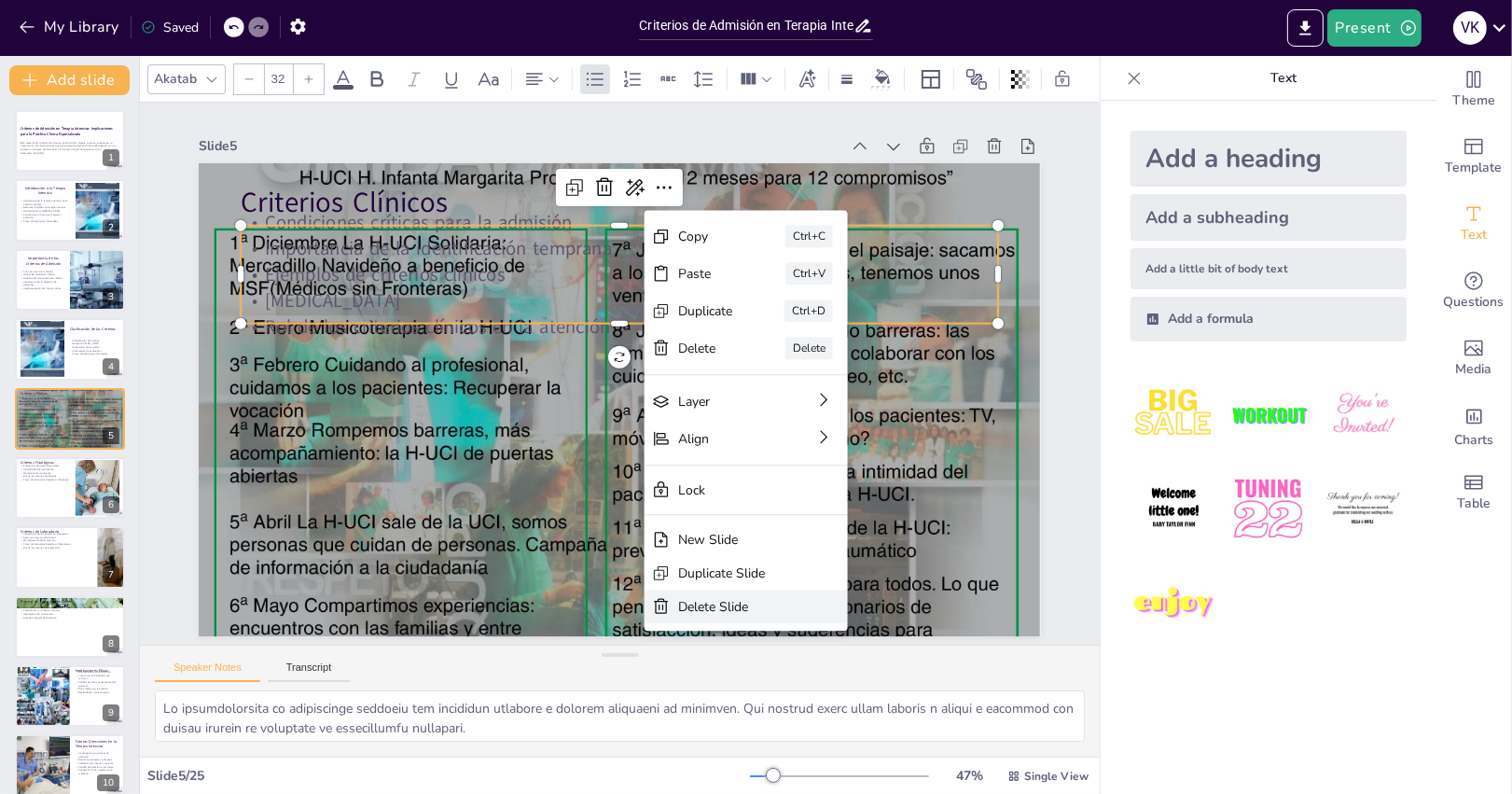
click at [781, 719] on div "Delete Slide" at bounding box center [836, 733] width 111 height 29
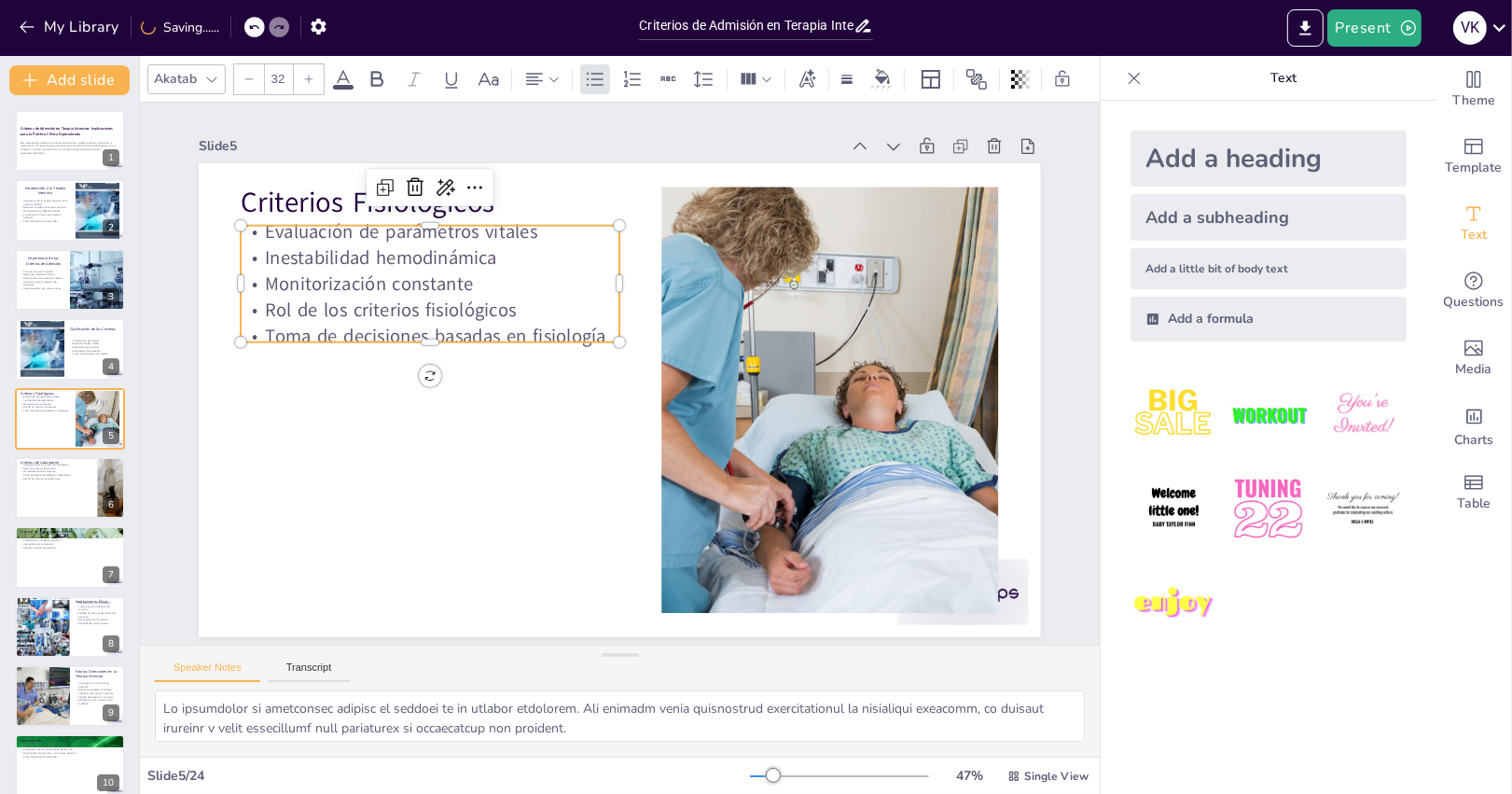
click at [370, 284] on p "Monitorización constante" at bounding box center [430, 283] width 379 height 26
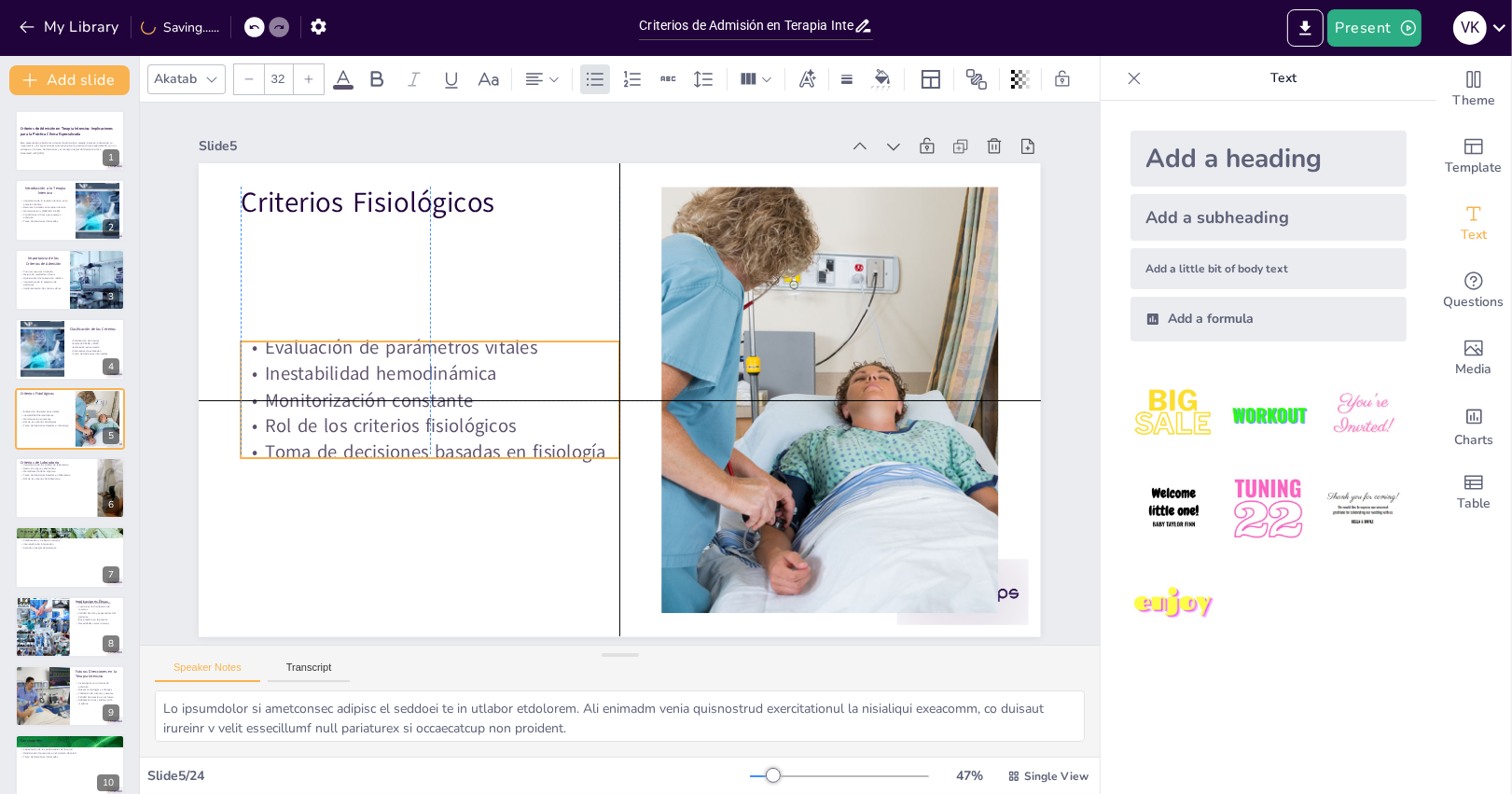
drag, startPoint x: 520, startPoint y: 225, endPoint x: 527, endPoint y: 338, distance: 113.2
click at [527, 338] on p "Evaluación de parámetros vitales" at bounding box center [434, 327] width 380 height 65
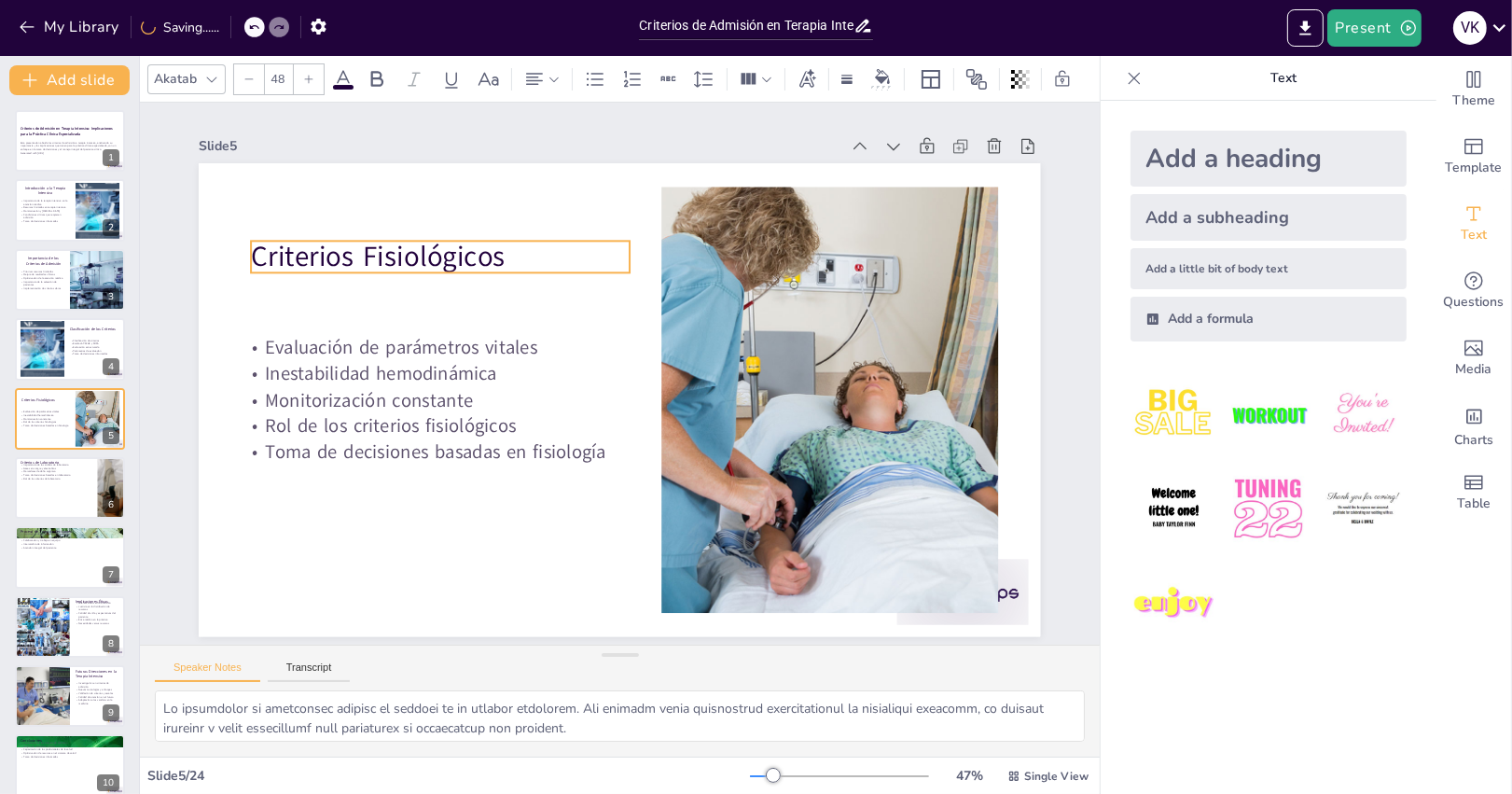
drag, startPoint x: 455, startPoint y: 217, endPoint x: 466, endPoint y: 271, distance: 55.1
click at [466, 271] on p "Criterios Fisiológicos" at bounding box center [441, 256] width 379 height 39
click at [93, 498] on div at bounding box center [70, 488] width 112 height 64
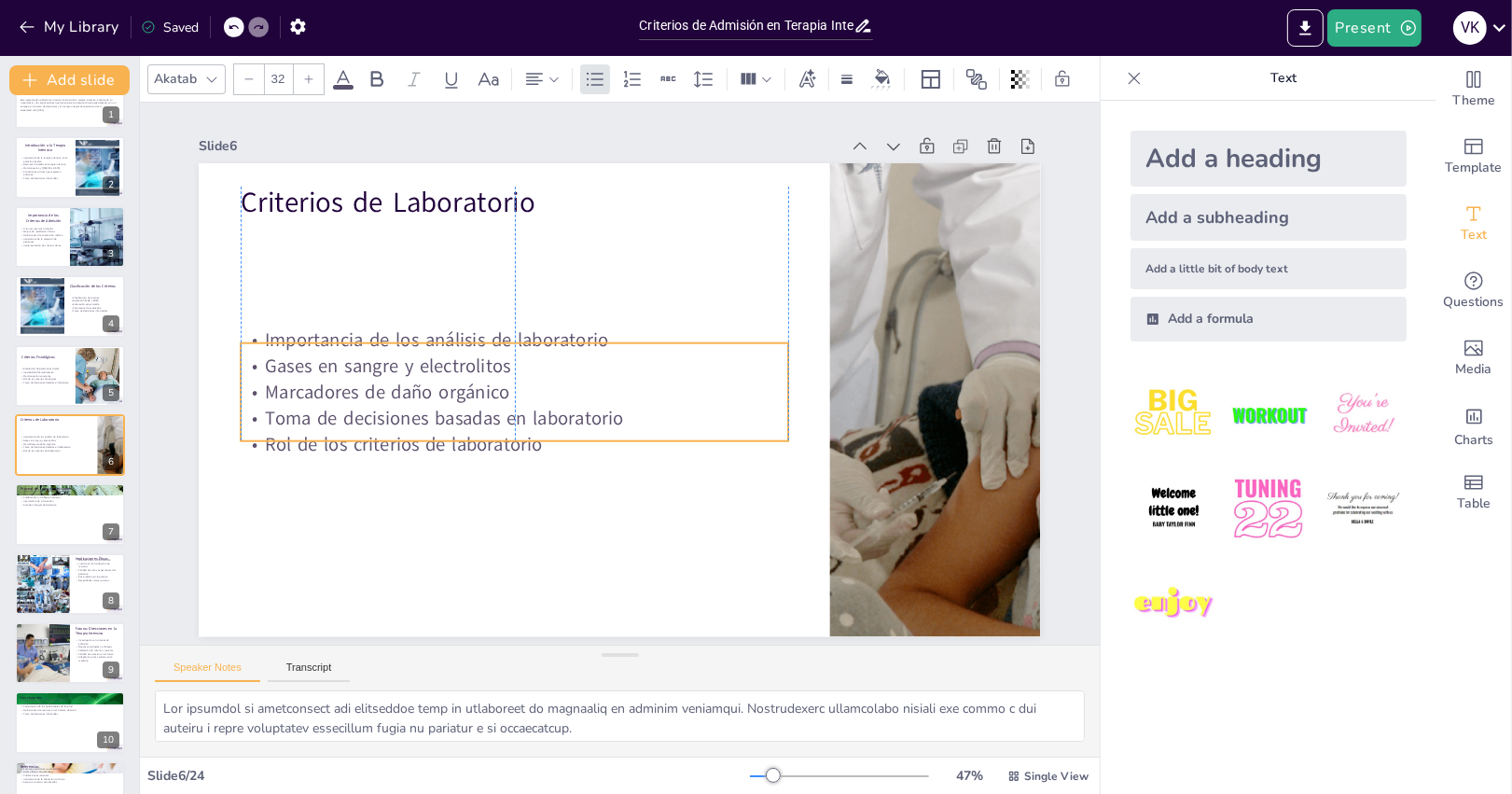
drag, startPoint x: 583, startPoint y: 326, endPoint x: 540, endPoint y: 429, distance: 111.6
click at [581, 450] on p "Rol de los criterios de laboratorio" at bounding box center [514, 444] width 548 height 26
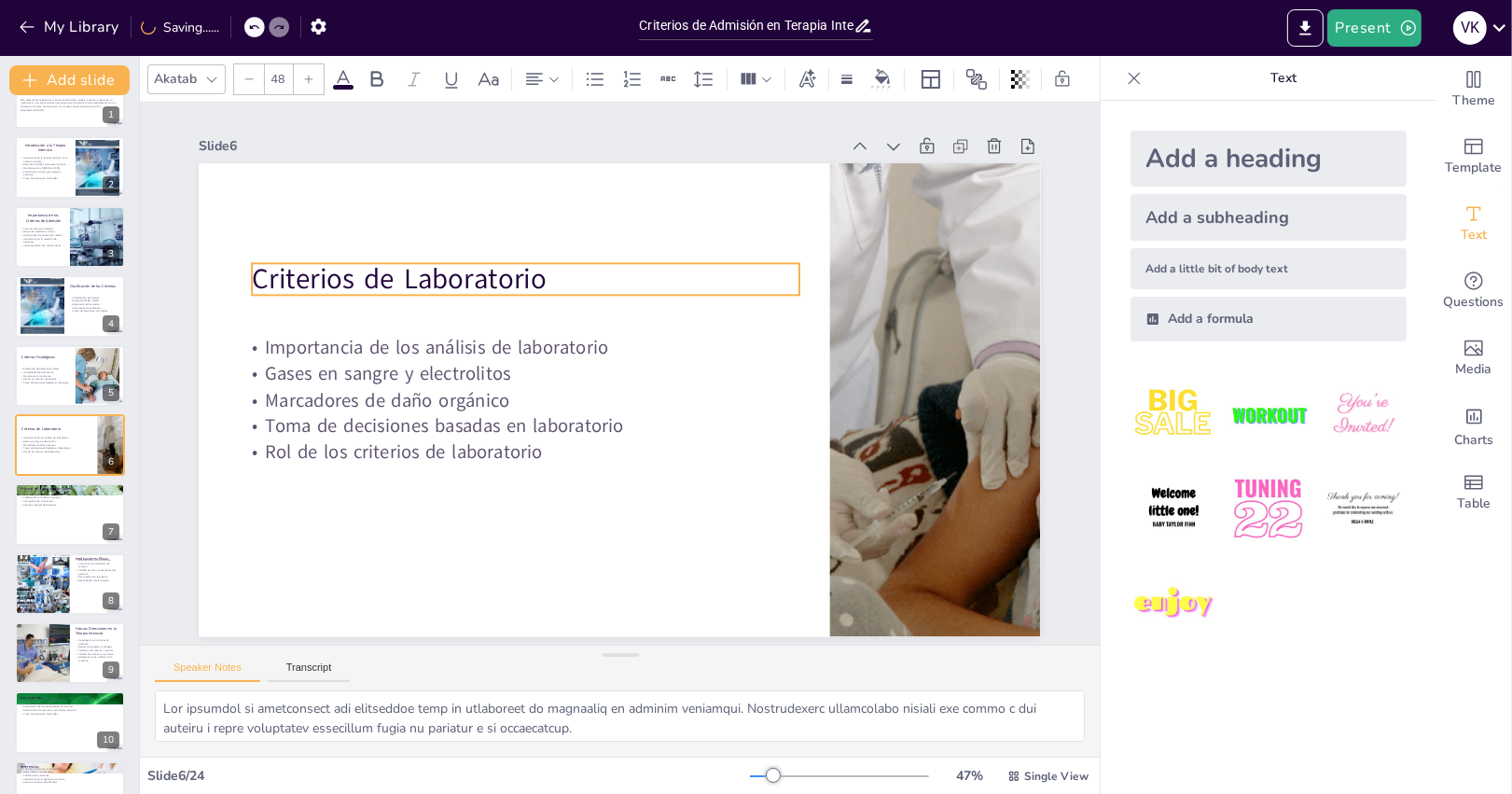
drag, startPoint x: 459, startPoint y: 213, endPoint x: 470, endPoint y: 290, distance: 77.8
click at [470, 290] on p "Criterios de Laboratorio" at bounding box center [526, 278] width 548 height 39
click at [94, 522] on div at bounding box center [70, 515] width 112 height 64
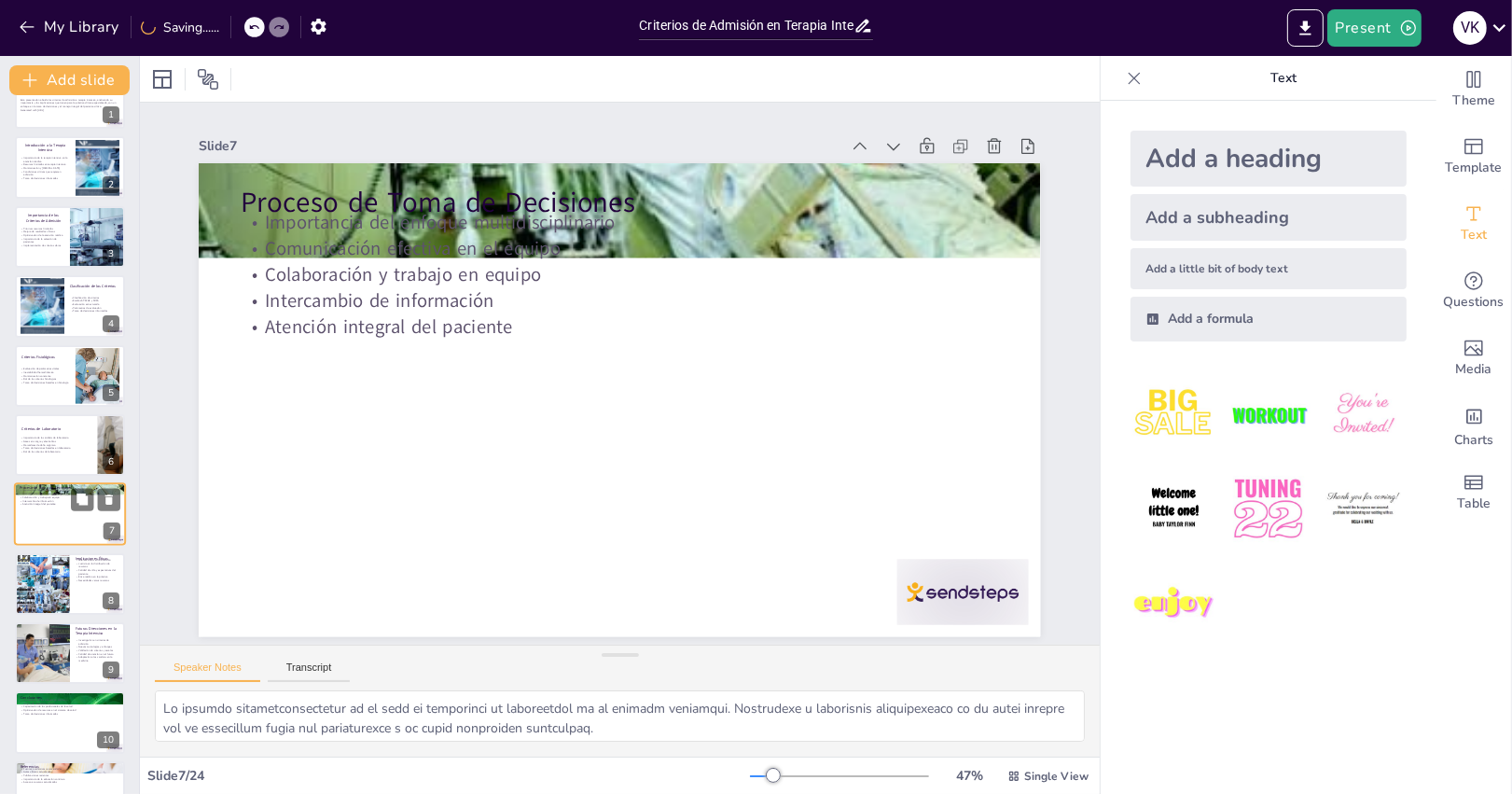
scroll to position [112, 0]
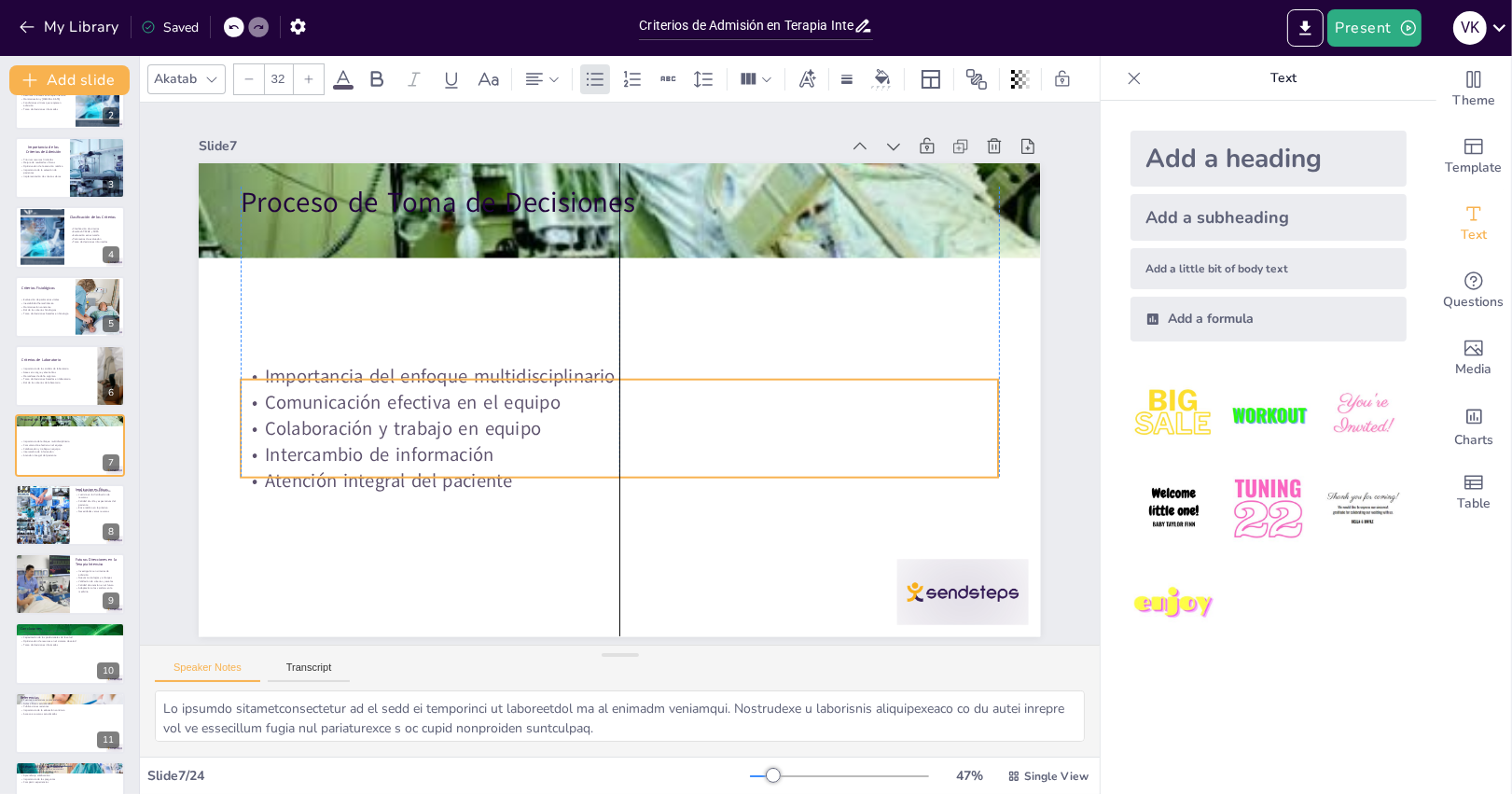
drag, startPoint x: 558, startPoint y: 324, endPoint x: 534, endPoint y: 465, distance: 143.0
click at [560, 479] on p "Atención integral del paciente" at bounding box center [618, 481] width 757 height 26
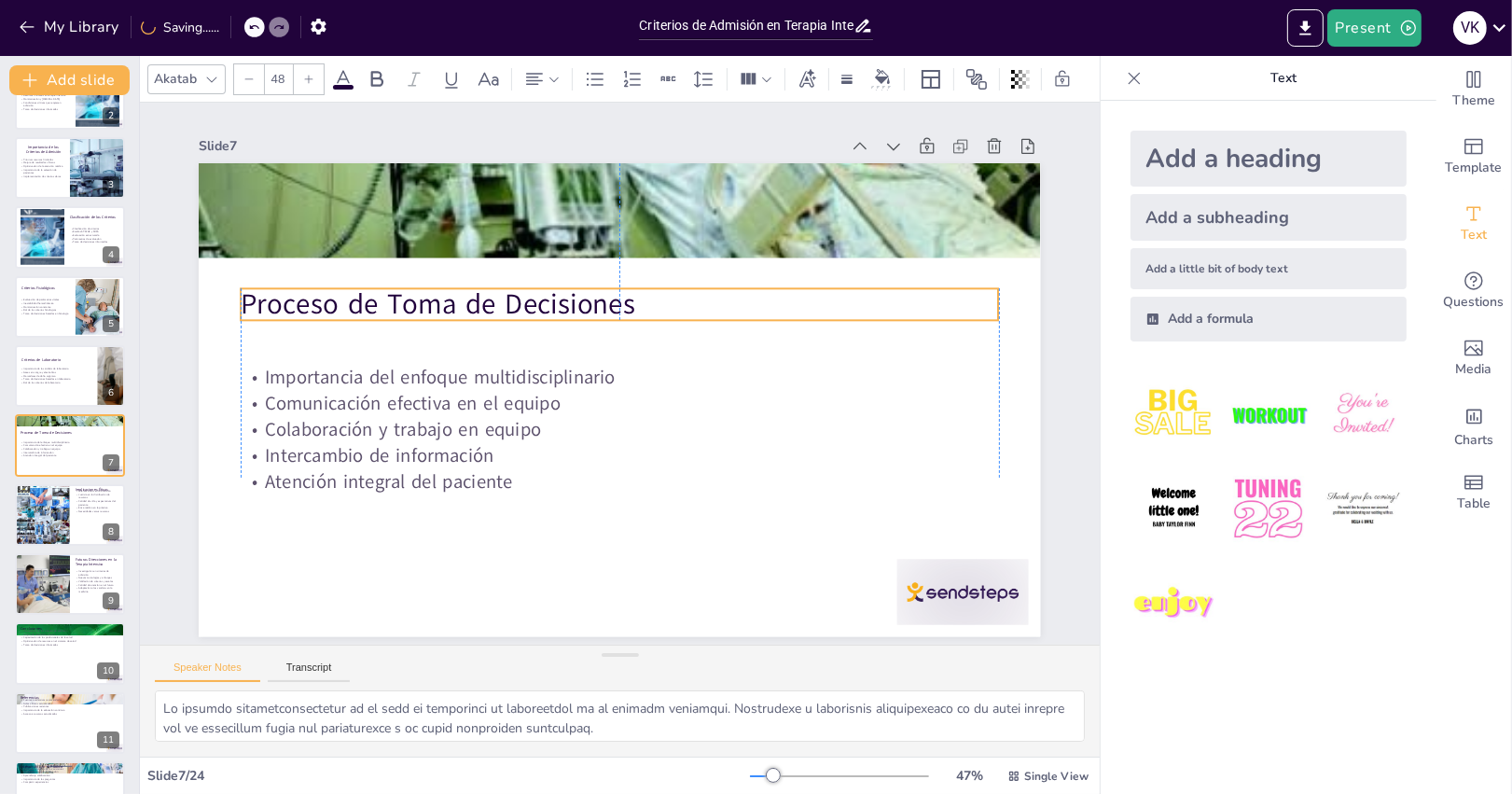
drag, startPoint x: 497, startPoint y: 218, endPoint x: 503, endPoint y: 320, distance: 102.2
click at [503, 320] on p "Proceso de Toma de Decisiones" at bounding box center [626, 304] width 757 height 119
click at [98, 532] on div at bounding box center [70, 515] width 112 height 64
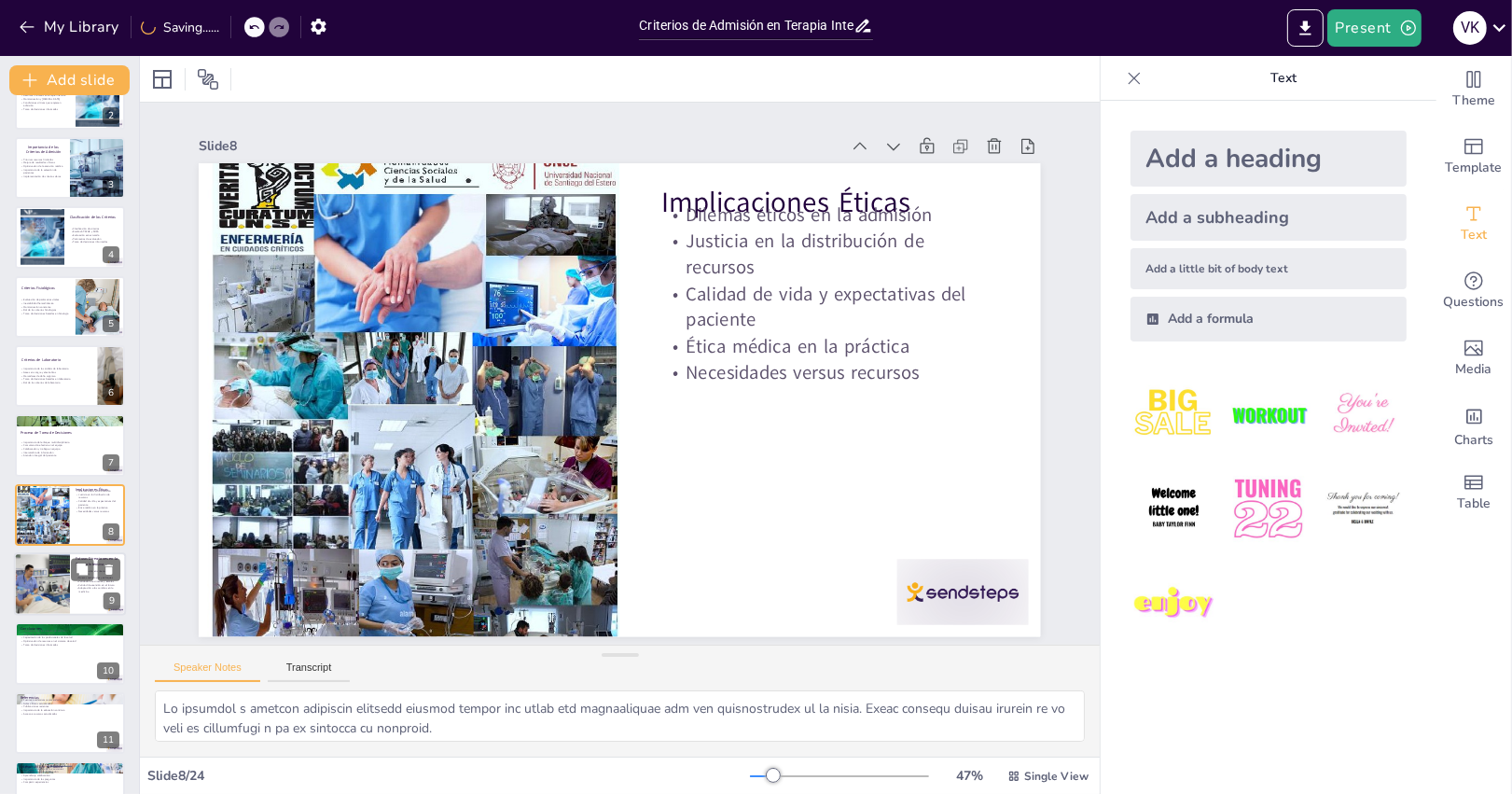
scroll to position [181, 0]
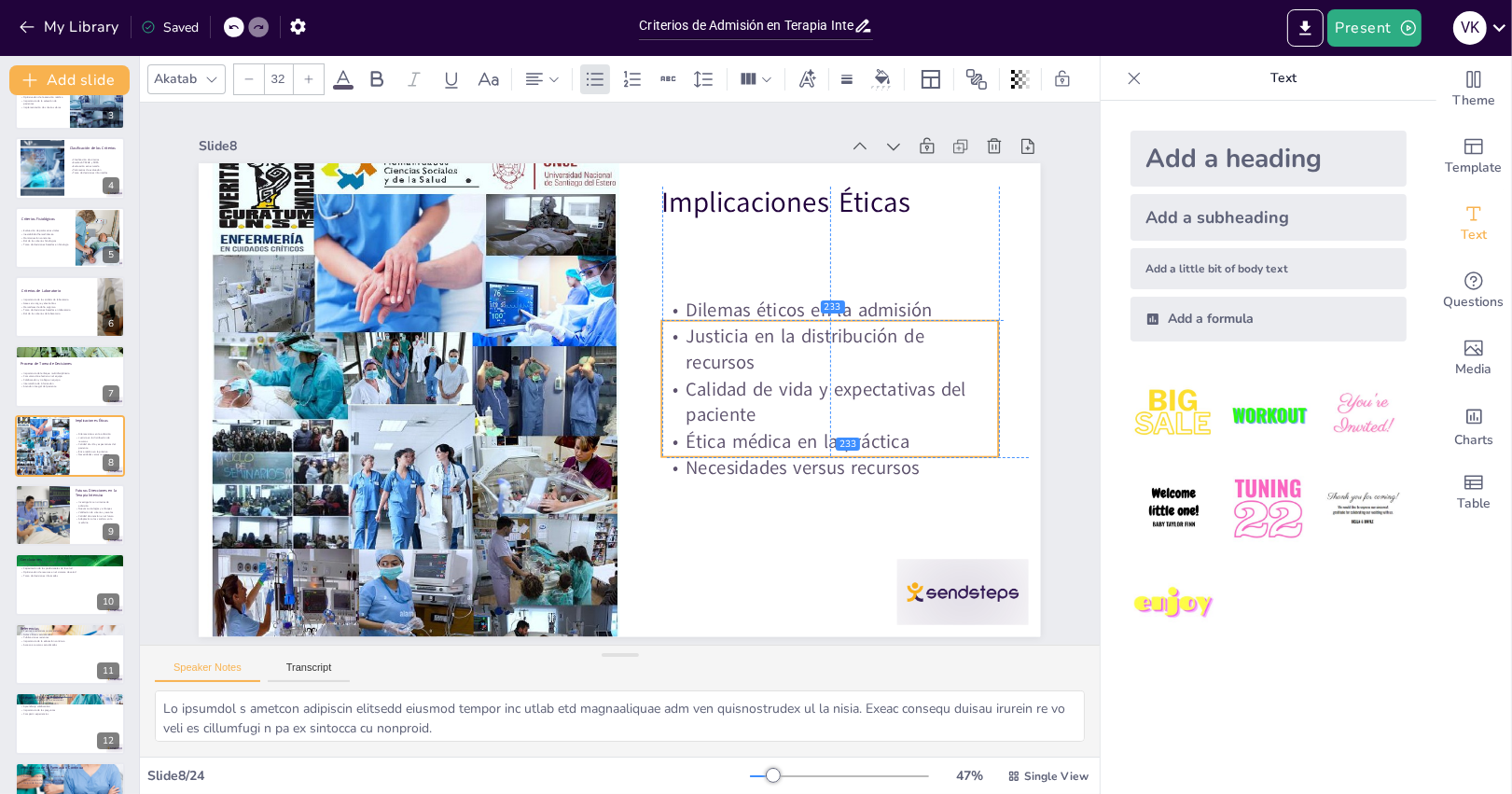
drag, startPoint x: 799, startPoint y: 363, endPoint x: 804, endPoint y: 457, distance: 94.1
click at [804, 458] on p "Necesidades versus recursos" at bounding box center [819, 488] width 338 height 61
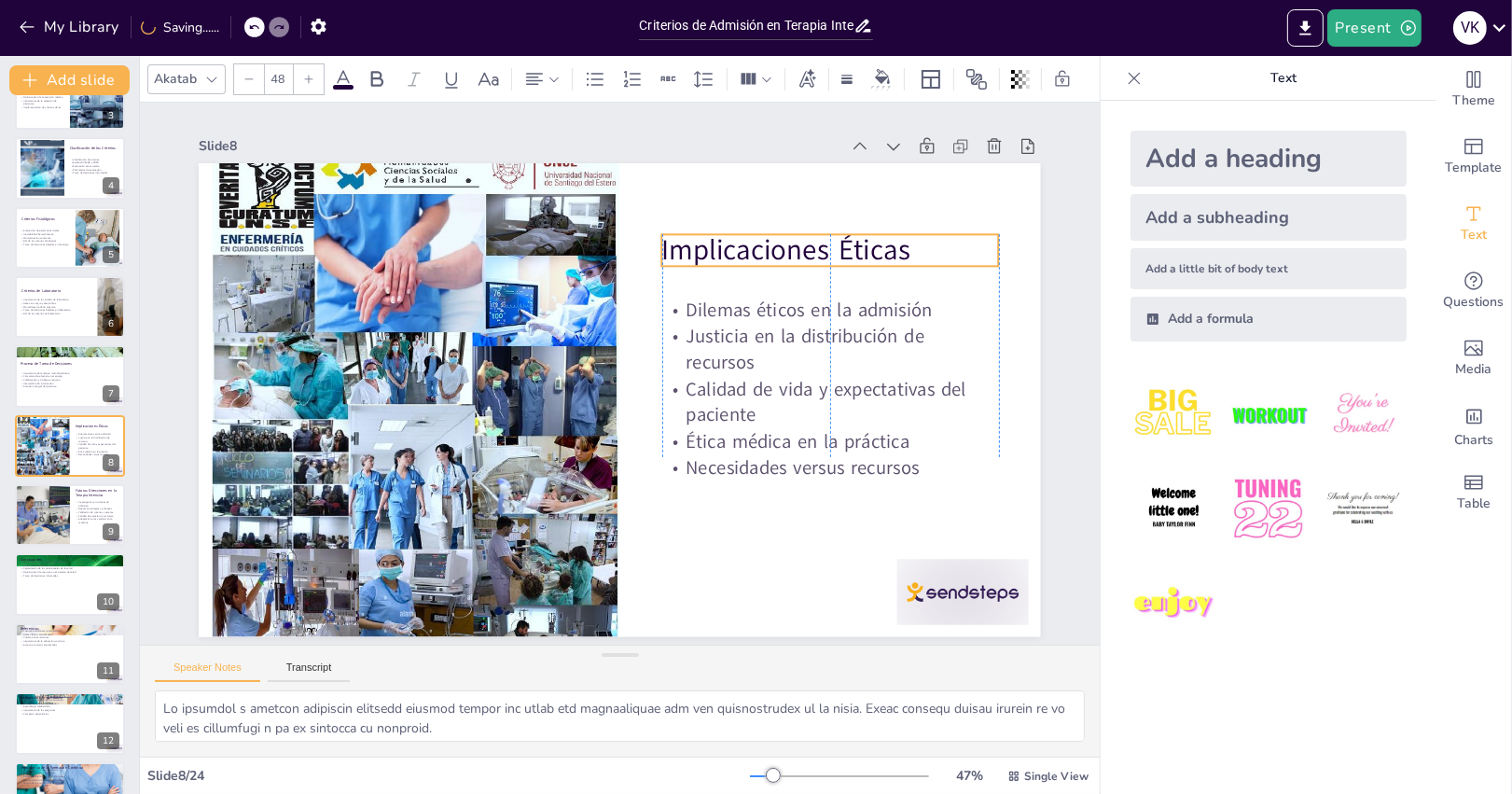
drag, startPoint x: 792, startPoint y: 214, endPoint x: 796, endPoint y: 262, distance: 48.2
click at [796, 262] on p "Implicaciones Éticas" at bounding box center [831, 249] width 337 height 39
click at [551, 87] on div at bounding box center [542, 79] width 37 height 22
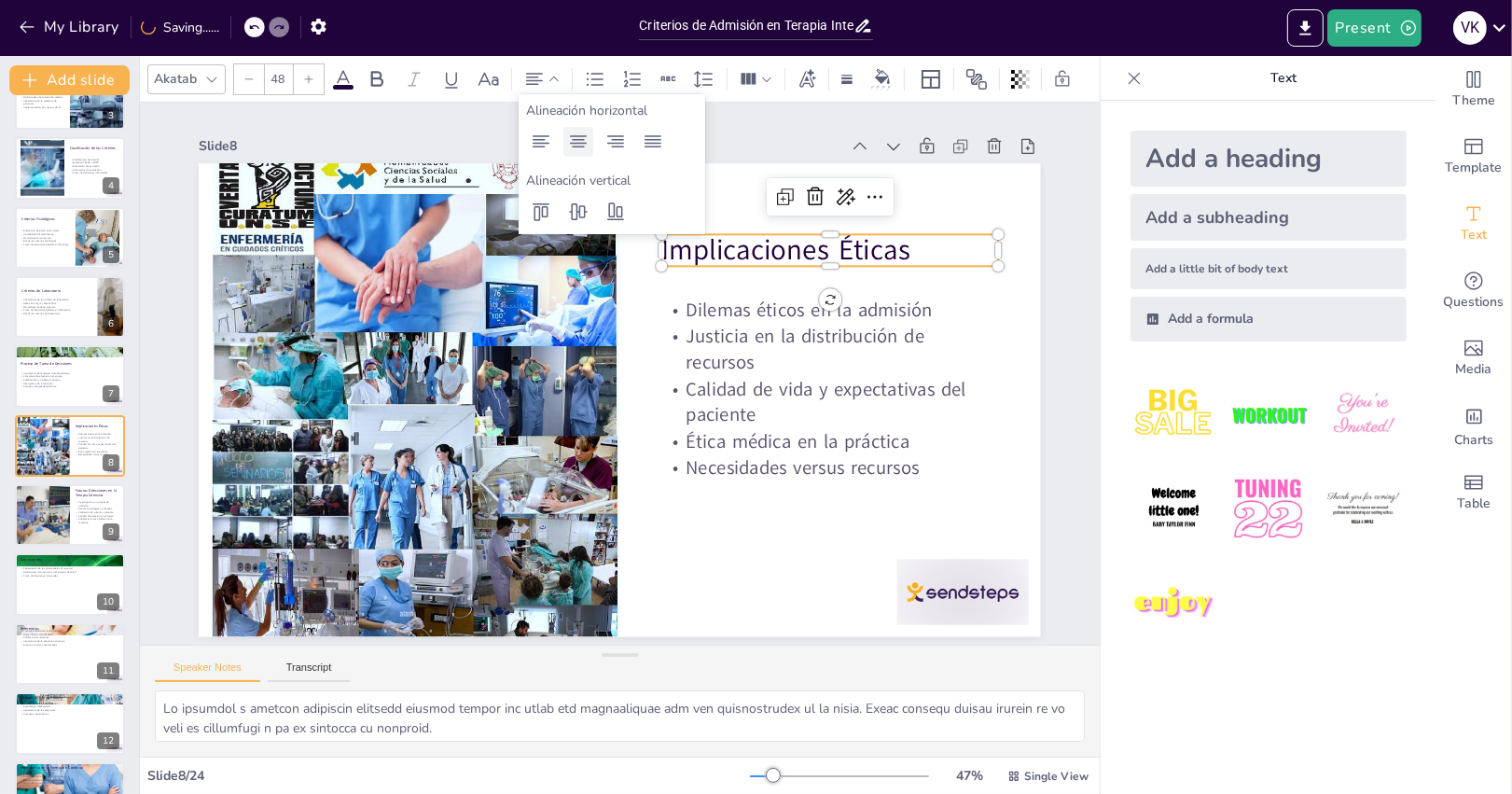
click at [582, 150] on icon at bounding box center [578, 142] width 22 height 22
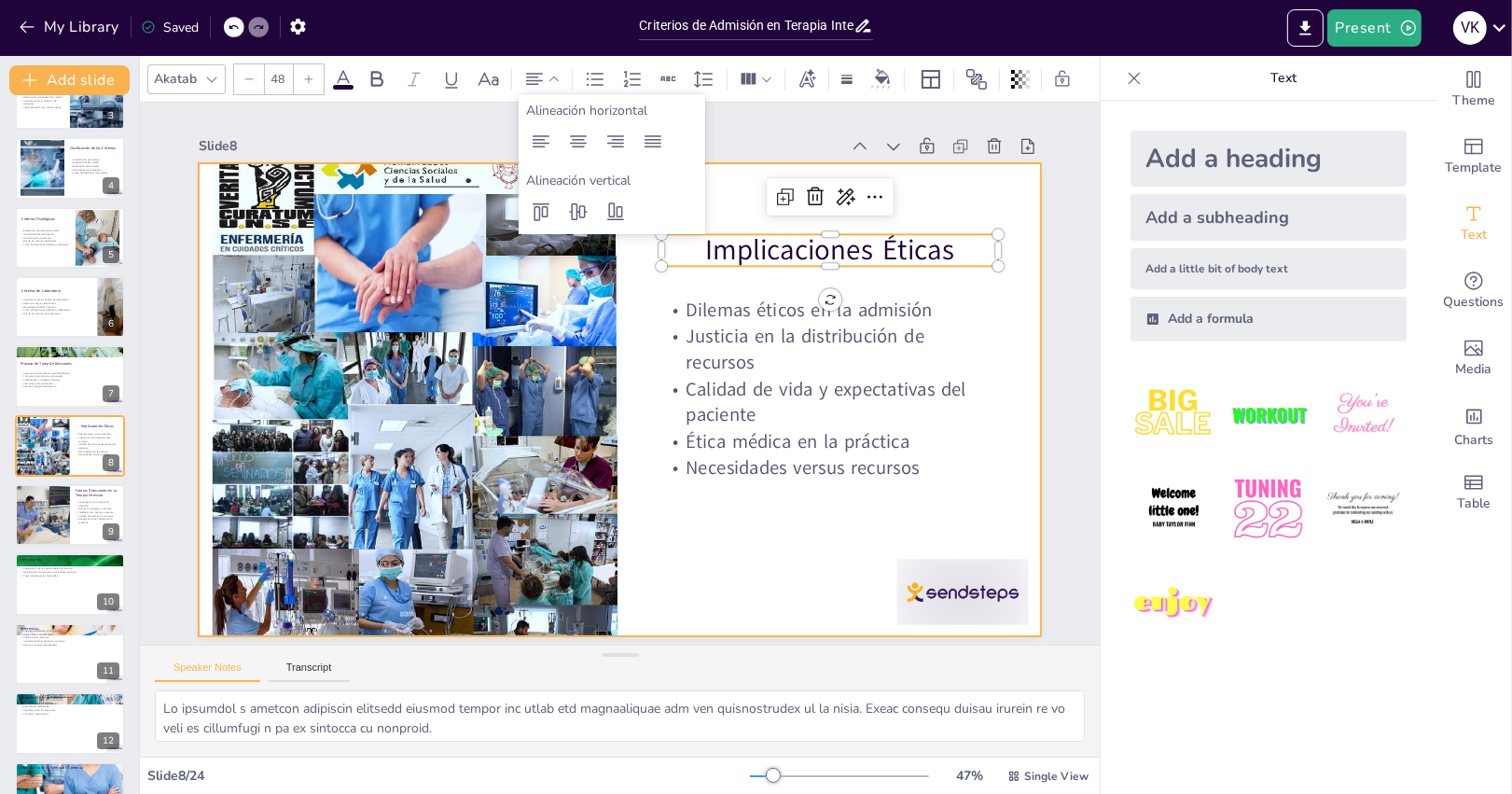
click at [751, 535] on div at bounding box center [616, 400] width 886 height 559
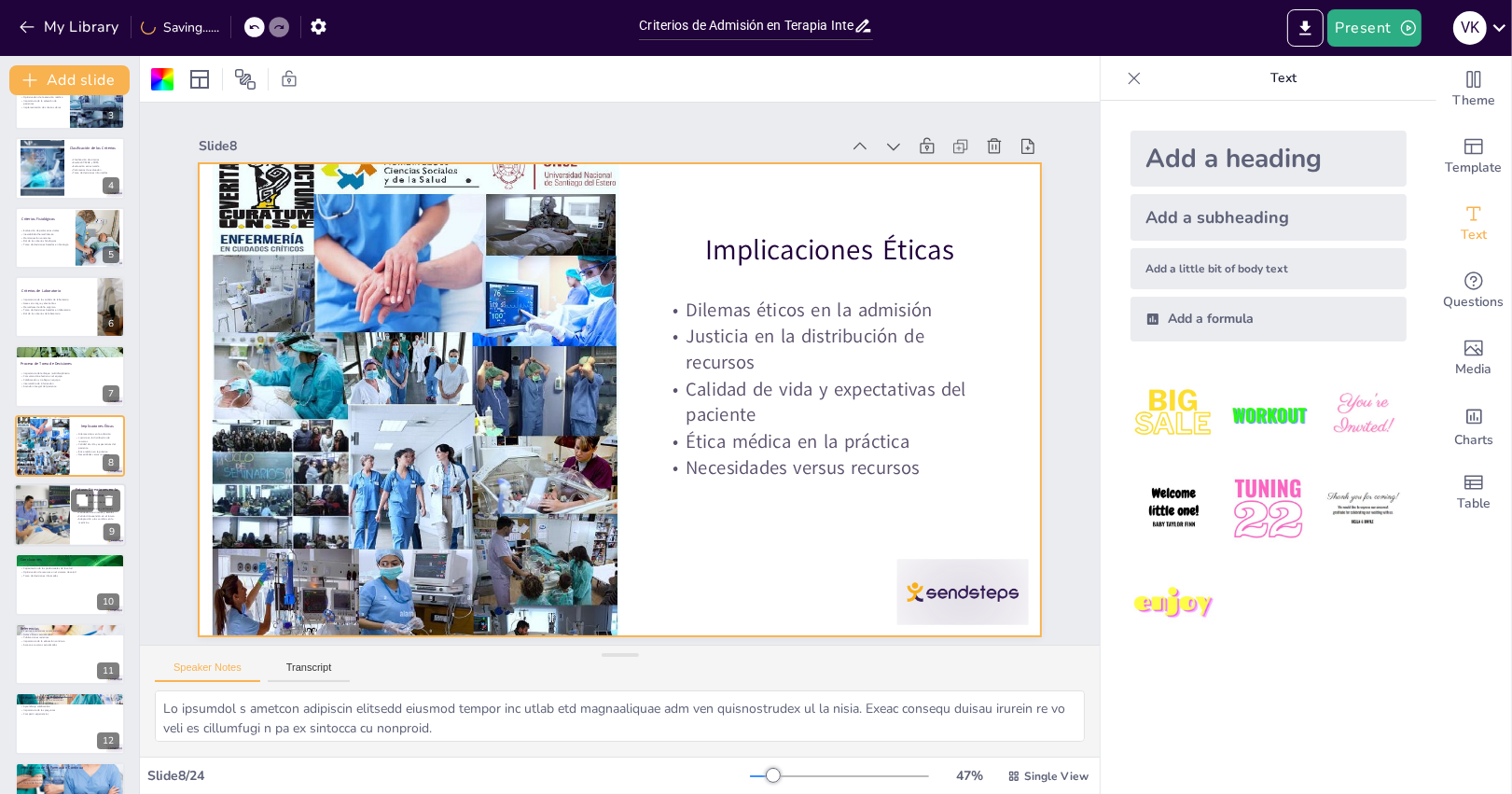
click at [65, 513] on div at bounding box center [41, 515] width 95 height 64
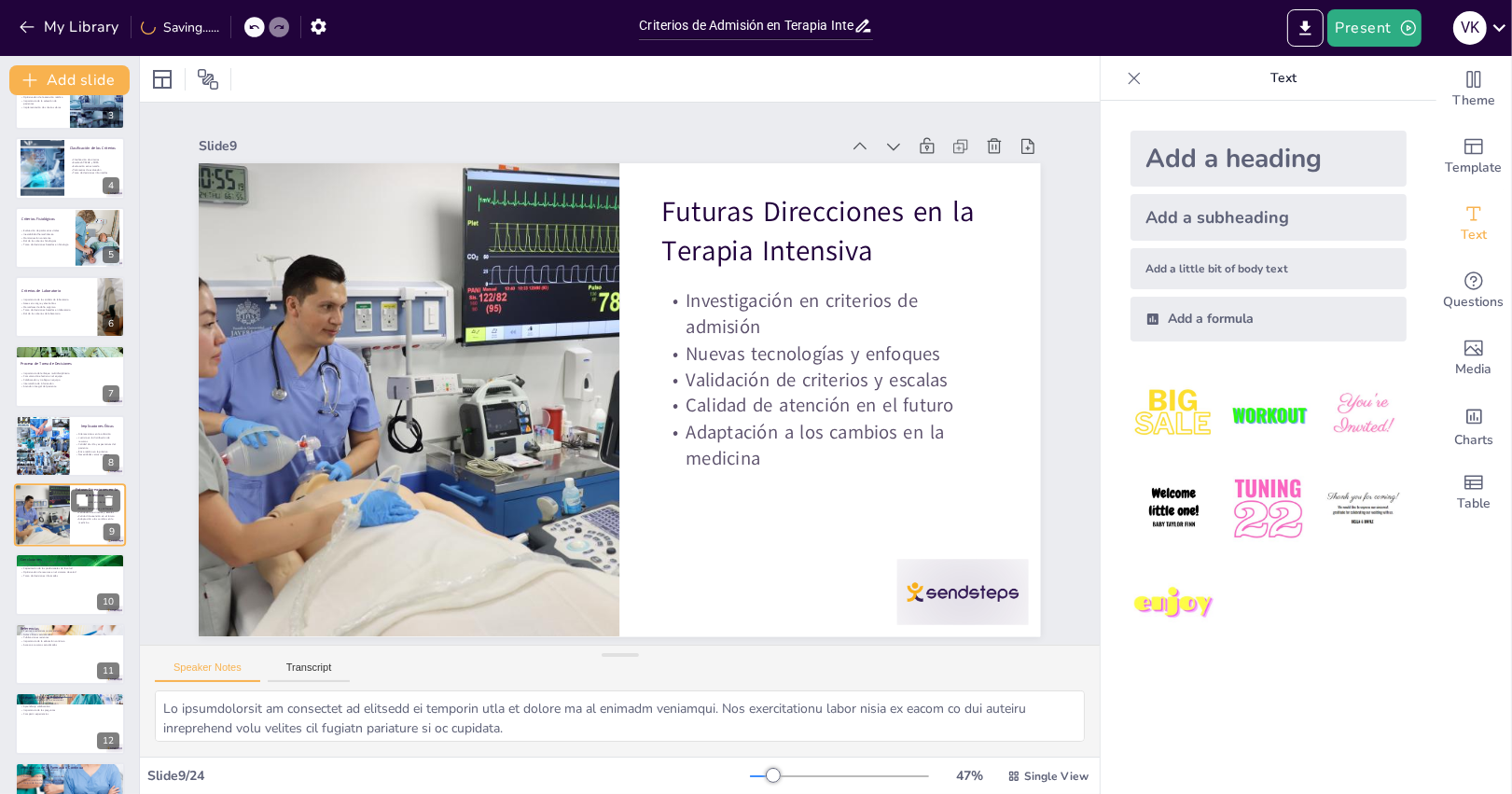
scroll to position [251, 0]
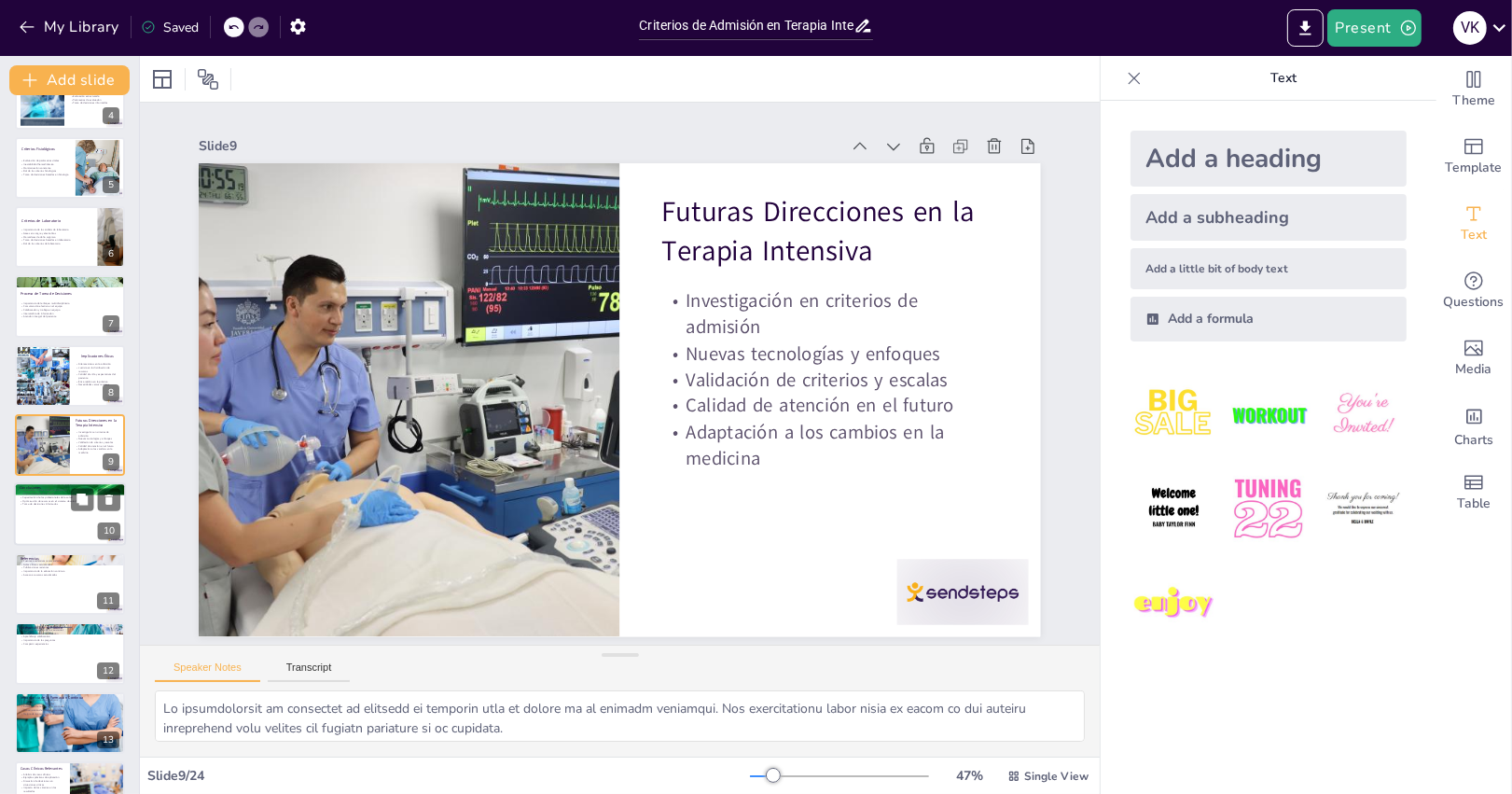
click at [86, 533] on div at bounding box center [70, 515] width 112 height 64
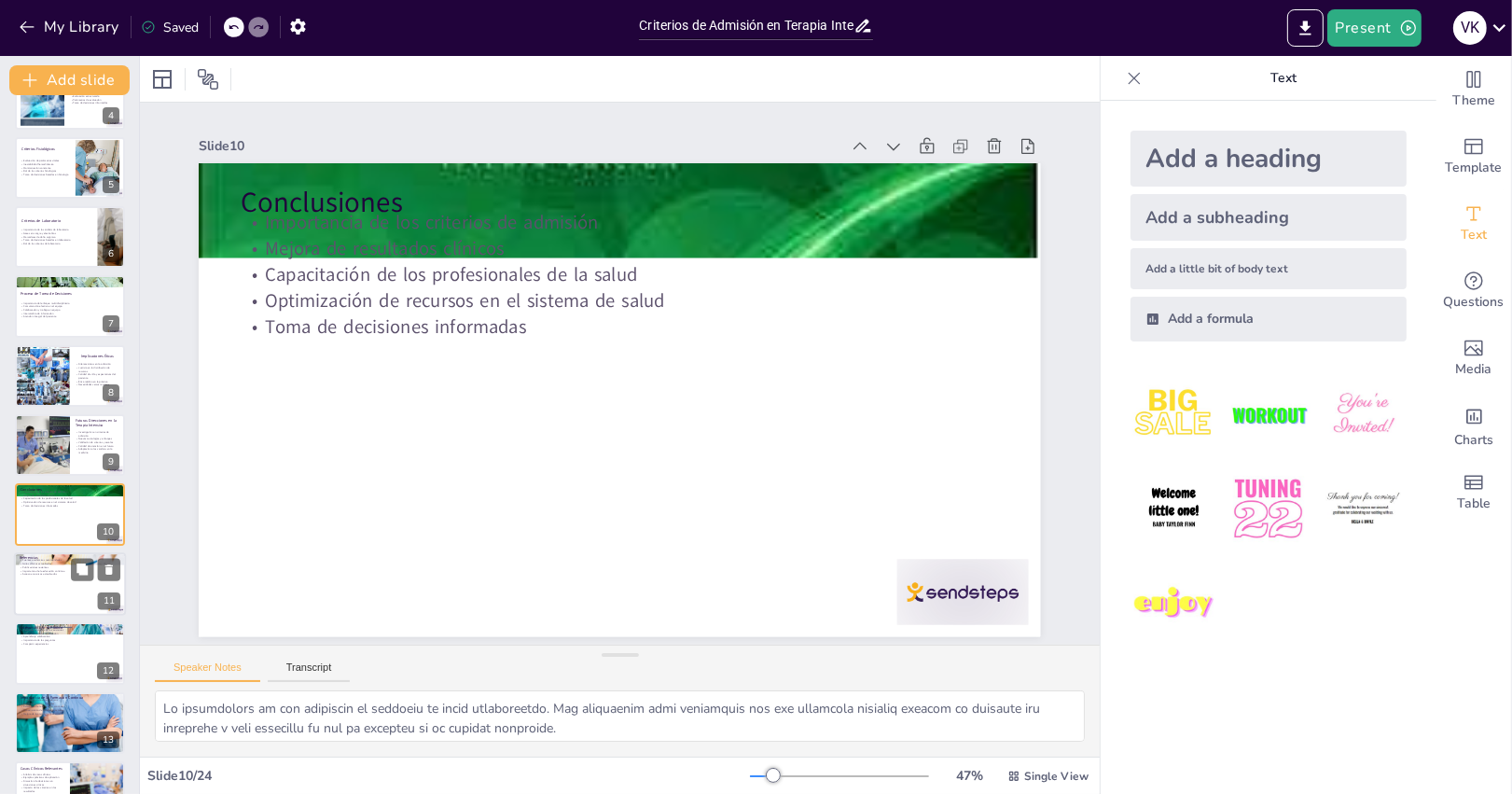
scroll to position [320, 0]
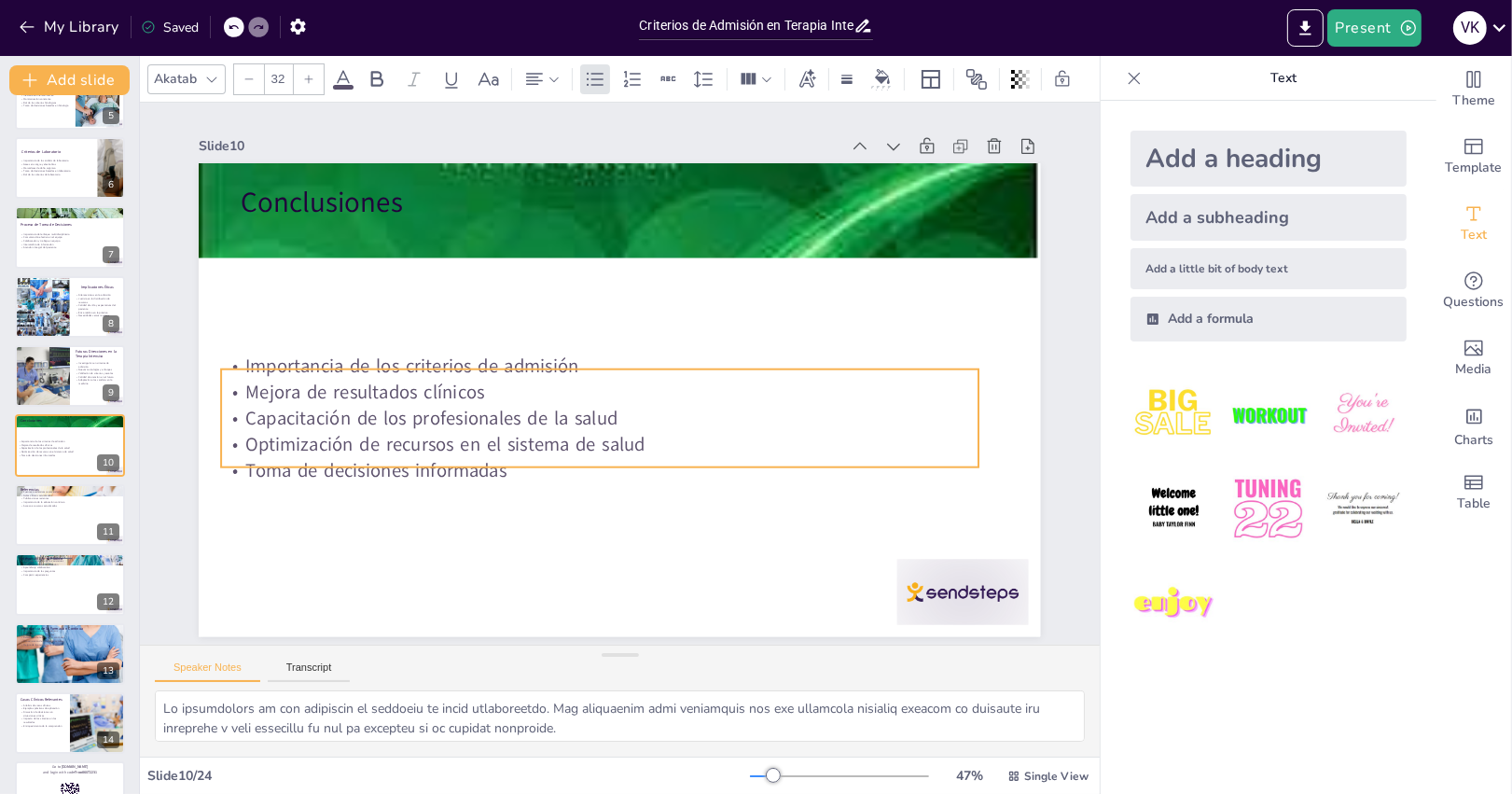
drag, startPoint x: 541, startPoint y: 322, endPoint x: 479, endPoint y: 467, distance: 157.7
click at [518, 477] on p "Toma de decisiones informadas" at bounding box center [589, 468] width 756 height 106
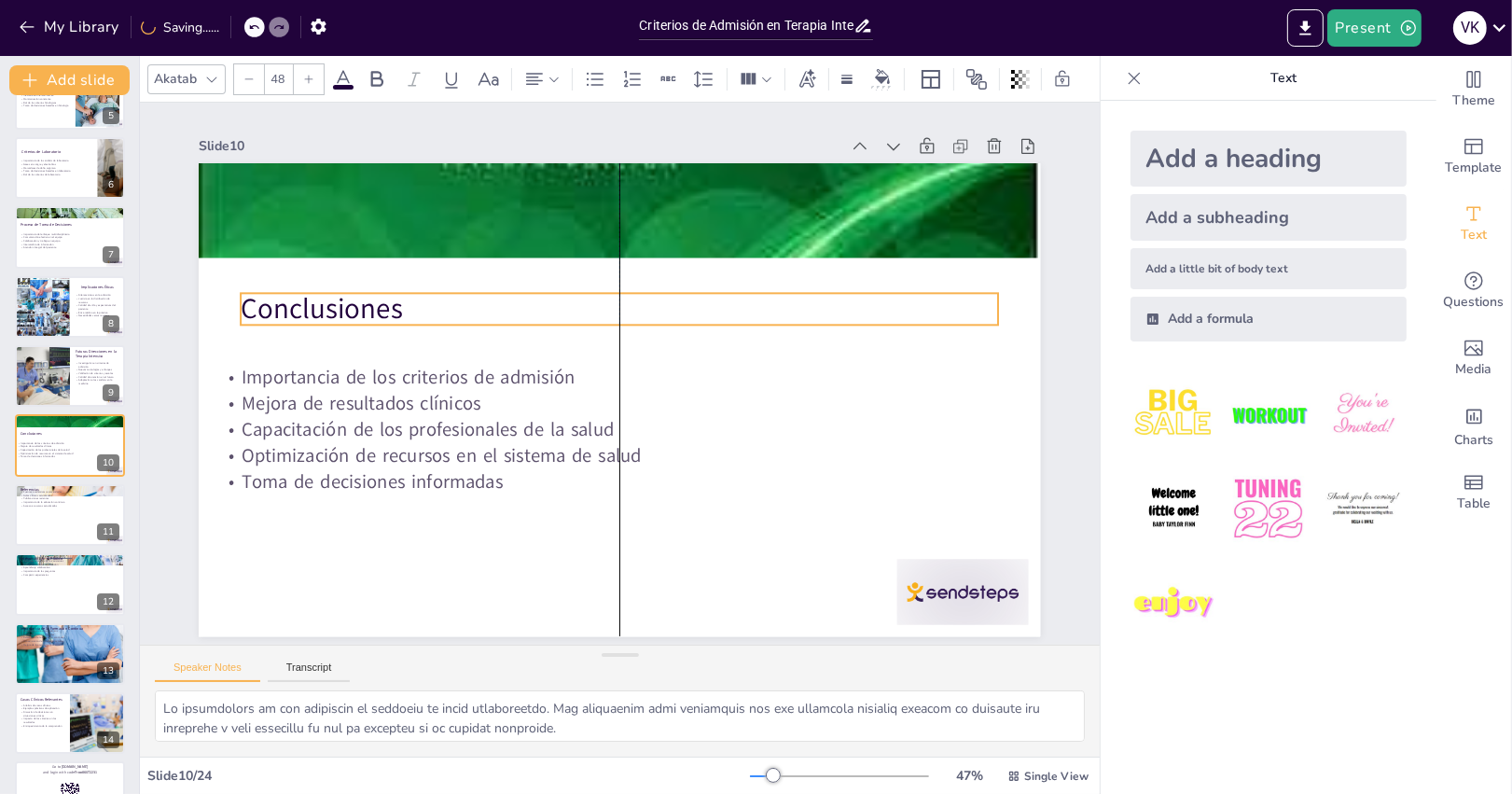
drag, startPoint x: 372, startPoint y: 214, endPoint x: 366, endPoint y: 321, distance: 107.2
click at [366, 321] on p "Conclusiones" at bounding box center [626, 309] width 757 height 119
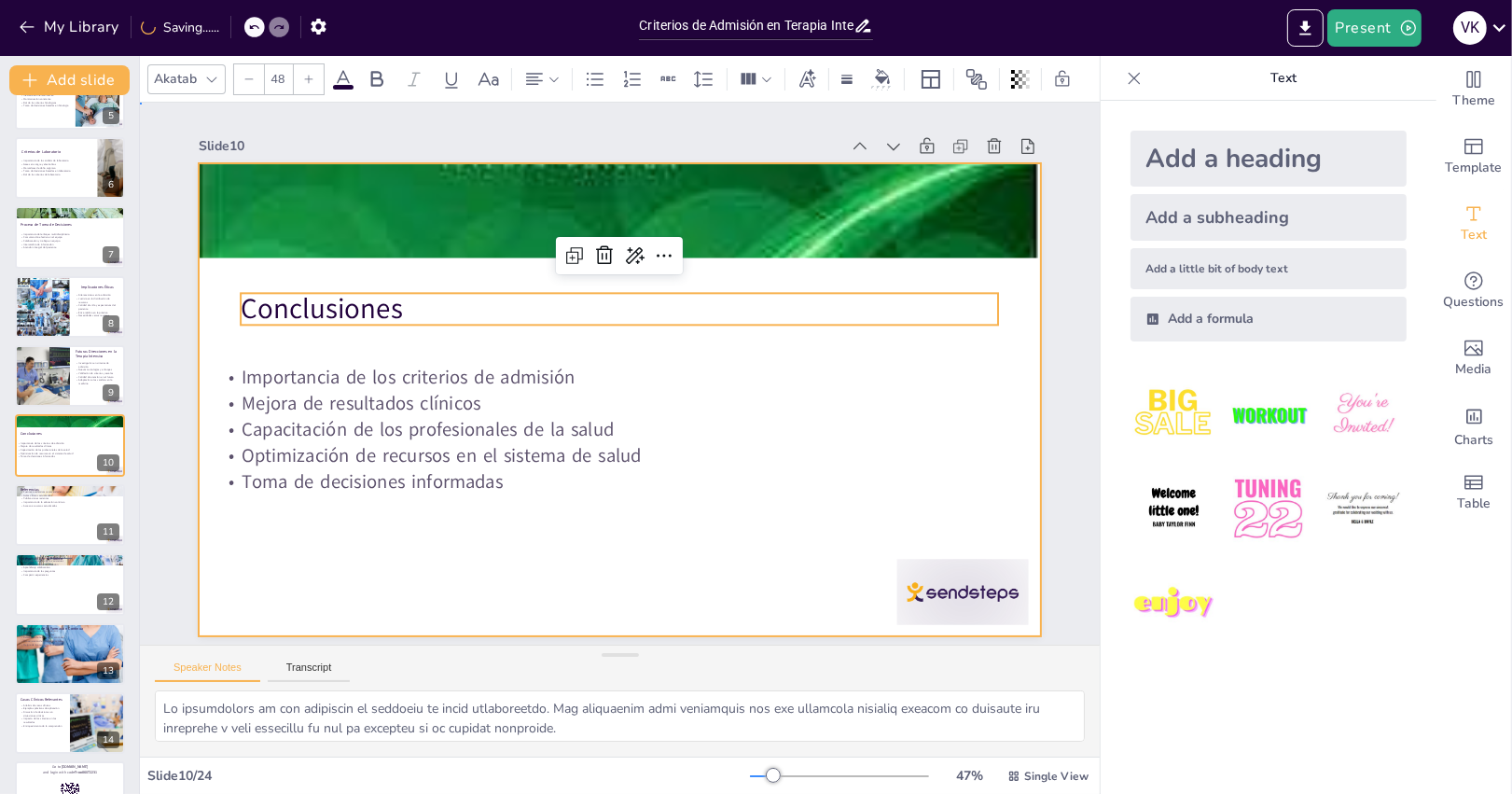
click at [391, 551] on div at bounding box center [619, 400] width 842 height 474
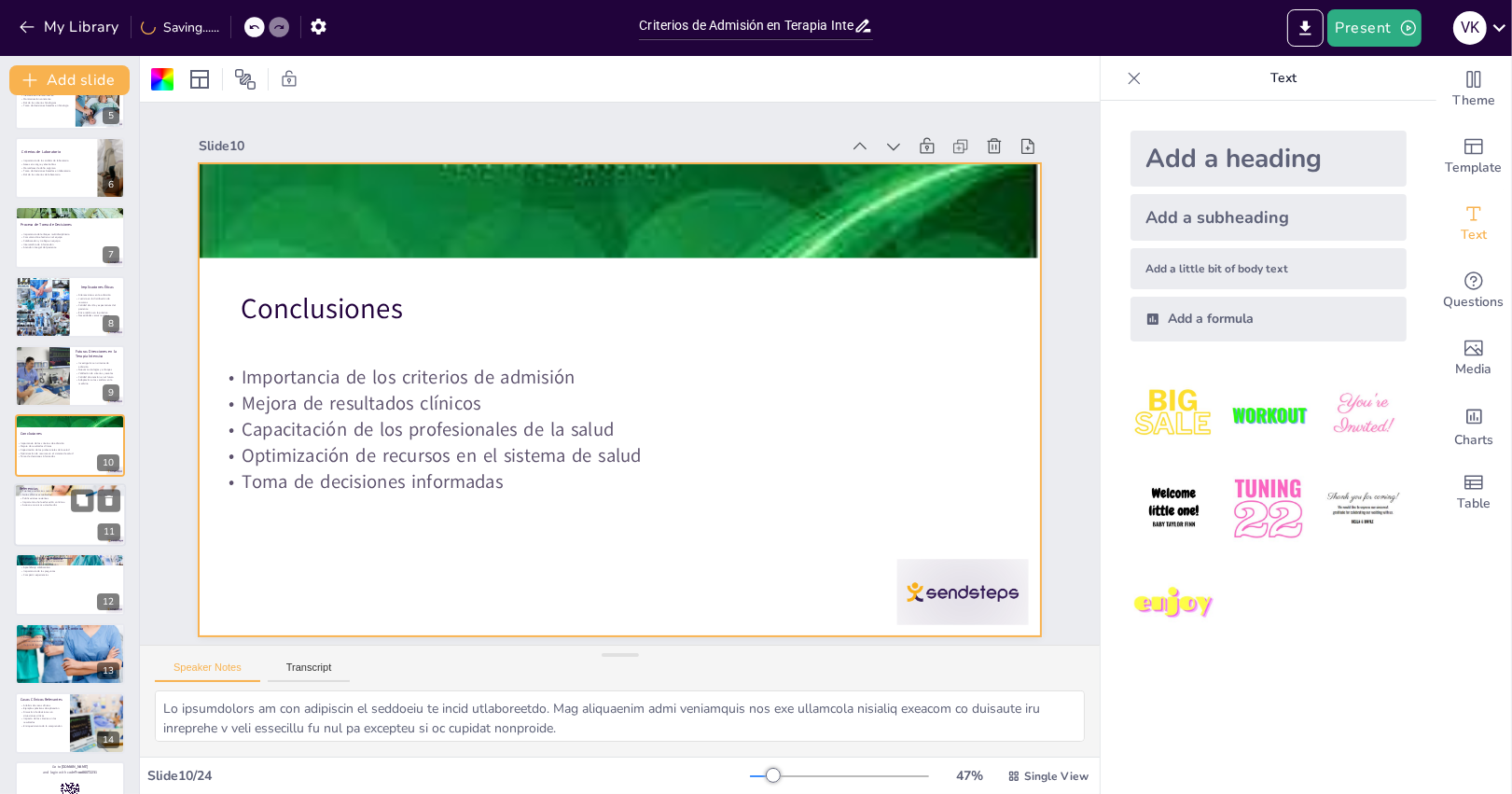
click at [83, 524] on div at bounding box center [70, 515] width 112 height 64
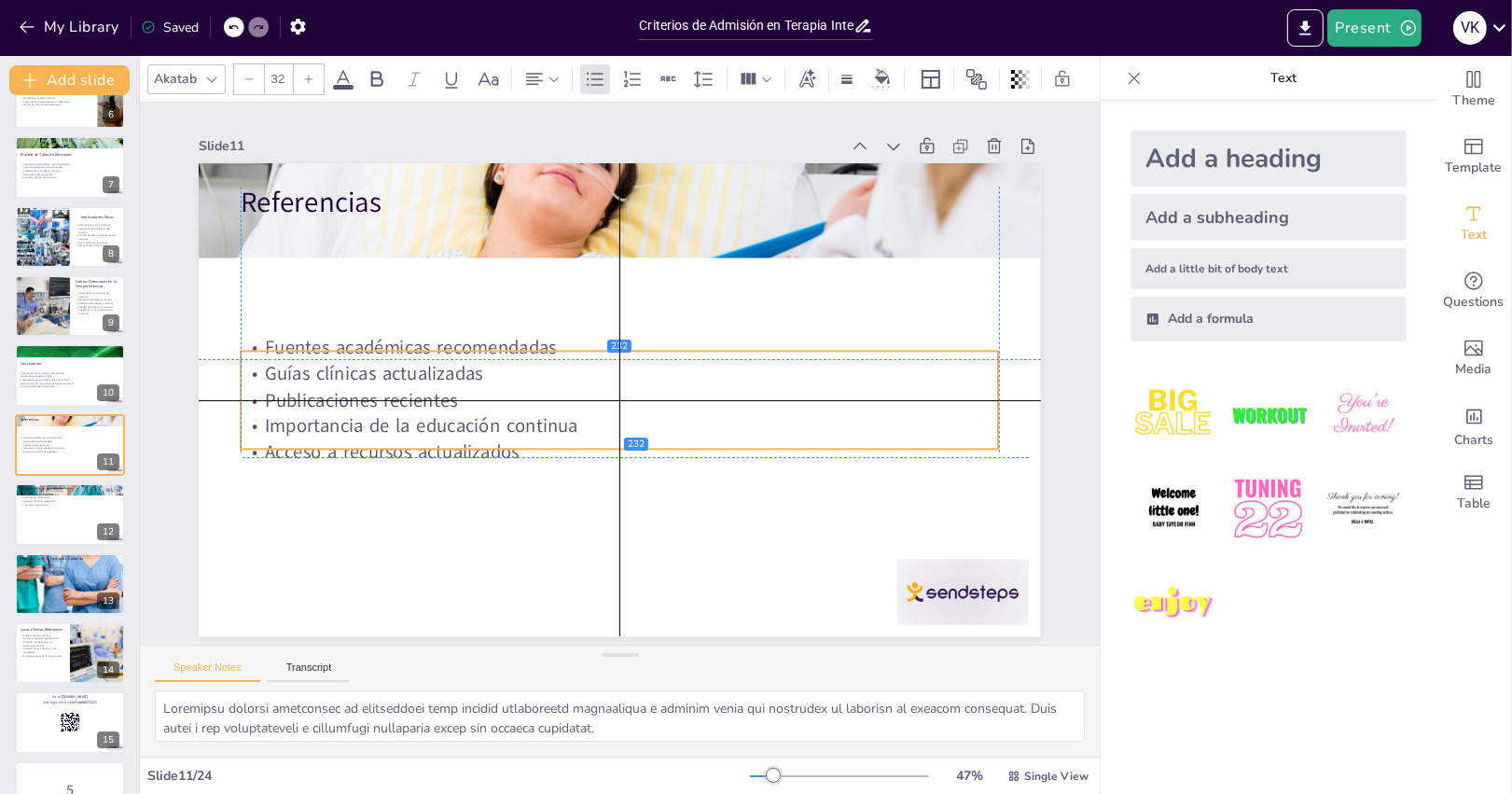
drag, startPoint x: 401, startPoint y: 324, endPoint x: 403, endPoint y: 458, distance: 134.0
click at [403, 458] on p "Acceso a recursos actualizados" at bounding box center [618, 452] width 757 height 26
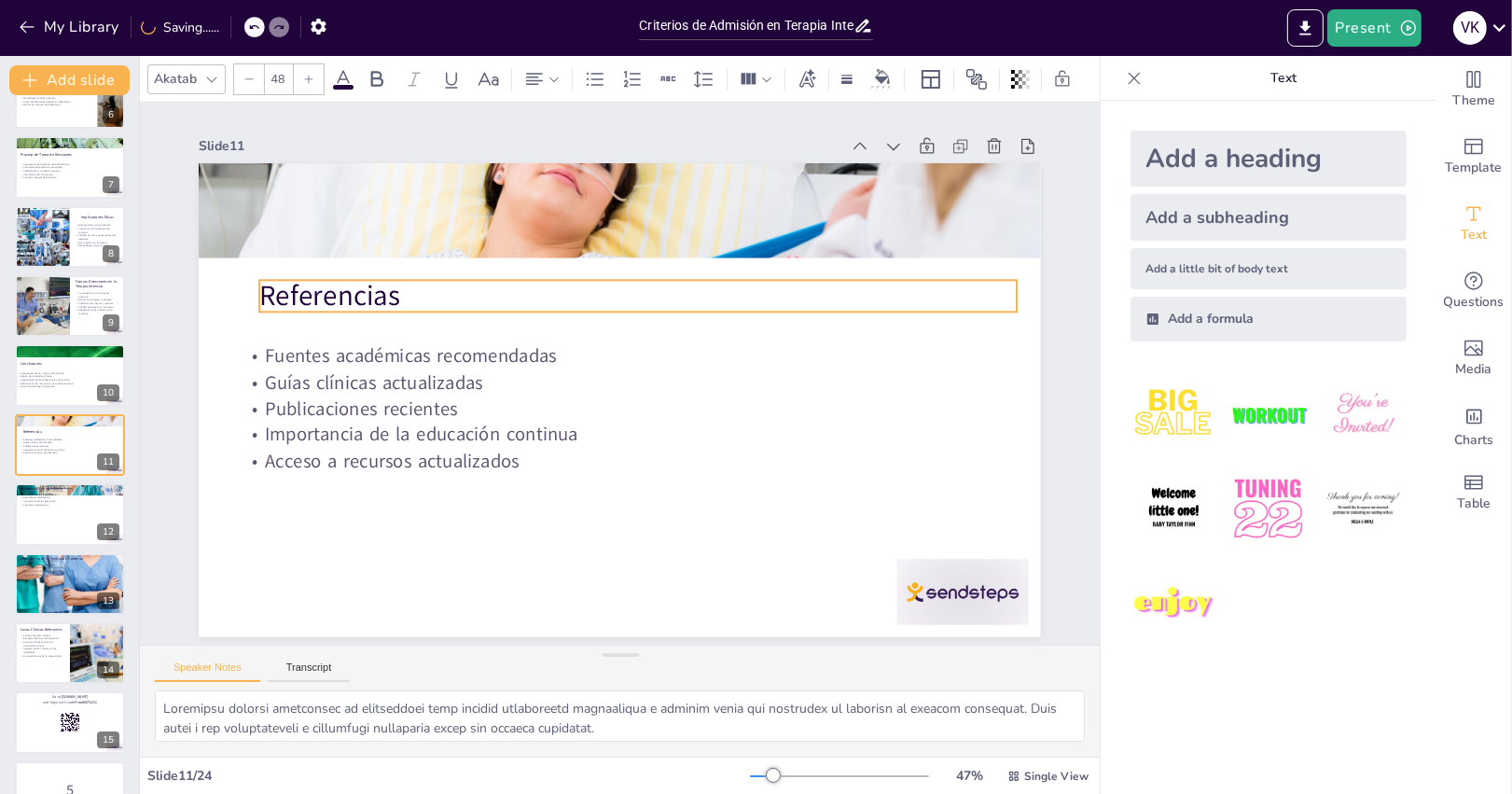
drag, startPoint x: 362, startPoint y: 211, endPoint x: 381, endPoint y: 305, distance: 95.9
click at [381, 305] on p "Referencias" at bounding box center [637, 295] width 757 height 39
click at [74, 532] on div at bounding box center [70, 514] width 112 height 64
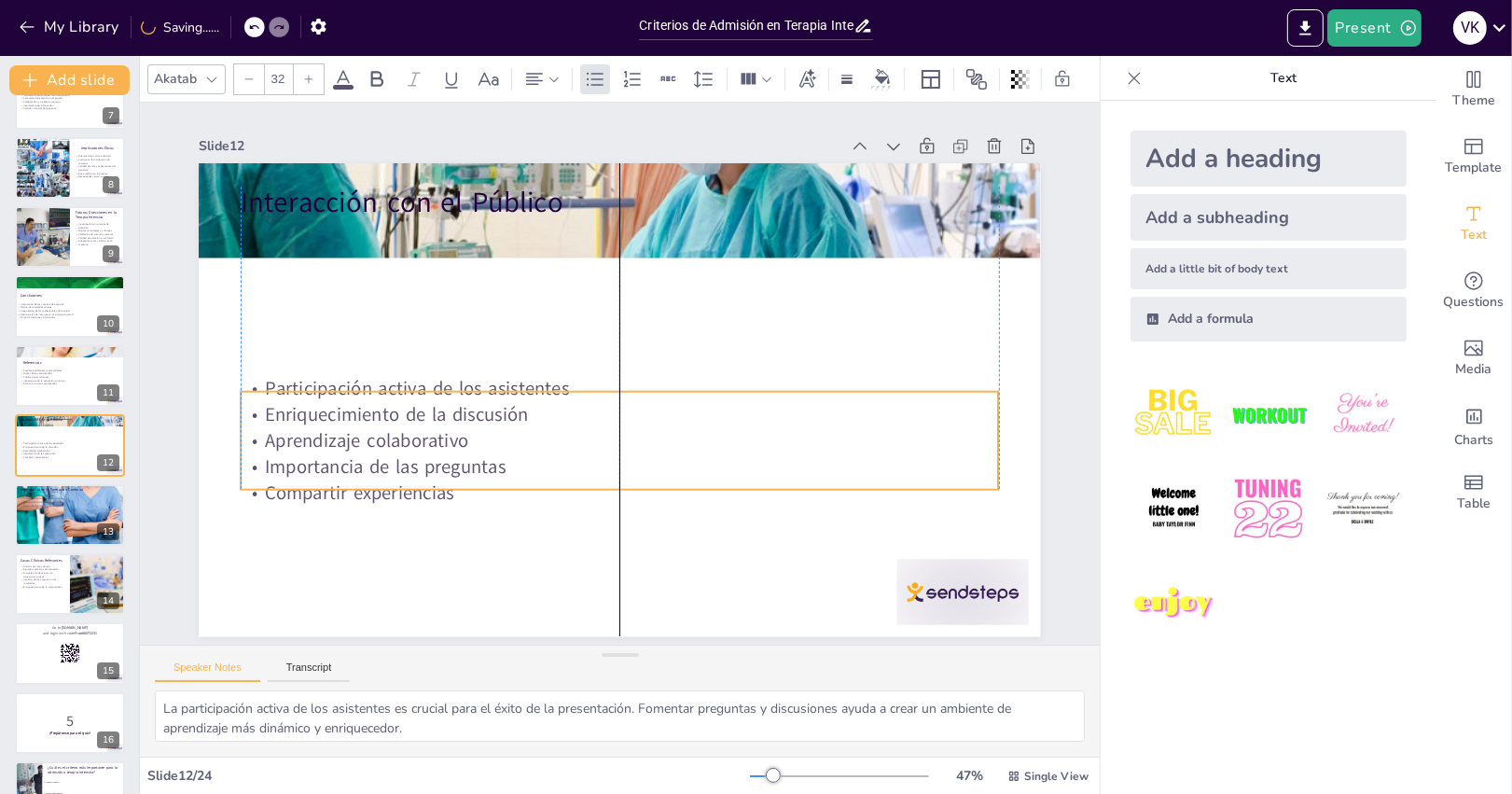
drag, startPoint x: 394, startPoint y: 318, endPoint x: 389, endPoint y: 484, distance: 166.1
click at [389, 484] on p "Compartir experiencias" at bounding box center [607, 492] width 756 height 106
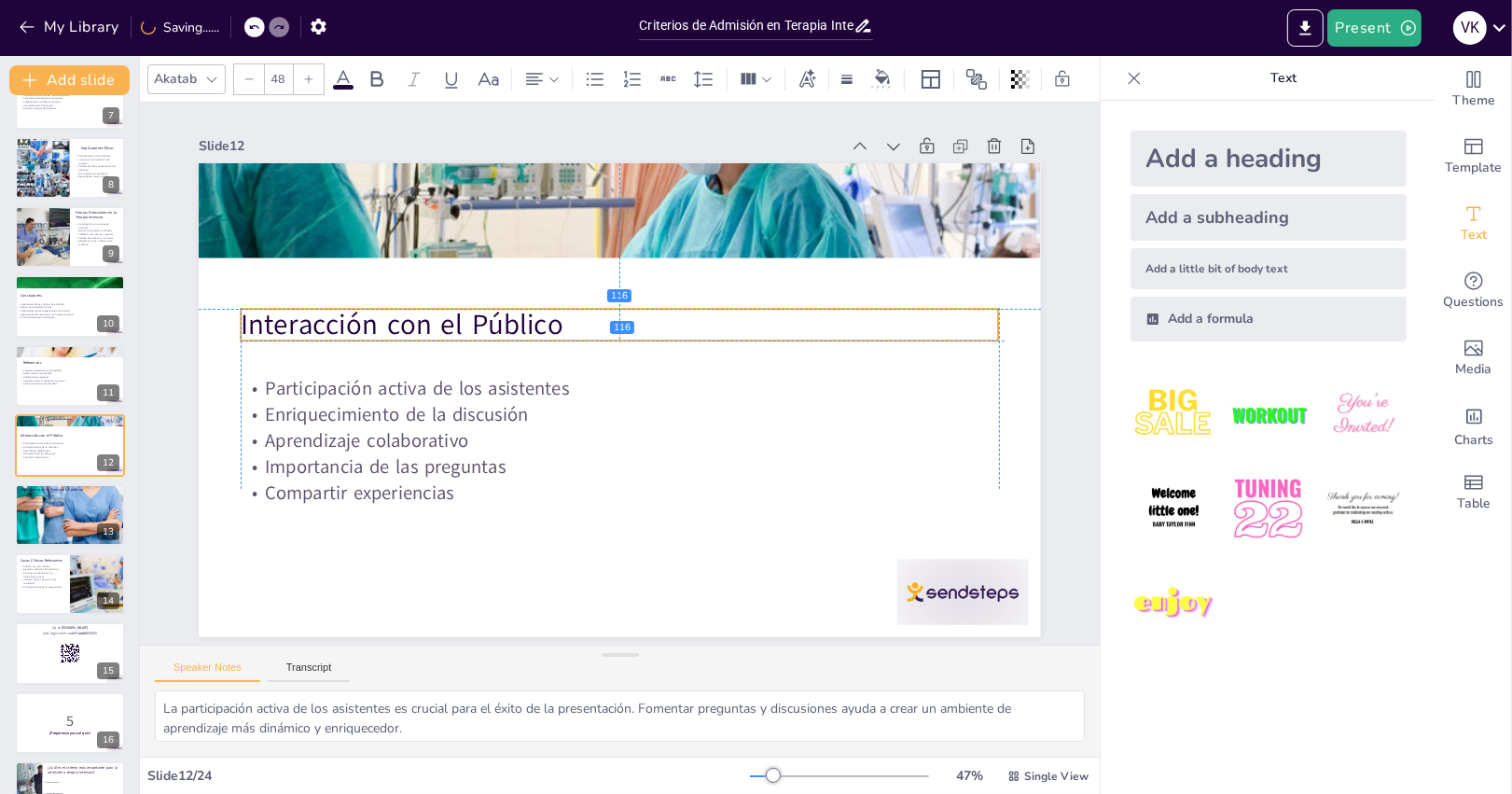
drag, startPoint x: 379, startPoint y: 215, endPoint x: 384, endPoint y: 337, distance: 122.1
click at [384, 337] on p "Interacción con el Público" at bounding box center [624, 325] width 757 height 119
click at [633, 271] on icon at bounding box center [645, 273] width 24 height 24
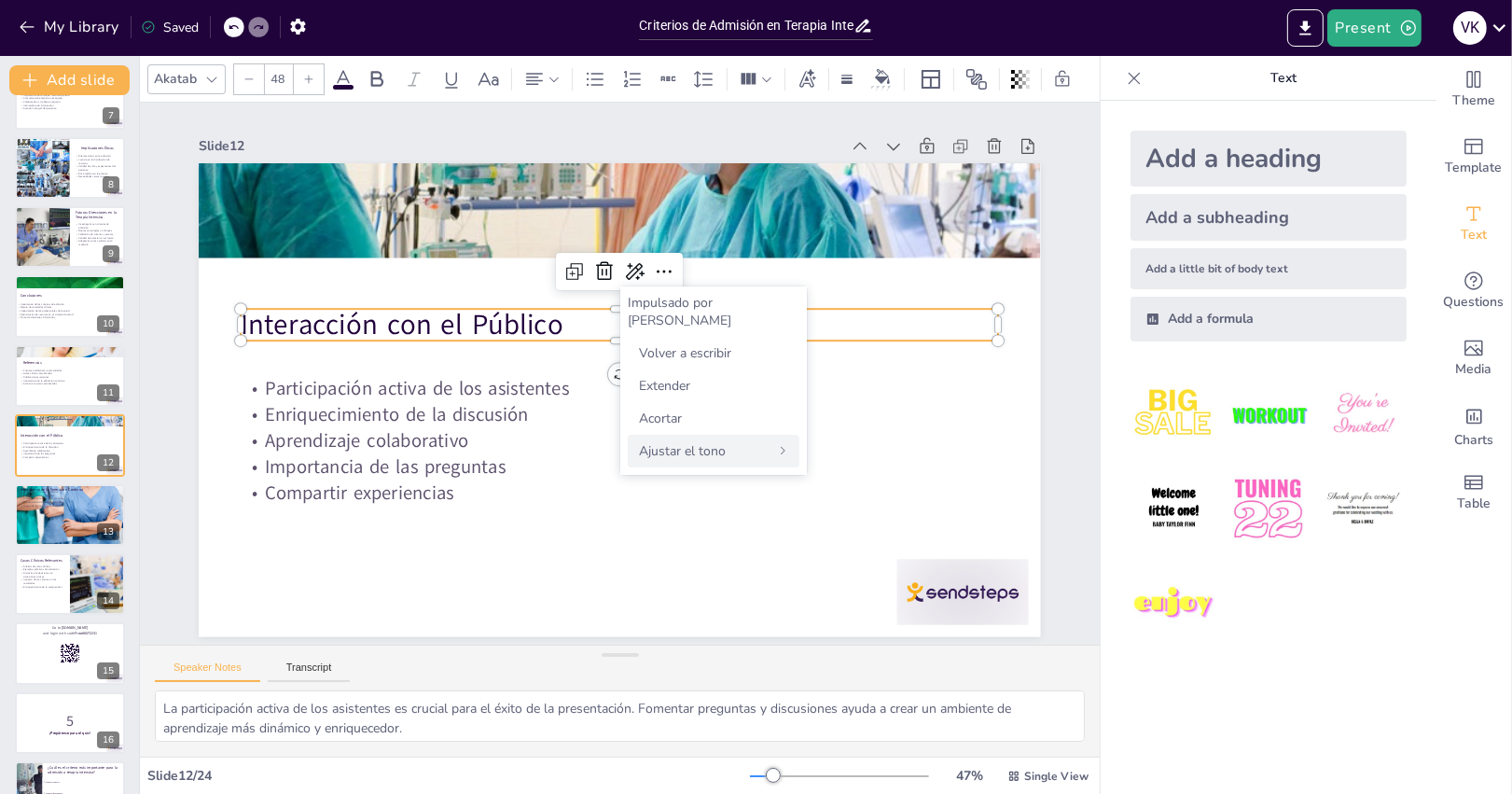
click at [786, 439] on div "Ajustar el tono" at bounding box center [713, 451] width 172 height 33
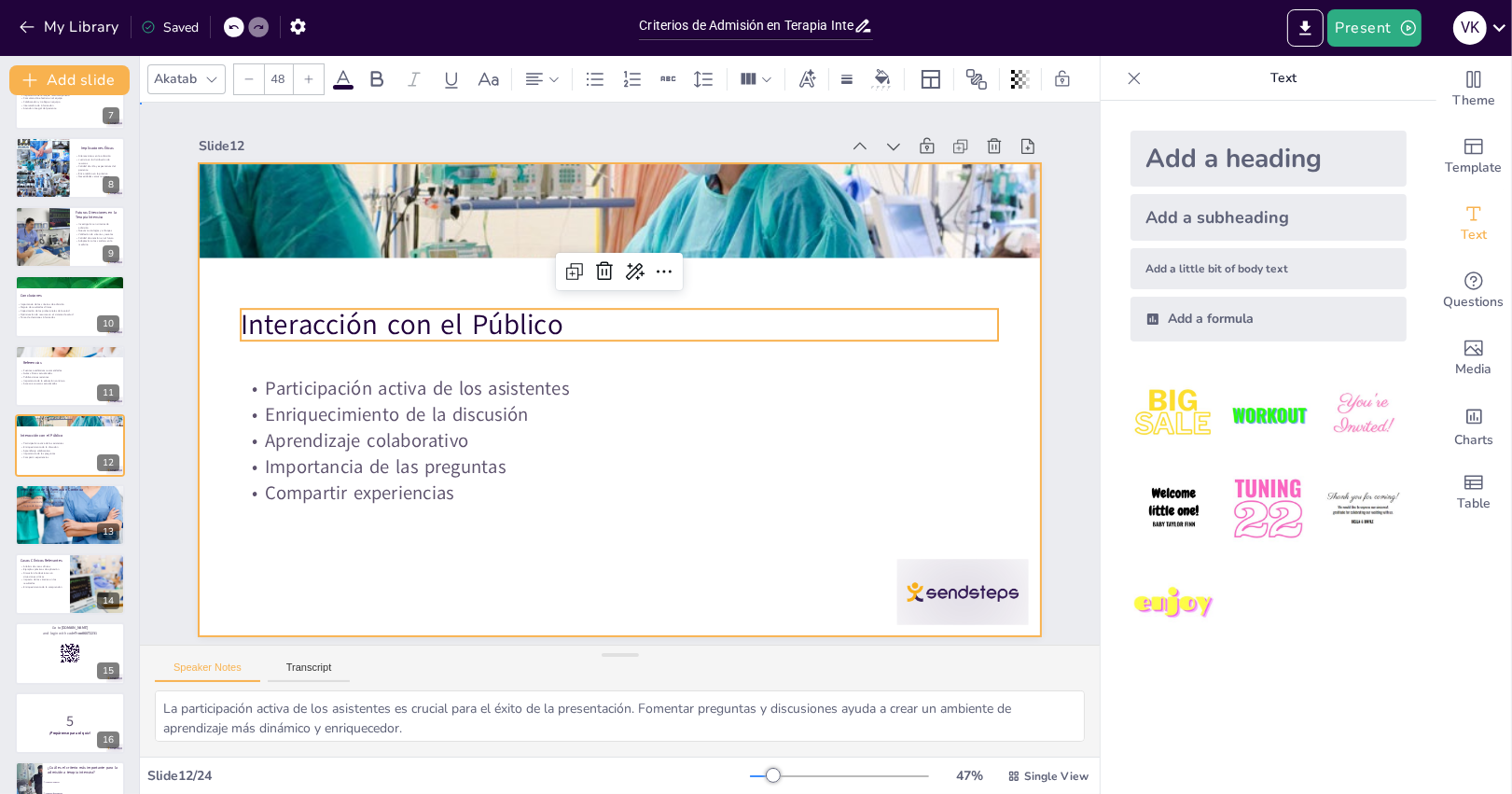
click at [660, 518] on div at bounding box center [616, 400] width 887 height 559
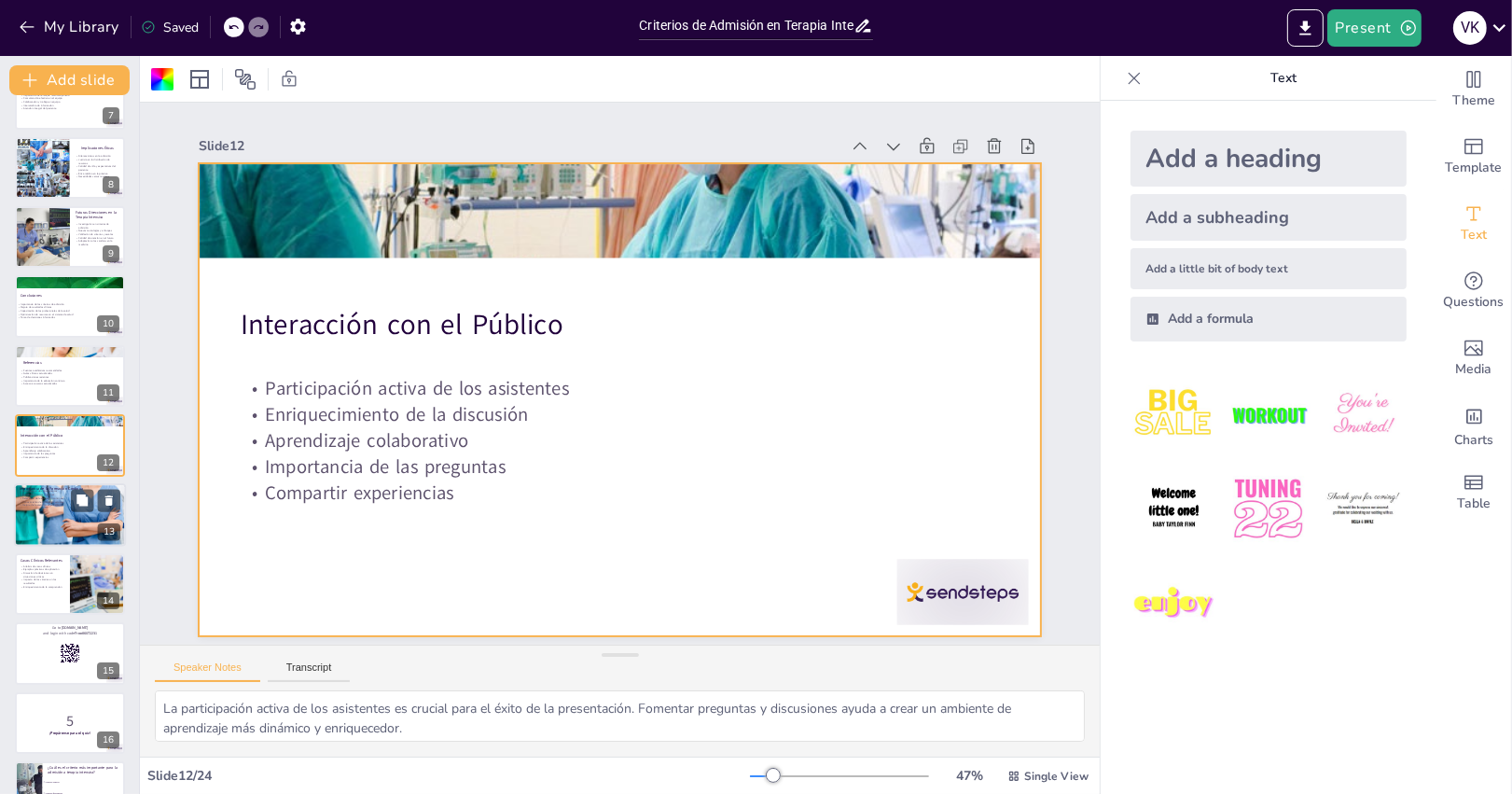
click at [61, 530] on div at bounding box center [70, 515] width 112 height 64
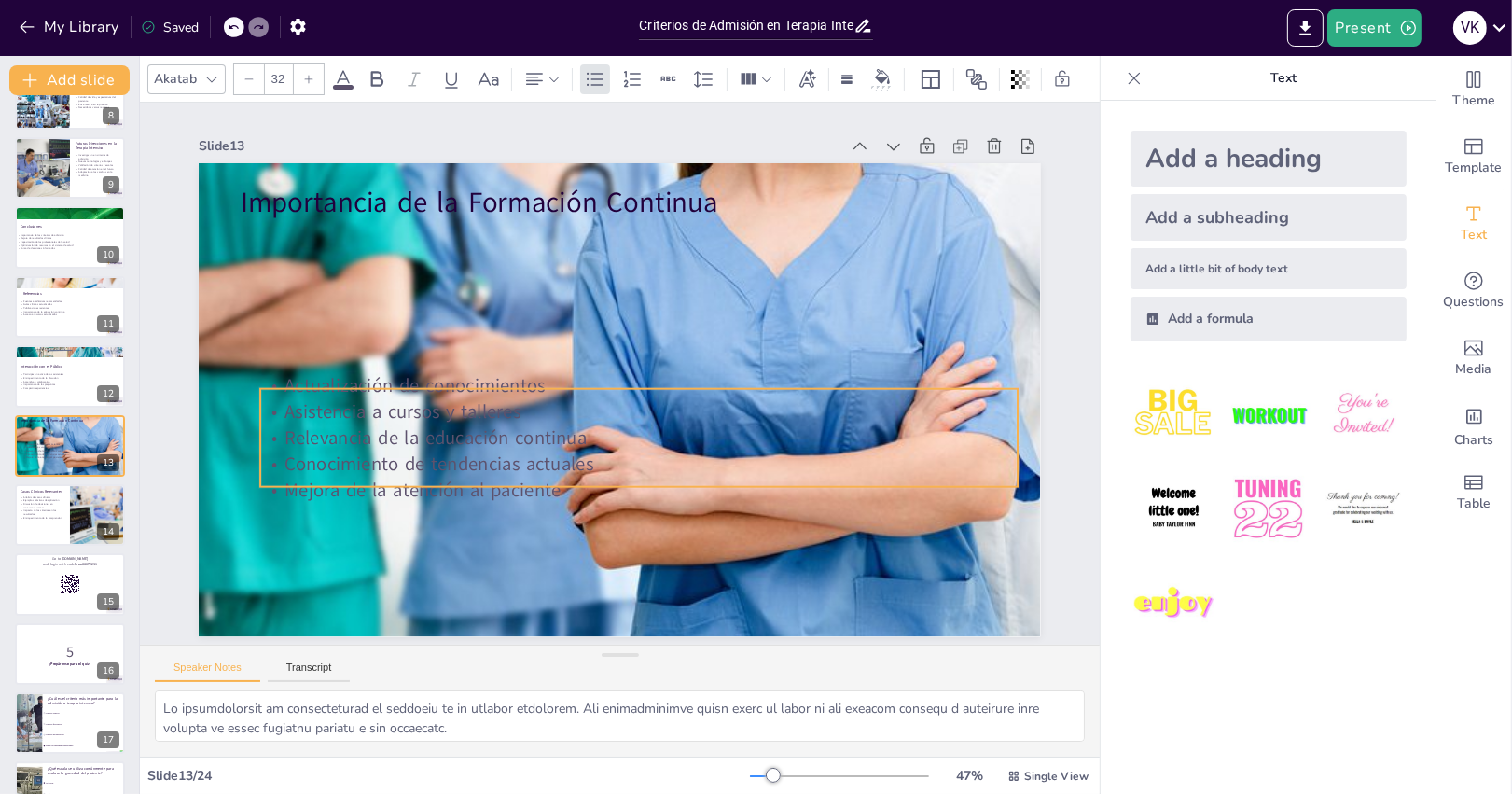
drag, startPoint x: 454, startPoint y: 320, endPoint x: 473, endPoint y: 483, distance: 164.1
click at [473, 483] on p "Mejora de la atención al paciente" at bounding box center [638, 490] width 757 height 26
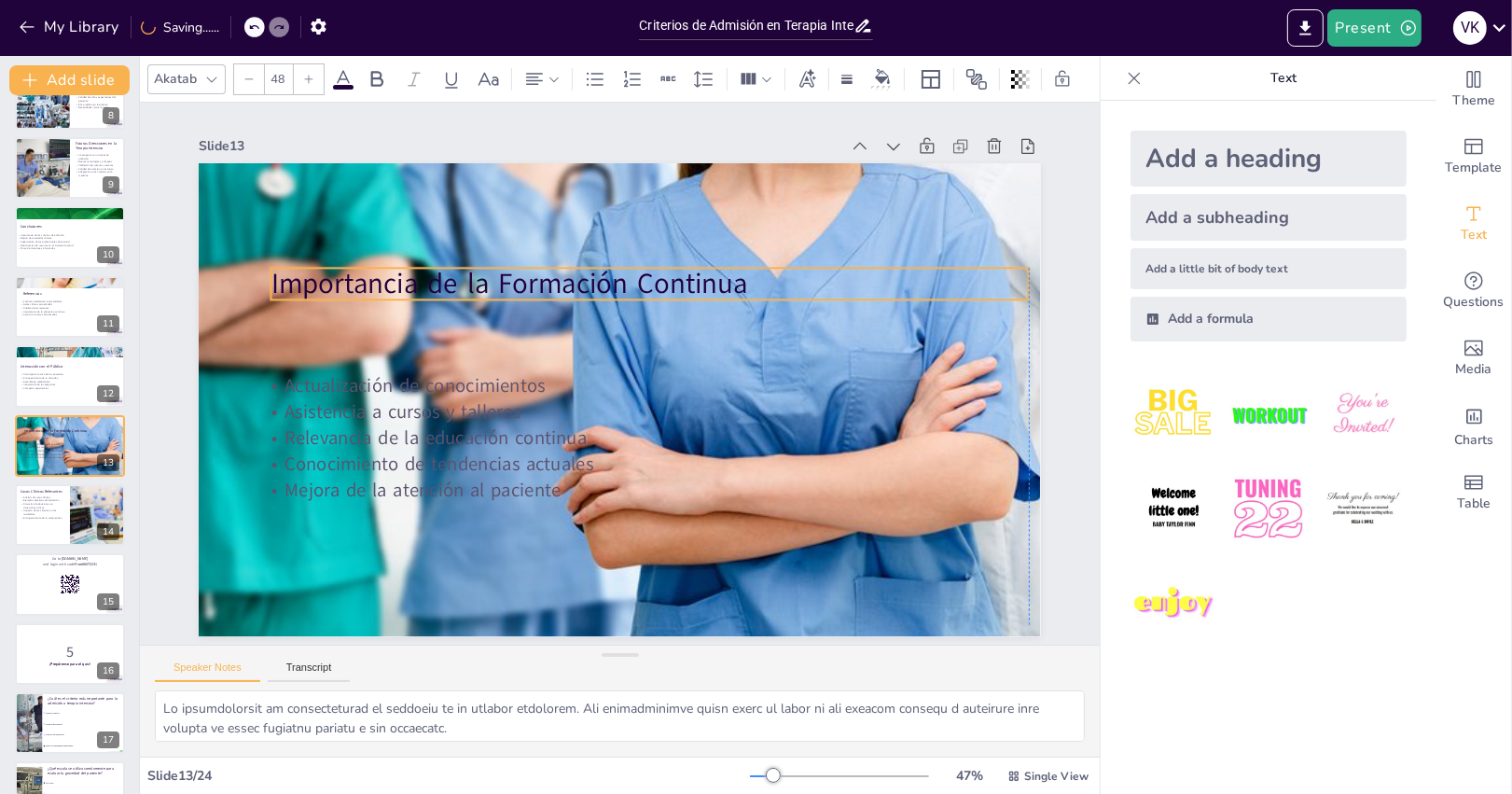
drag, startPoint x: 496, startPoint y: 217, endPoint x: 526, endPoint y: 298, distance: 86.4
click at [526, 298] on p "Importancia de la Formación Continua" at bounding box center [649, 283] width 757 height 39
click at [697, 229] on icon at bounding box center [709, 238] width 24 height 24
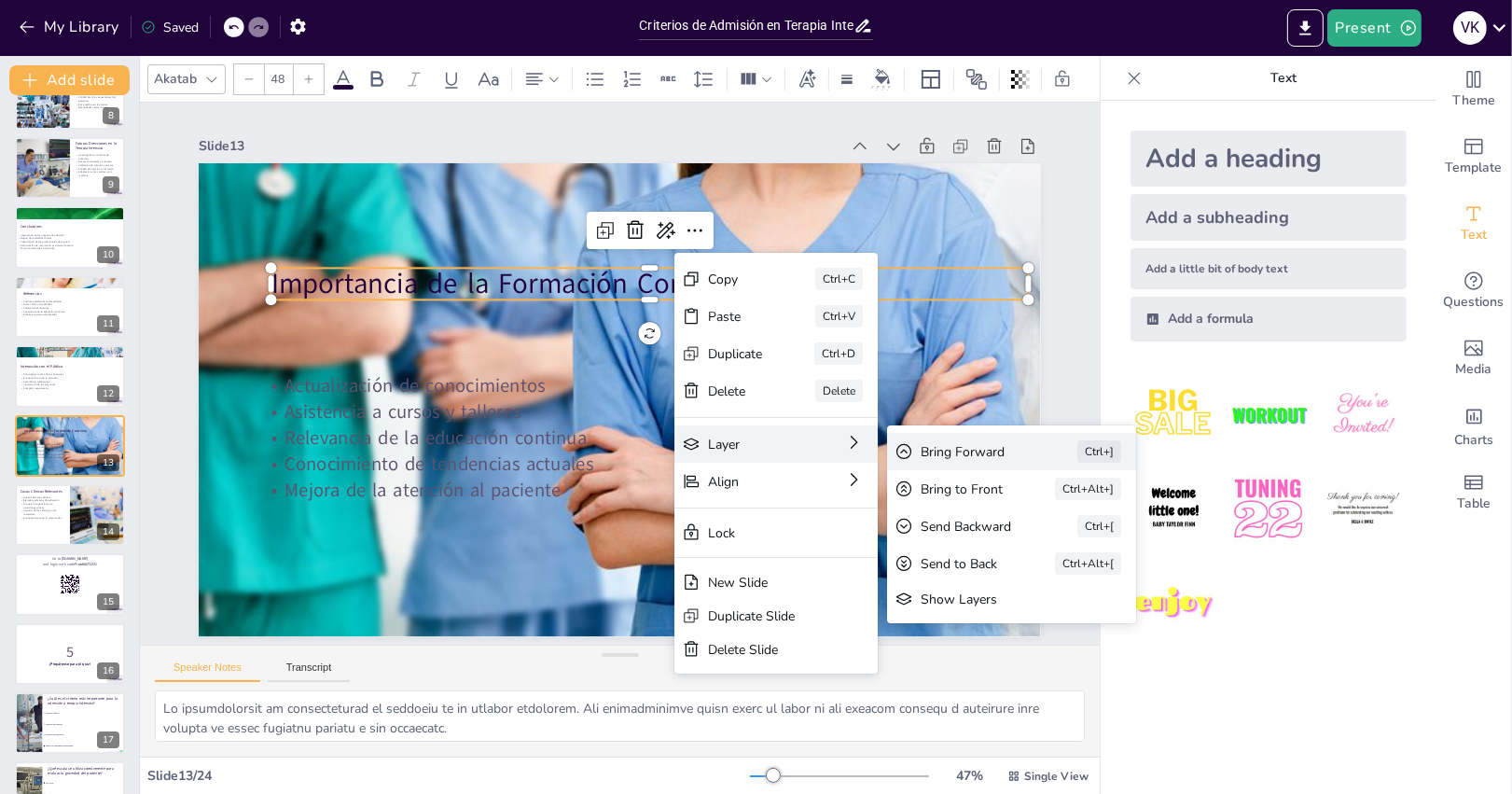
click at [1003, 578] on div "Bring Forward Ctrl+]" at bounding box center [1129, 609] width 252 height 64
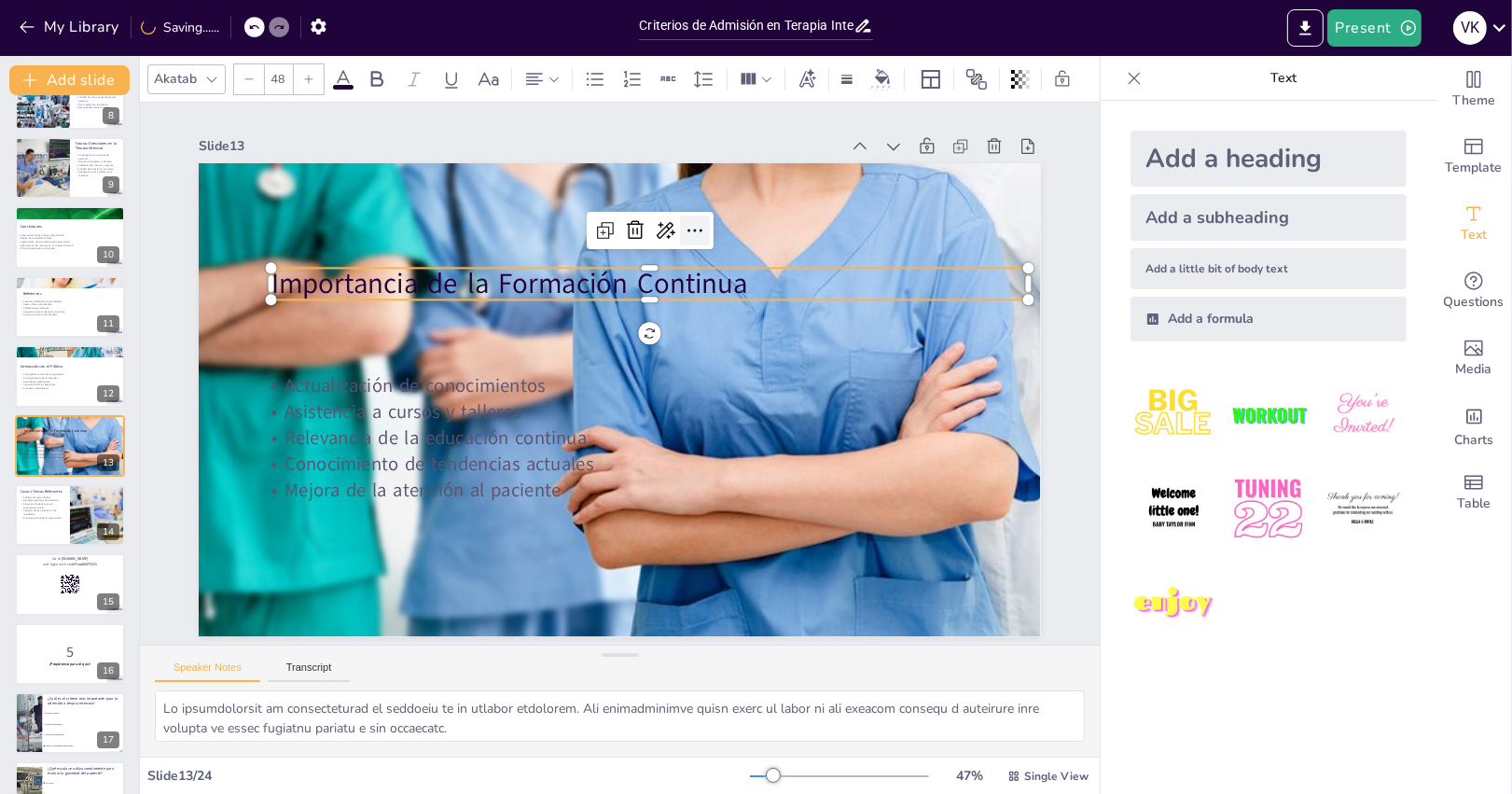
click at [698, 227] on icon at bounding box center [709, 238] width 24 height 24
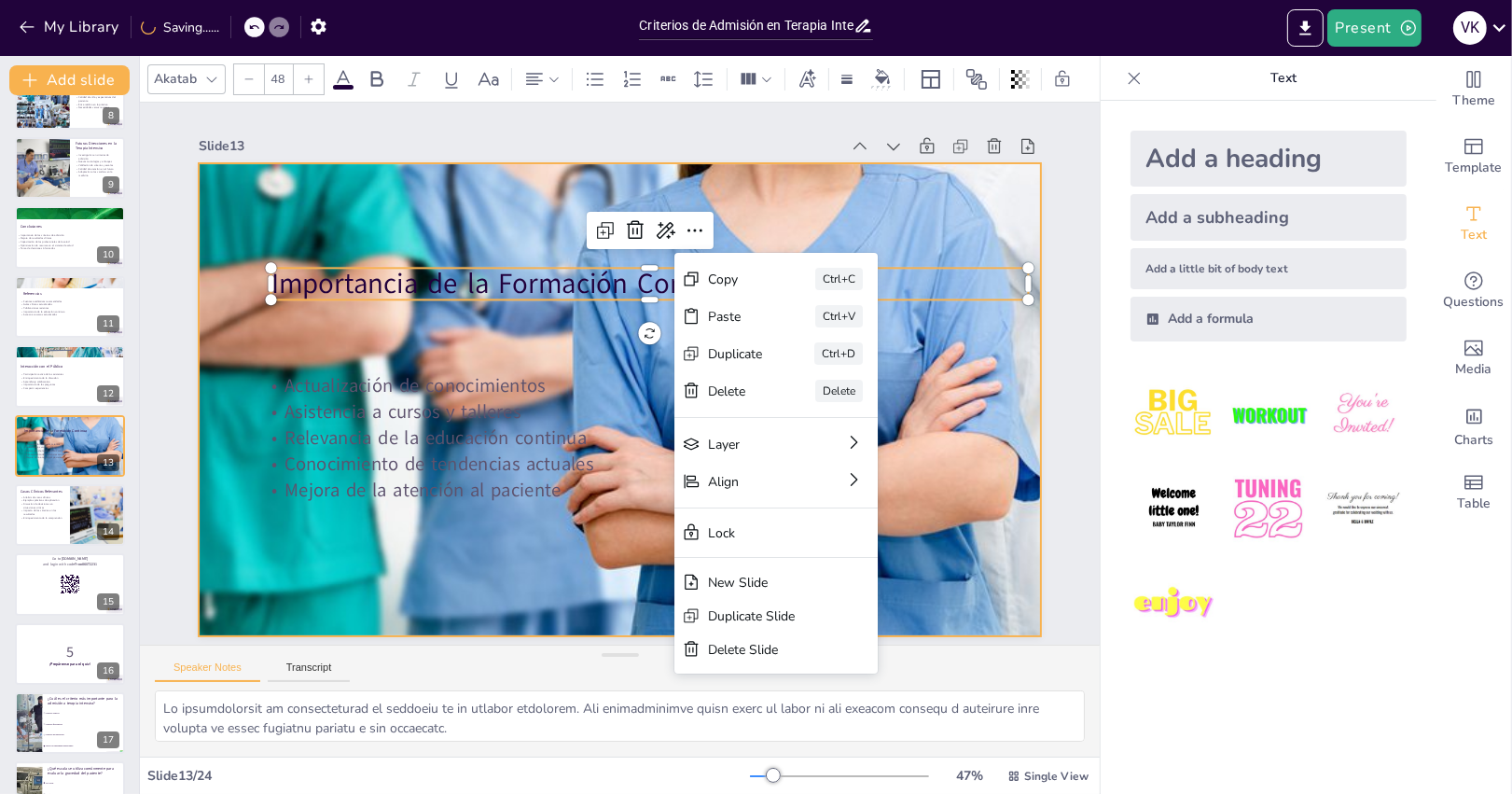
click at [952, 193] on div at bounding box center [619, 400] width 842 height 474
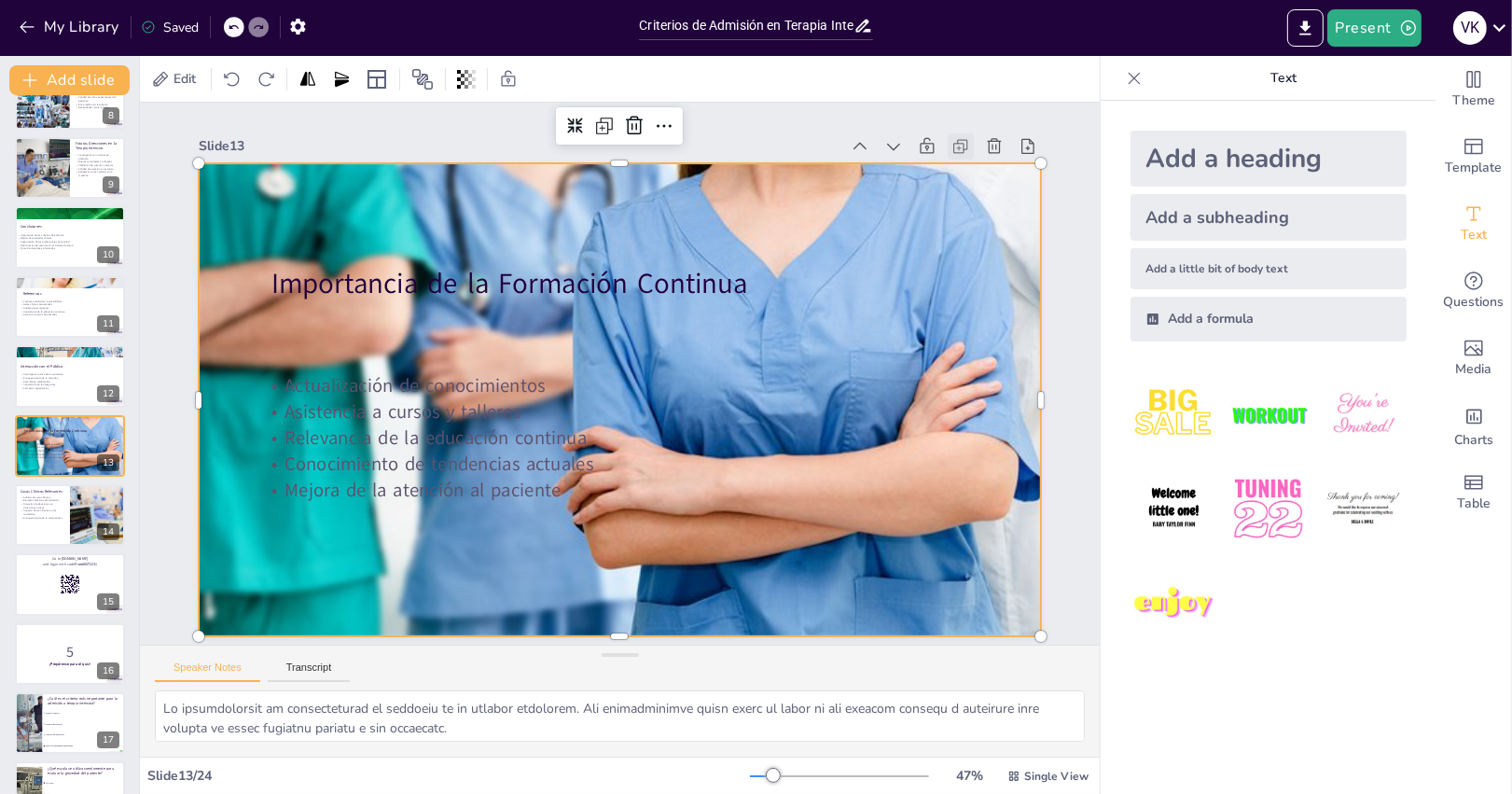
click at [971, 173] on icon at bounding box center [981, 183] width 21 height 21
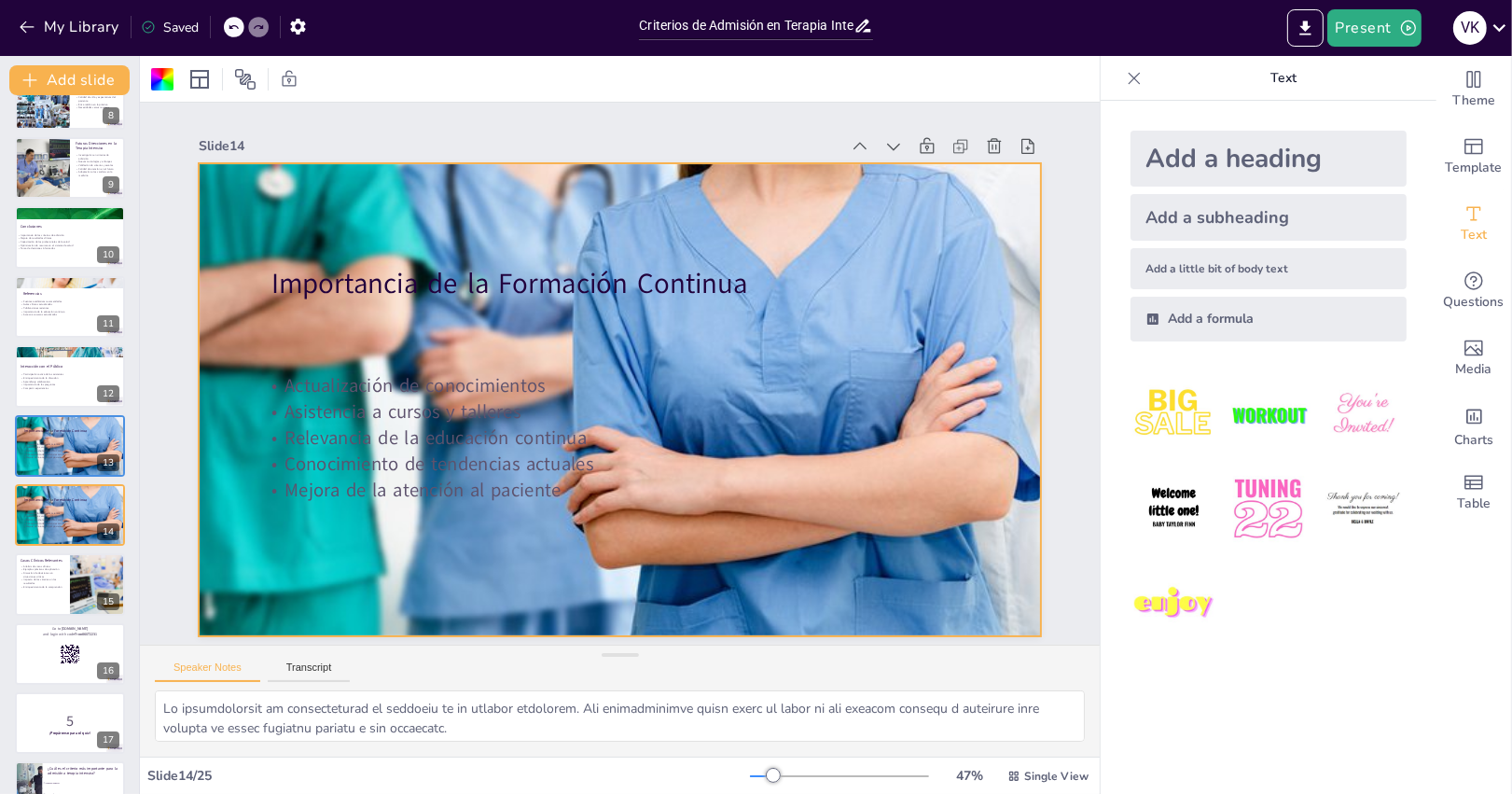
click at [959, 154] on icon at bounding box center [960, 146] width 19 height 19
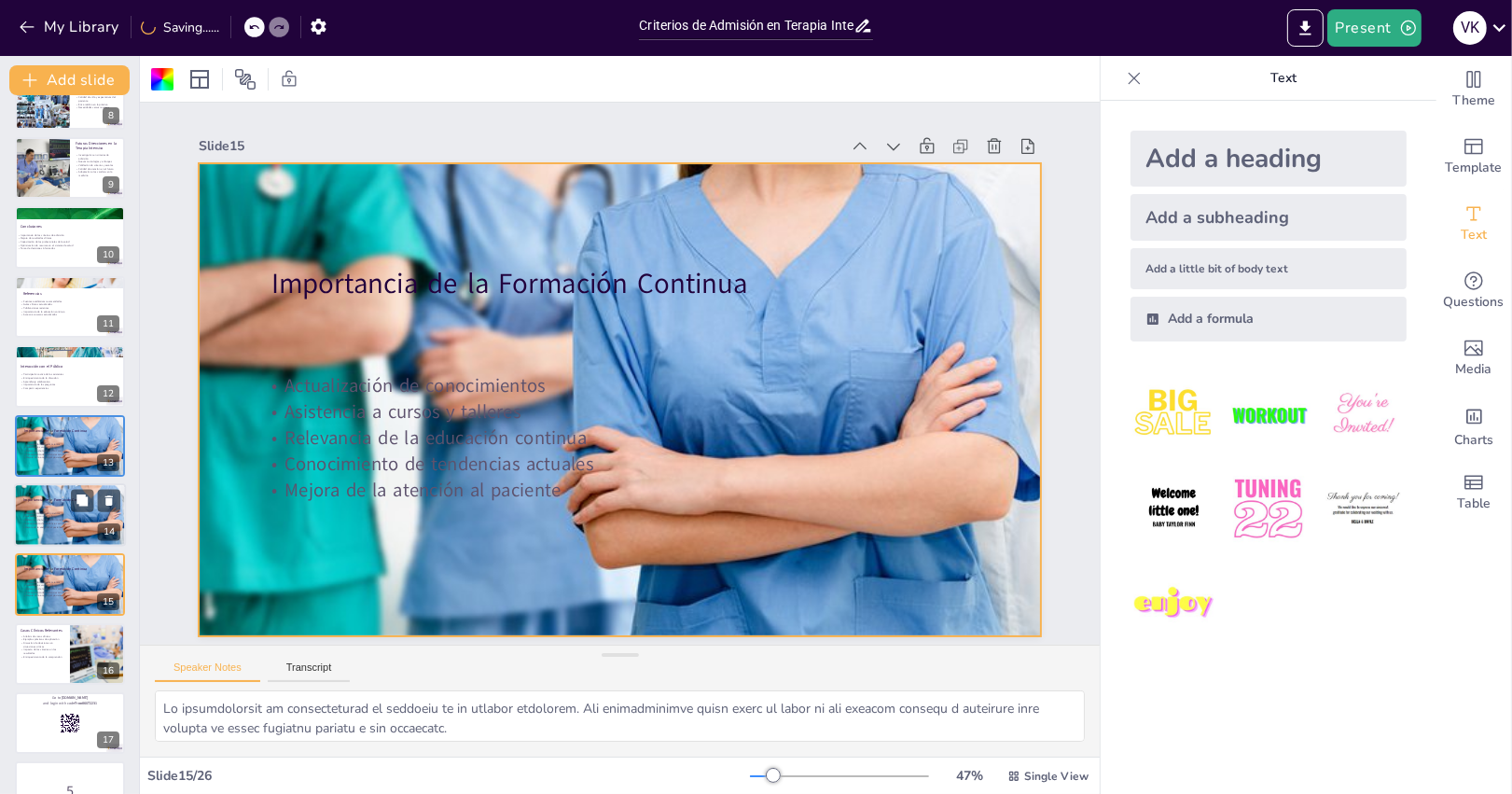
click at [72, 519] on p "Relevancia de la educación continua" at bounding box center [72, 521] width 101 height 4
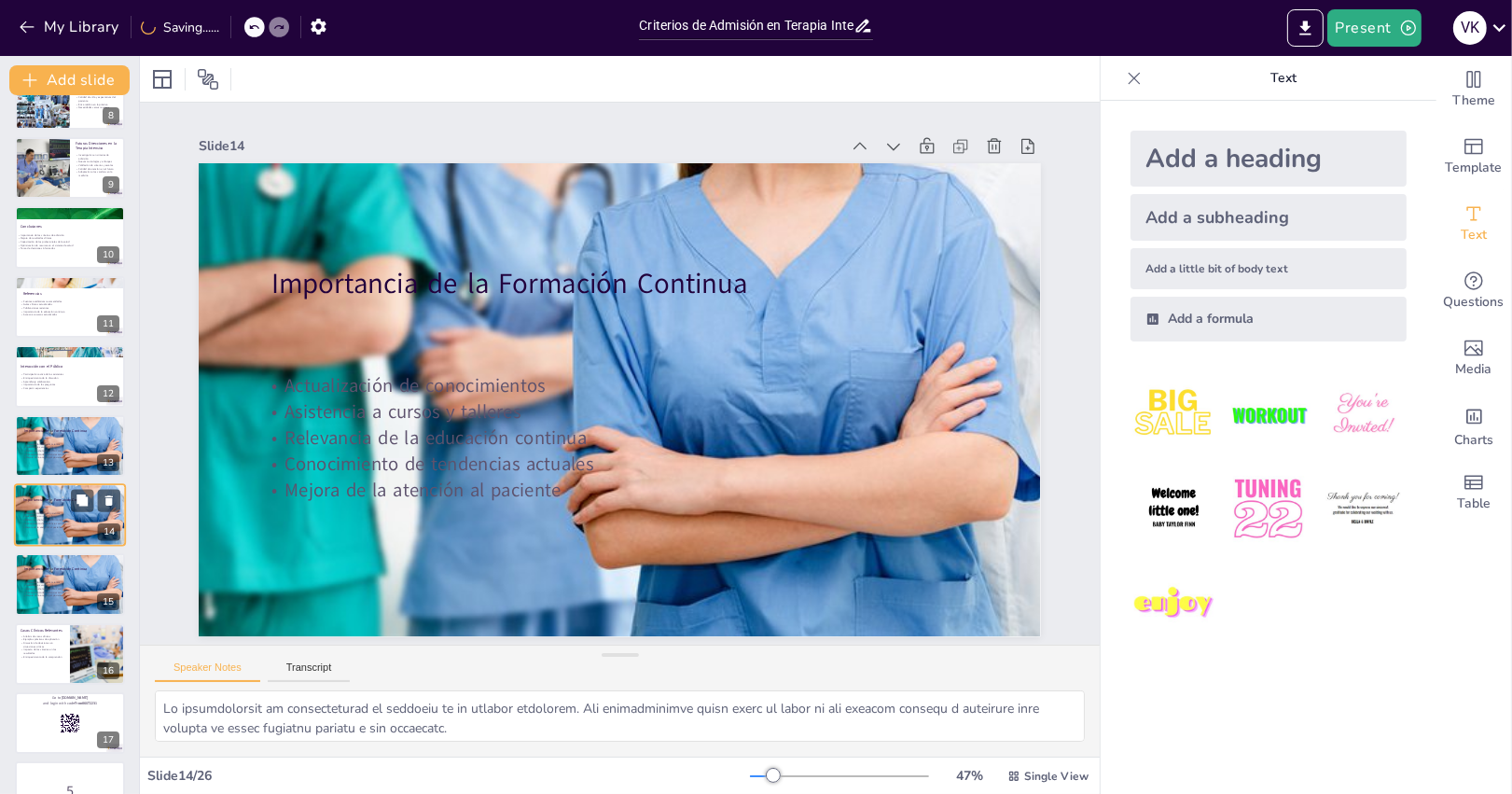
scroll to position [597, 0]
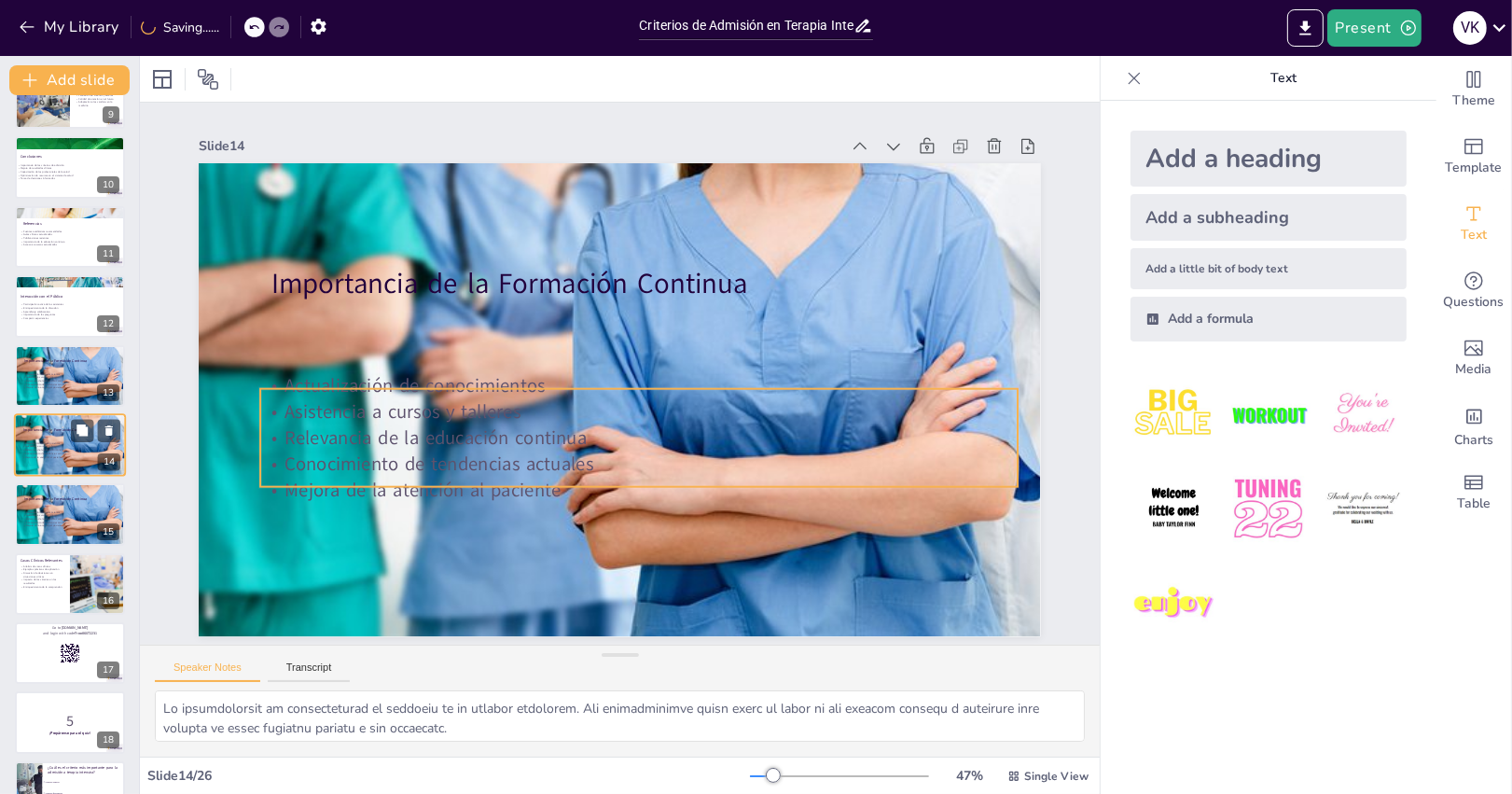
click at [86, 445] on p "Asistencia a cursos y talleres" at bounding box center [72, 447] width 101 height 4
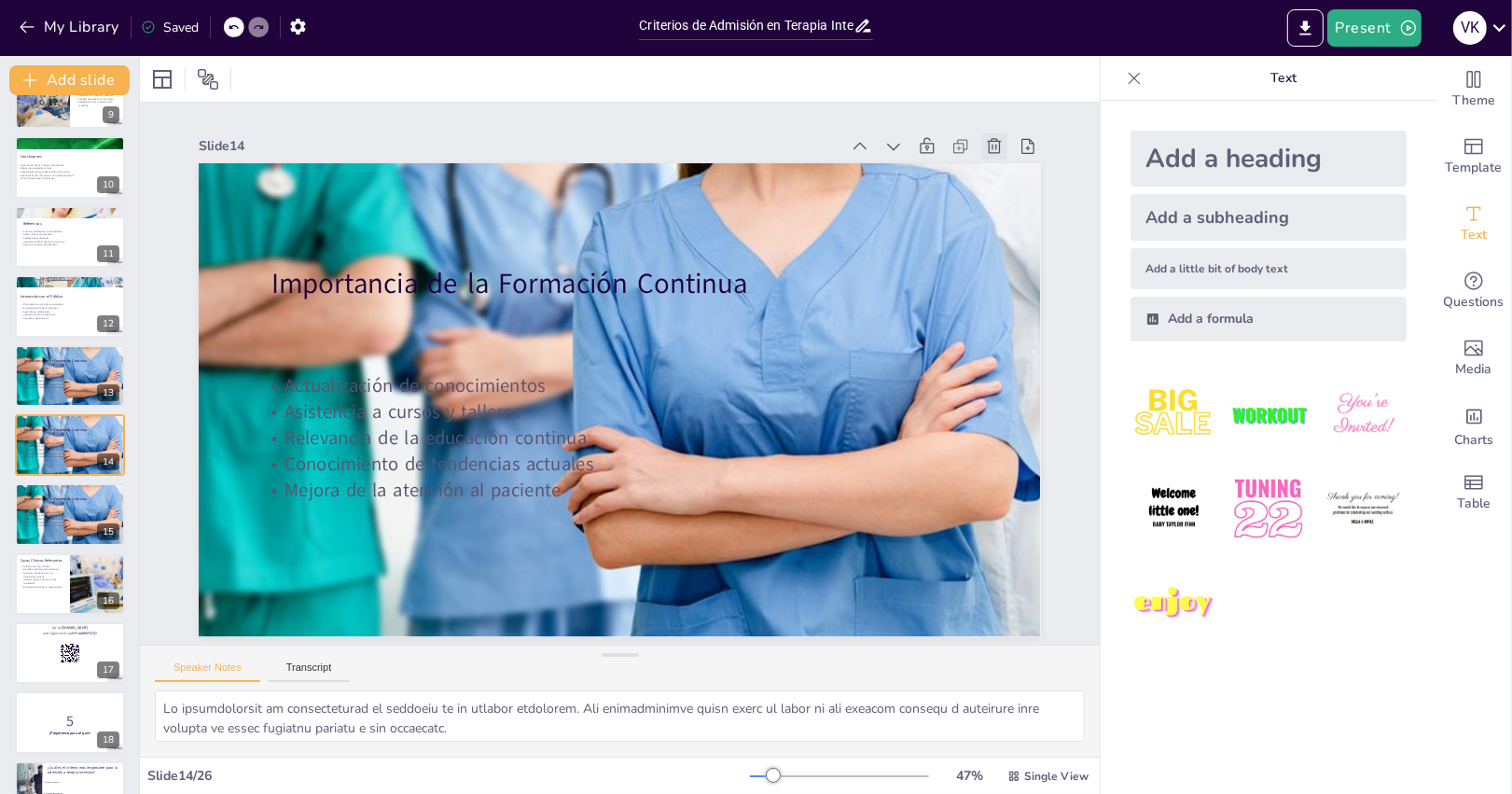
click at [1008, 179] on icon at bounding box center [1016, 187] width 16 height 17
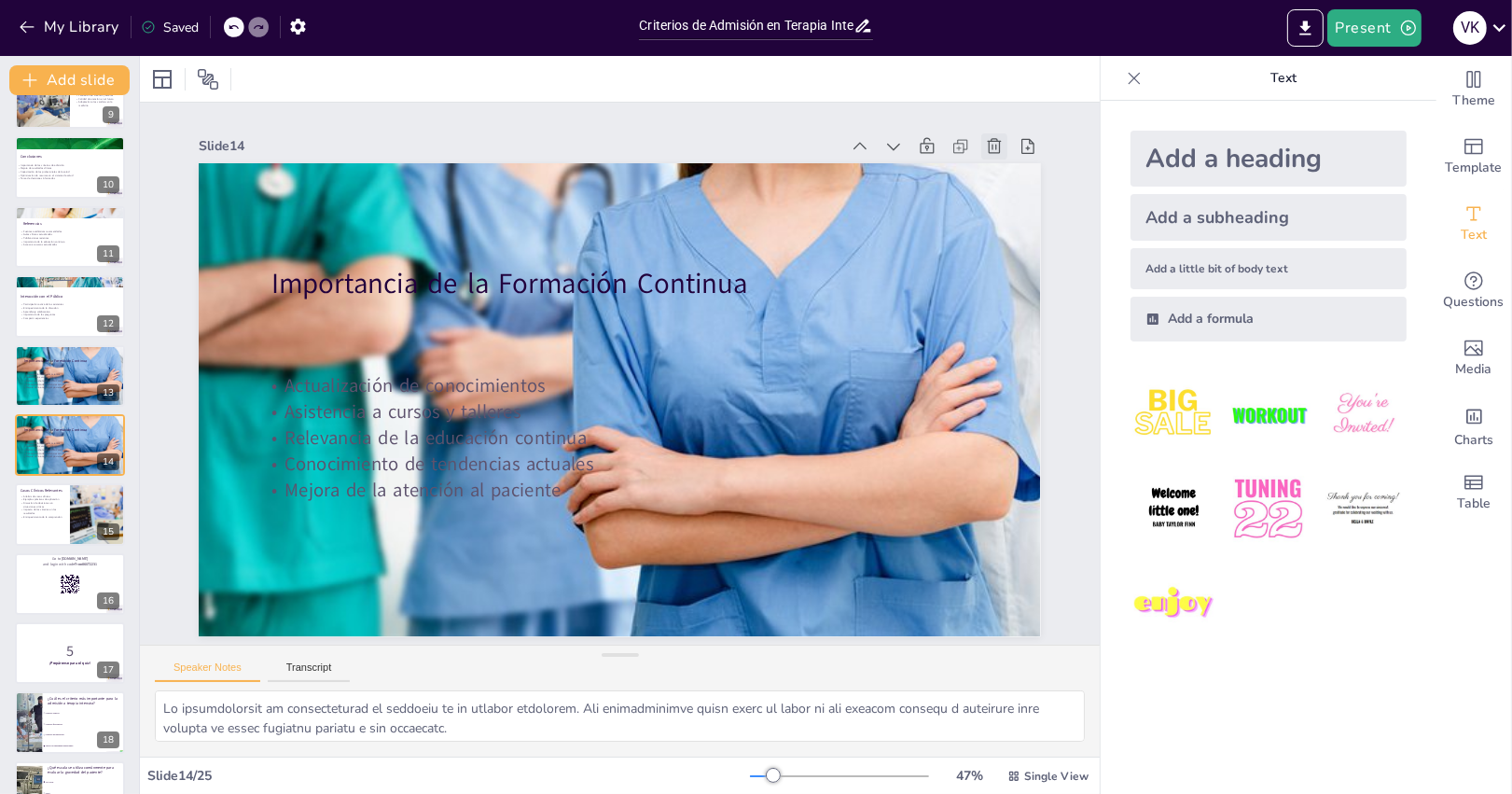
click at [1008, 178] on icon at bounding box center [1016, 186] width 16 height 17
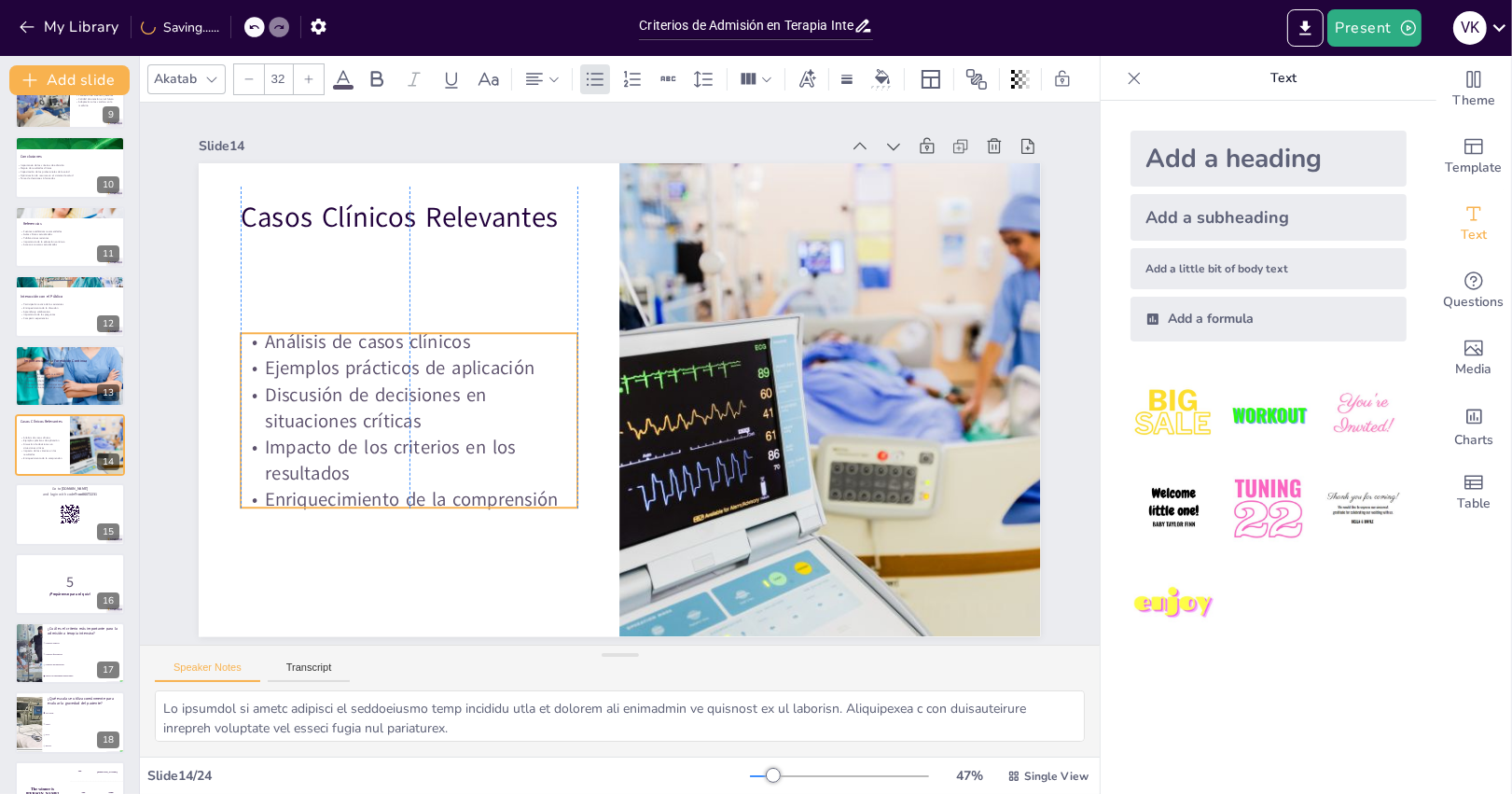
drag, startPoint x: 416, startPoint y: 425, endPoint x: 416, endPoint y: 514, distance: 89.0
click at [416, 508] on p "Enriquecimiento de la comprensión" at bounding box center [397, 477] width 338 height 62
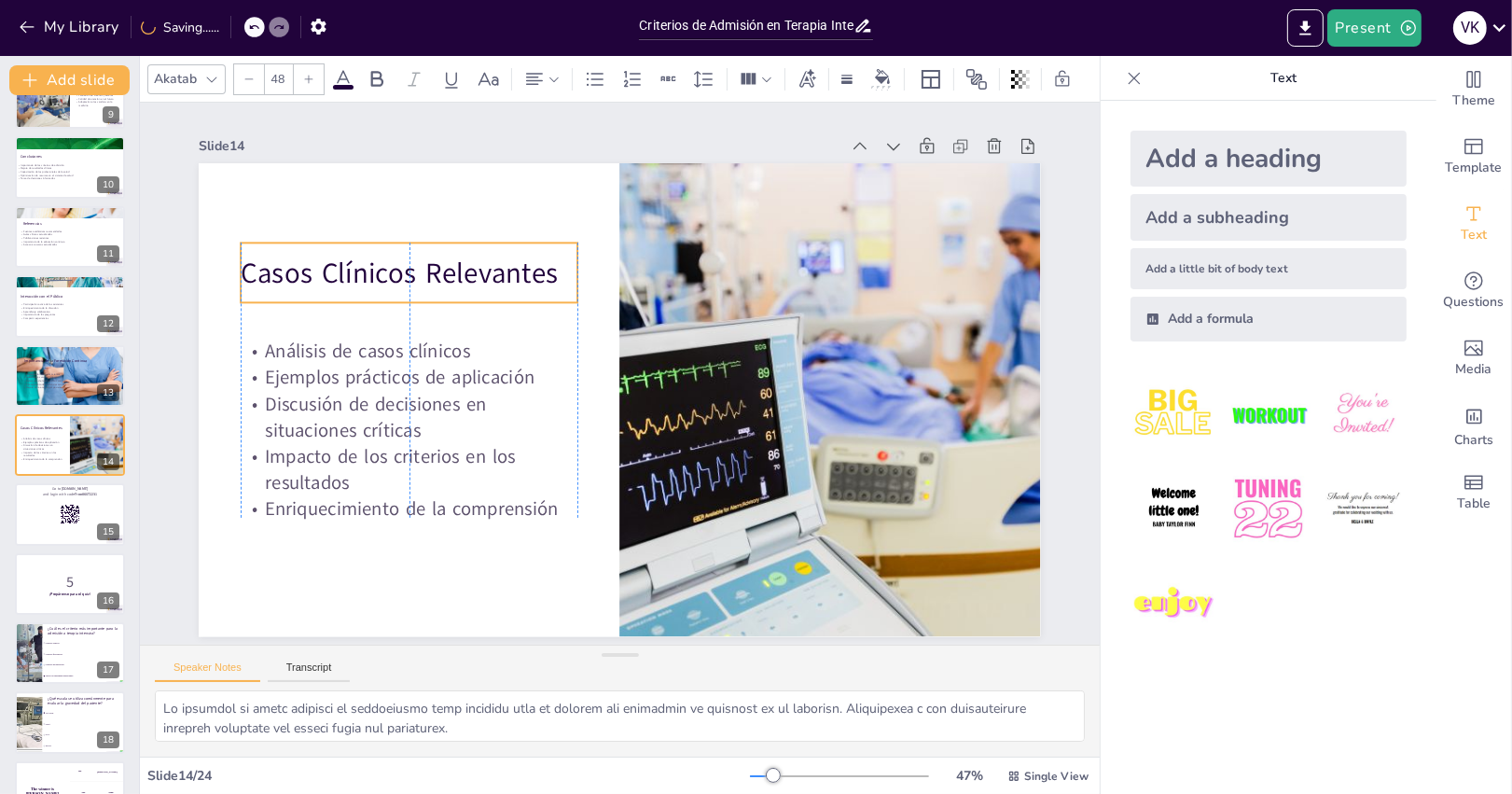
drag, startPoint x: 484, startPoint y: 245, endPoint x: 483, endPoint y: 301, distance: 56.0
click at [483, 298] on div "Casos Clínicos Relevantes" at bounding box center [422, 250] width 341 height 95
click at [100, 375] on p "Asistencia a cursos y talleres" at bounding box center [72, 377] width 101 height 4
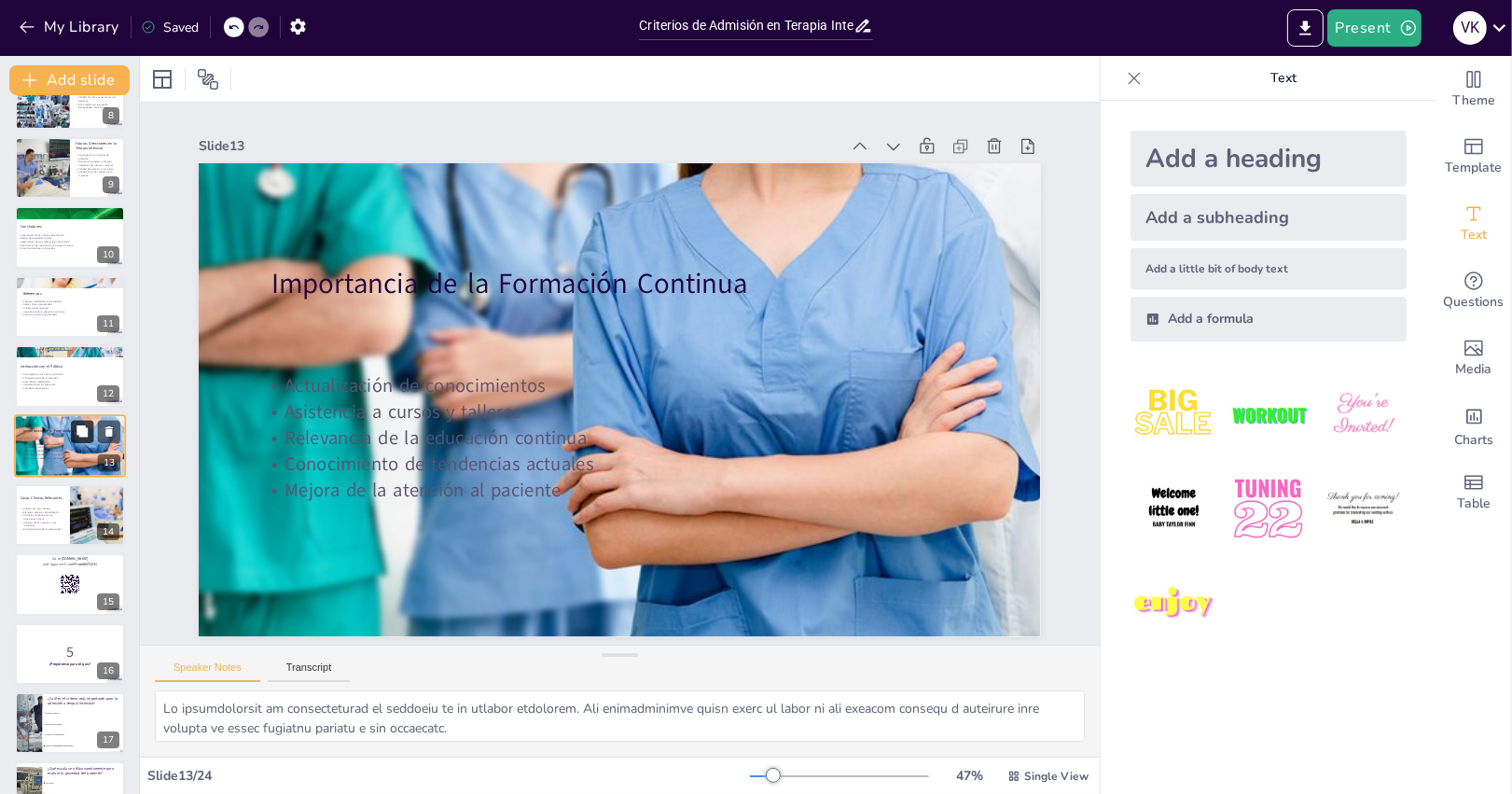
click at [81, 426] on icon at bounding box center [82, 430] width 11 height 11
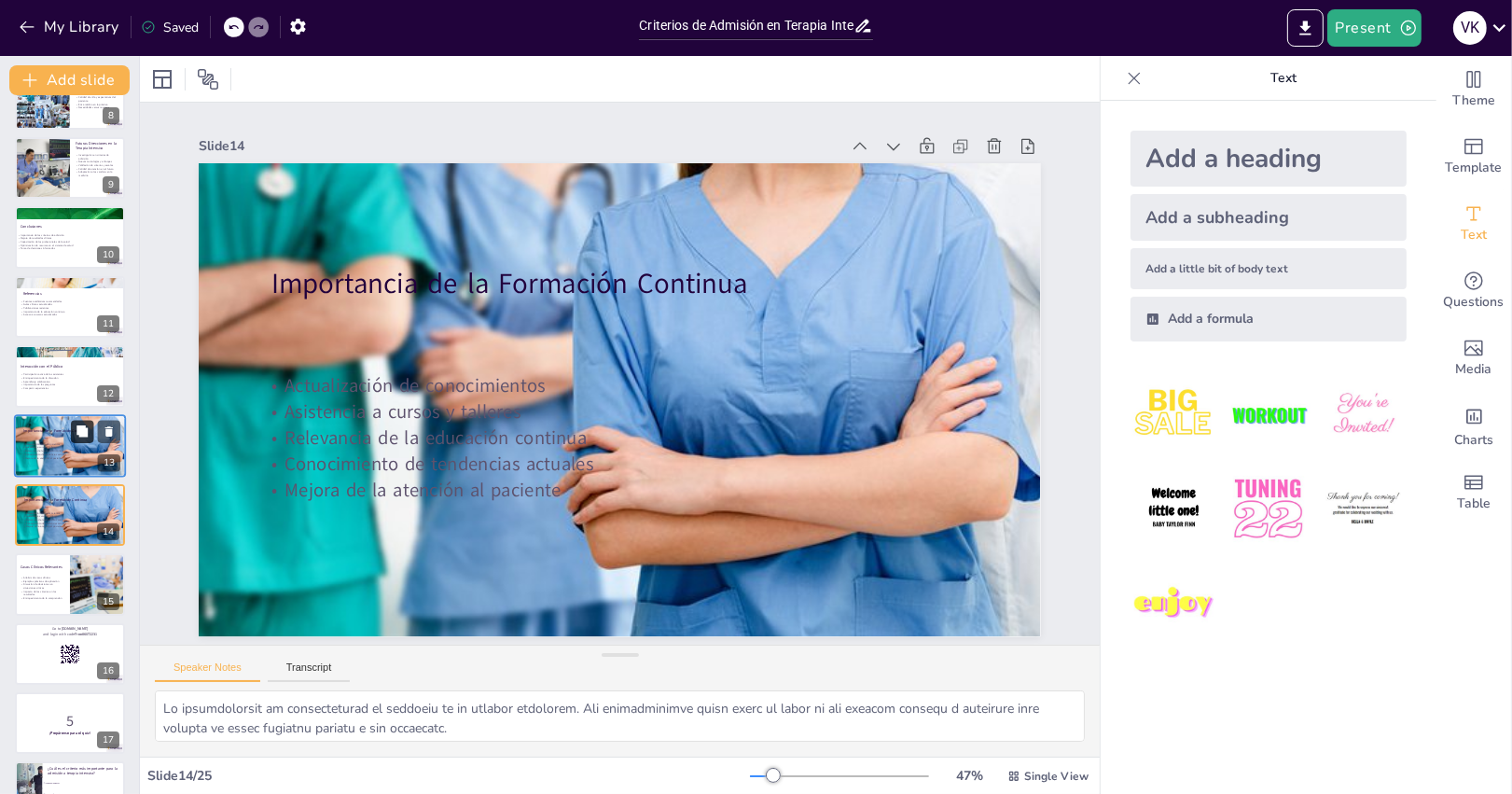
scroll to position [597, 0]
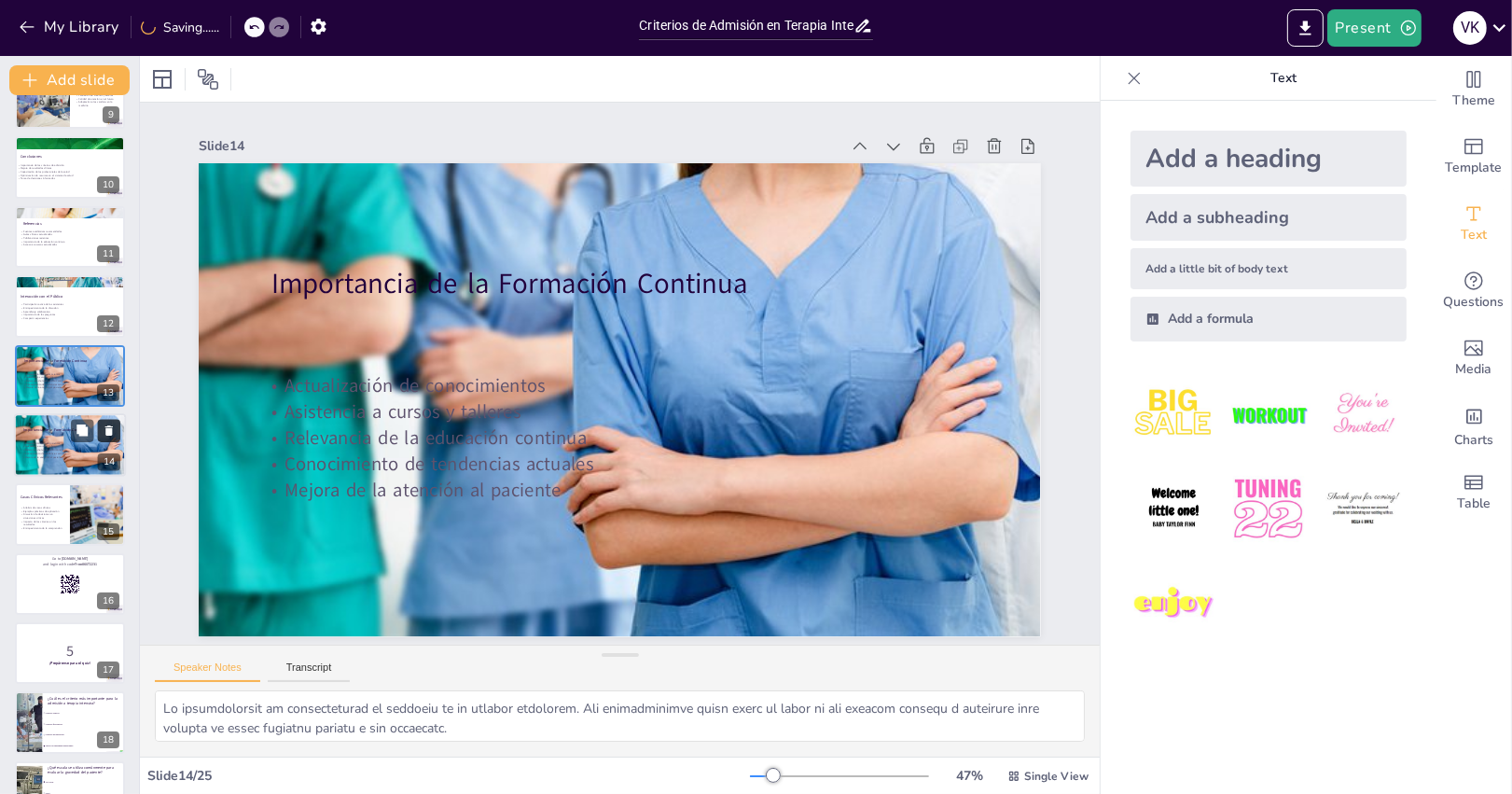
click at [112, 424] on icon at bounding box center [109, 430] width 13 height 13
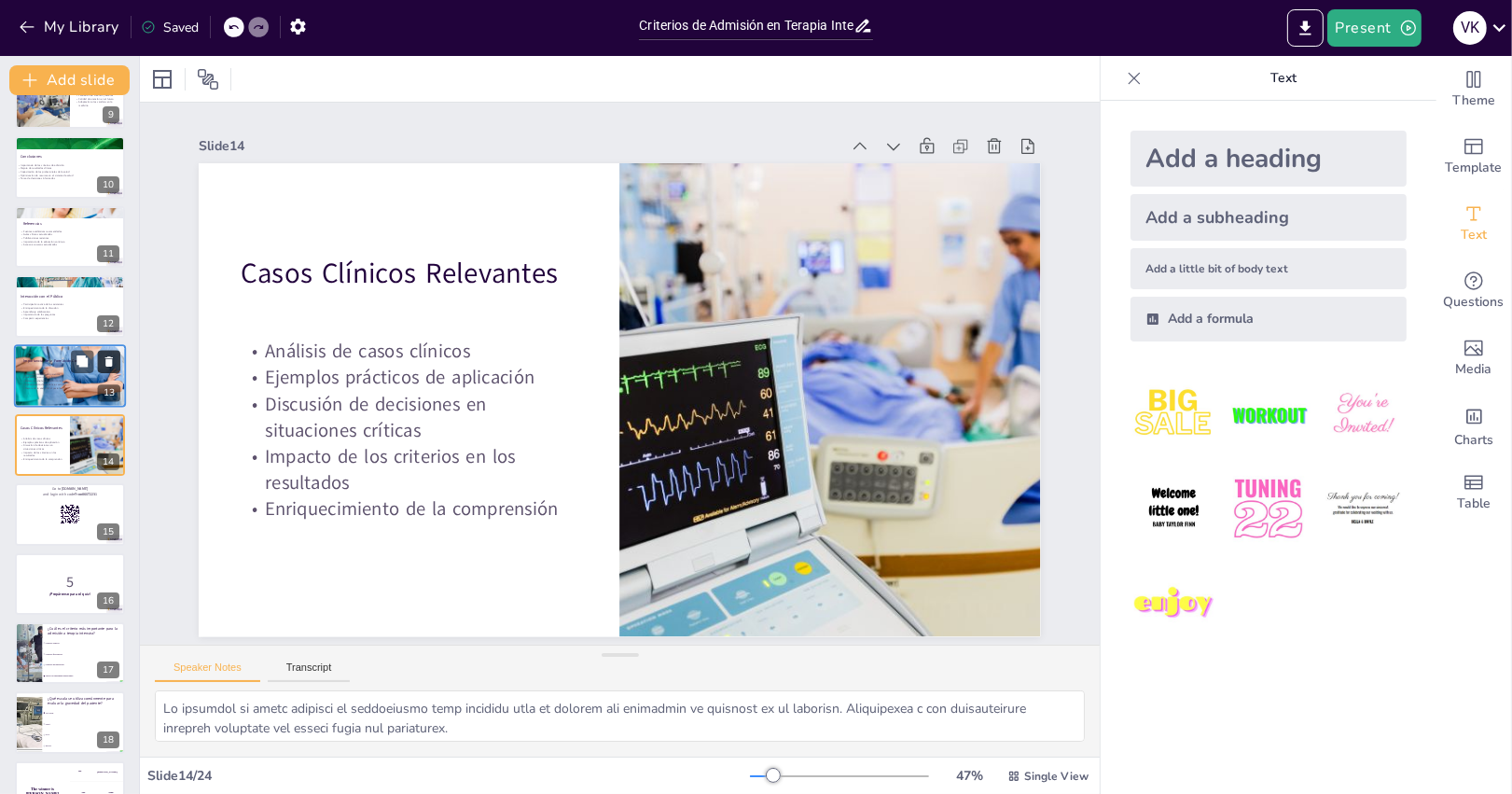
click at [110, 368] on button at bounding box center [109, 361] width 22 height 22
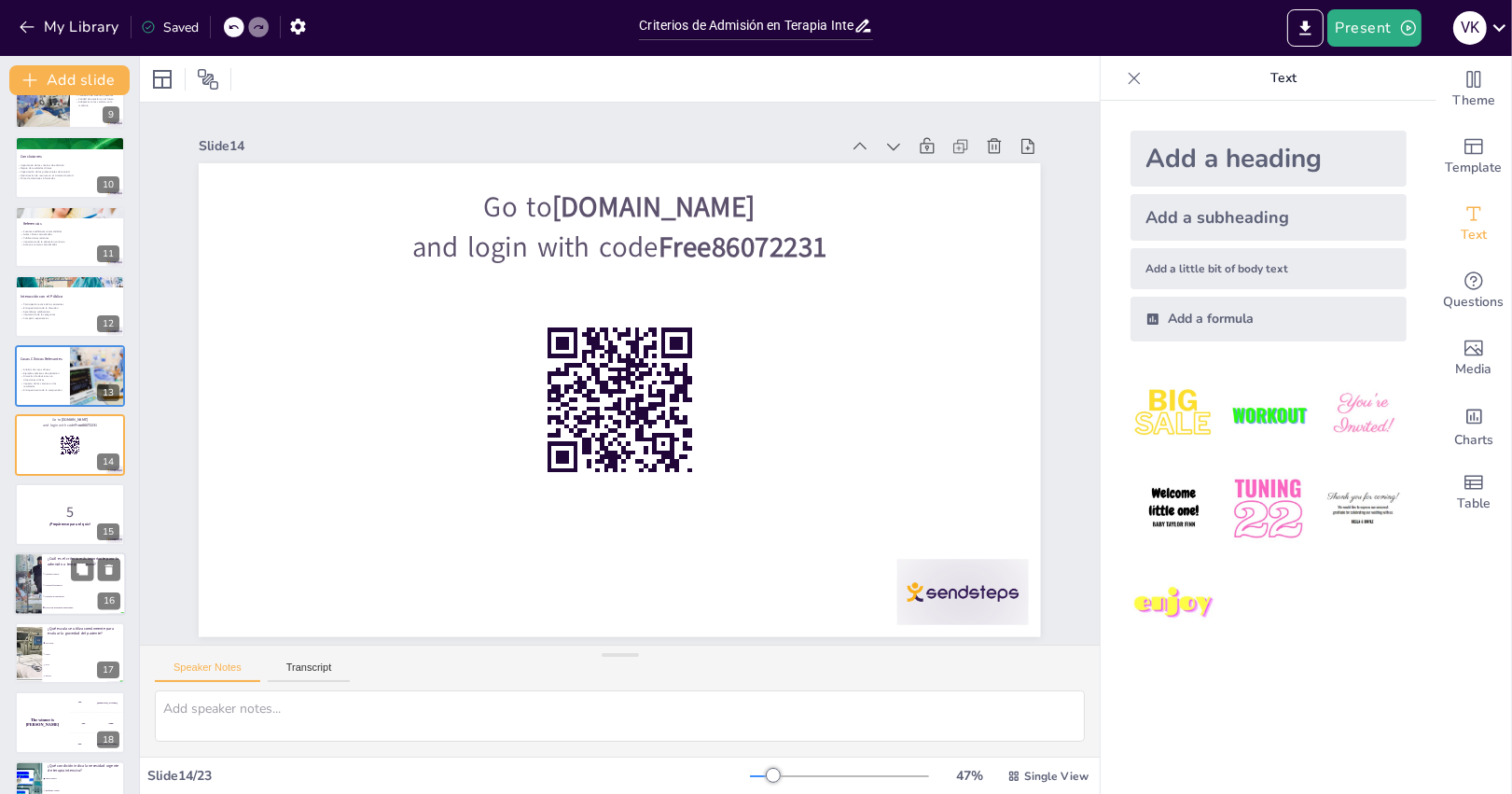
click at [62, 573] on span "Criterios clínicos" at bounding box center [85, 574] width 80 height 3
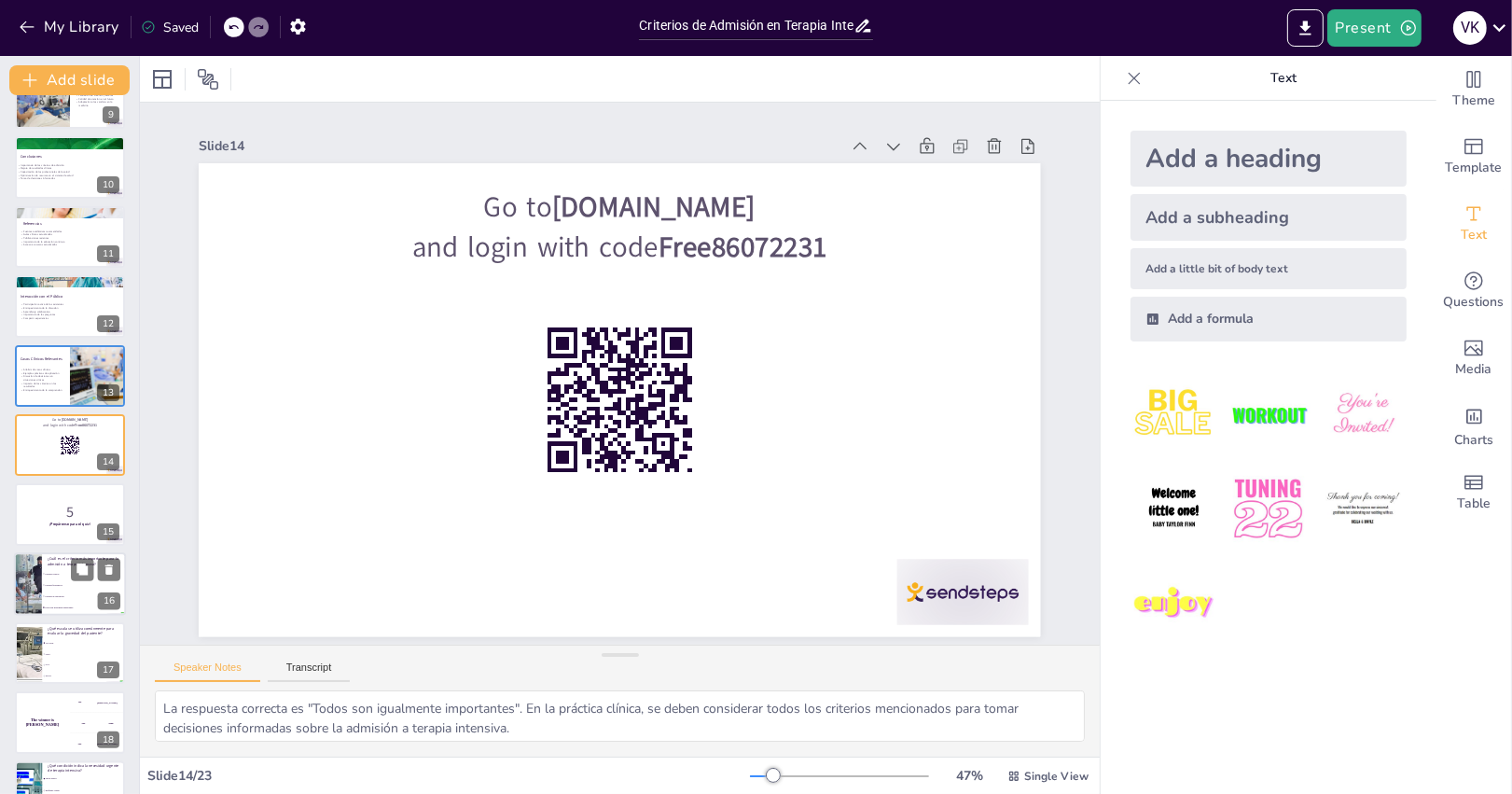
scroll to position [737, 0]
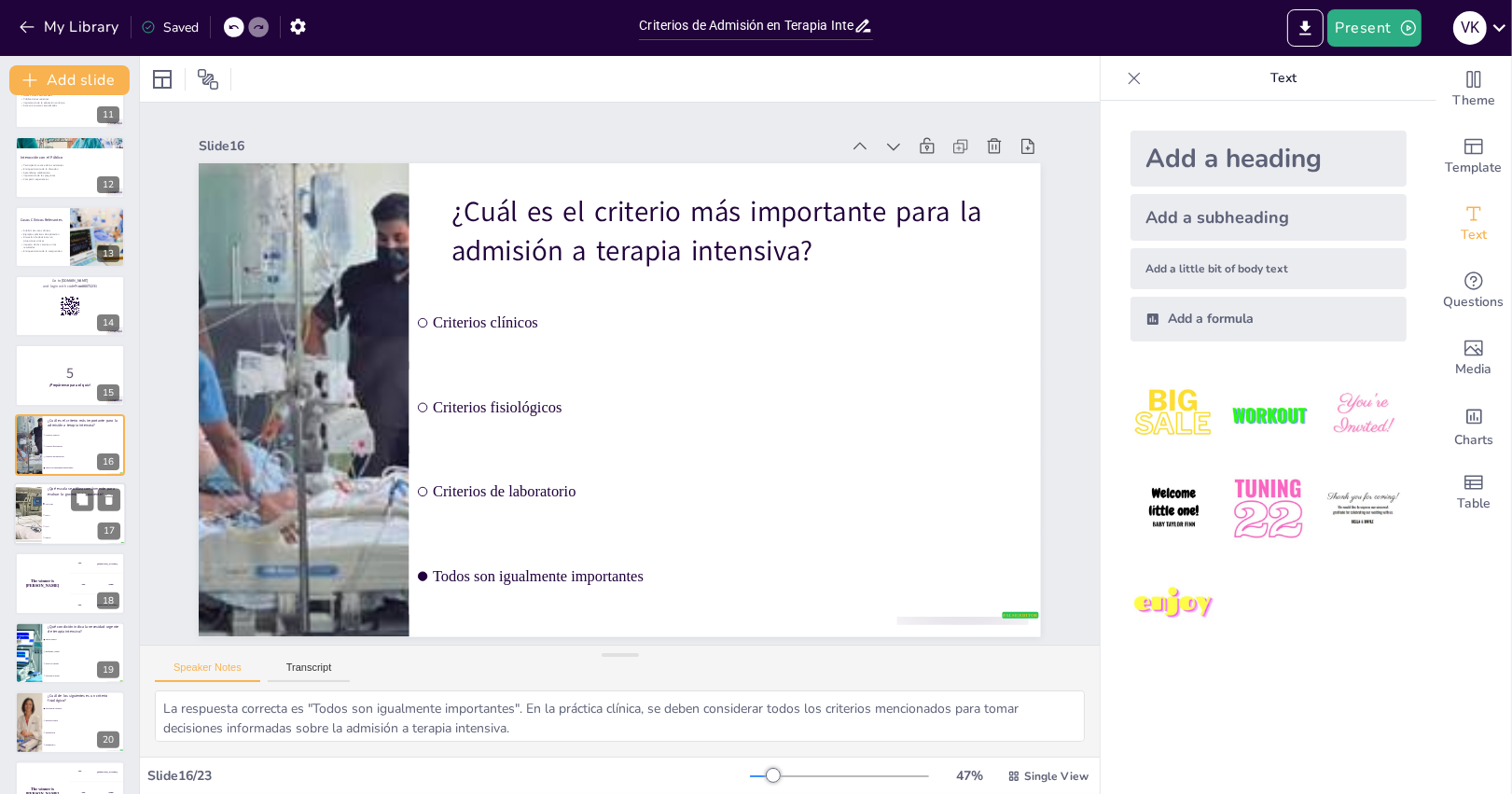
click at [62, 528] on li "GCS" at bounding box center [84, 527] width 84 height 11
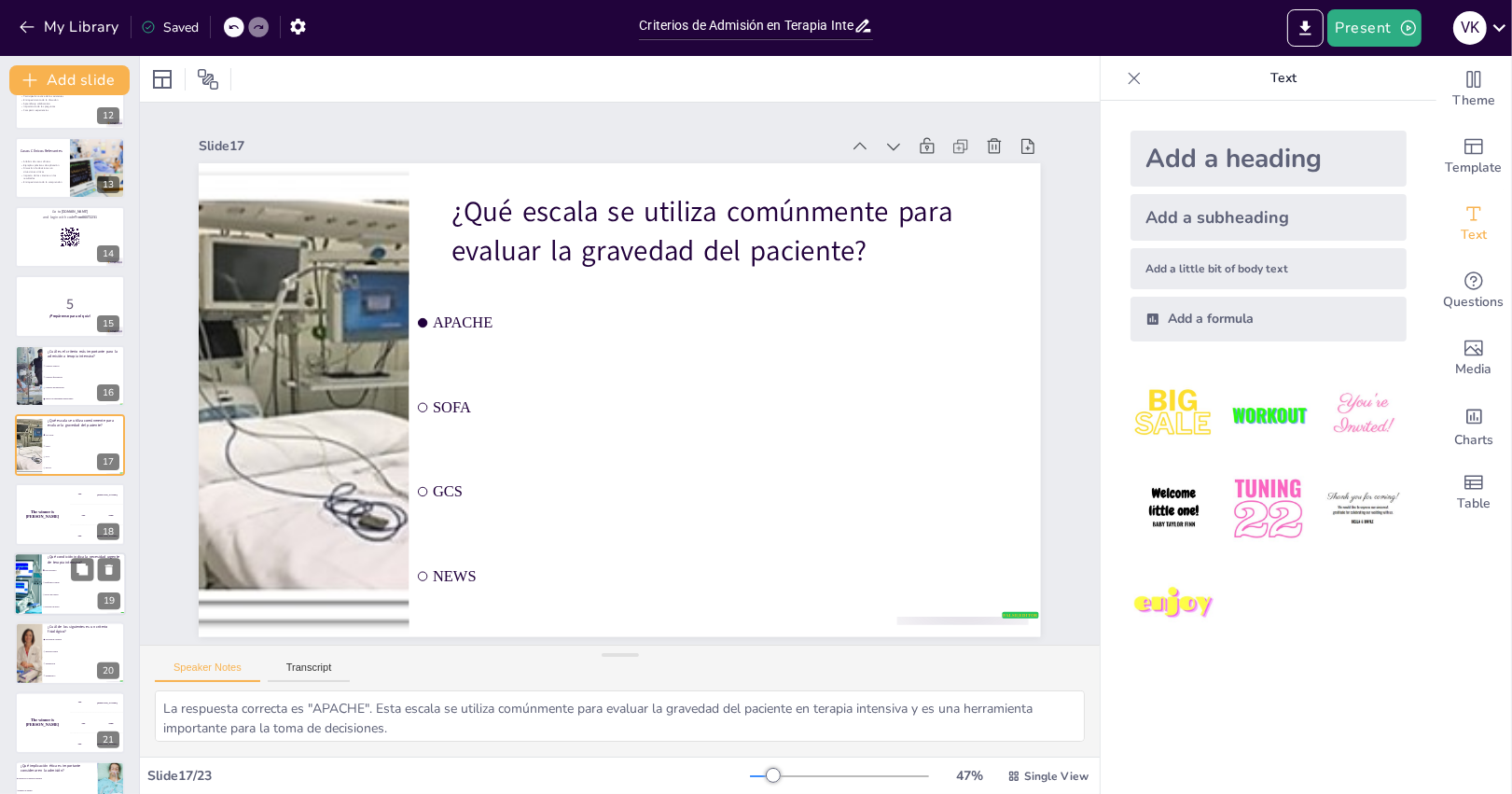
click at [61, 590] on li "Dolor de cabeza" at bounding box center [84, 595] width 84 height 12
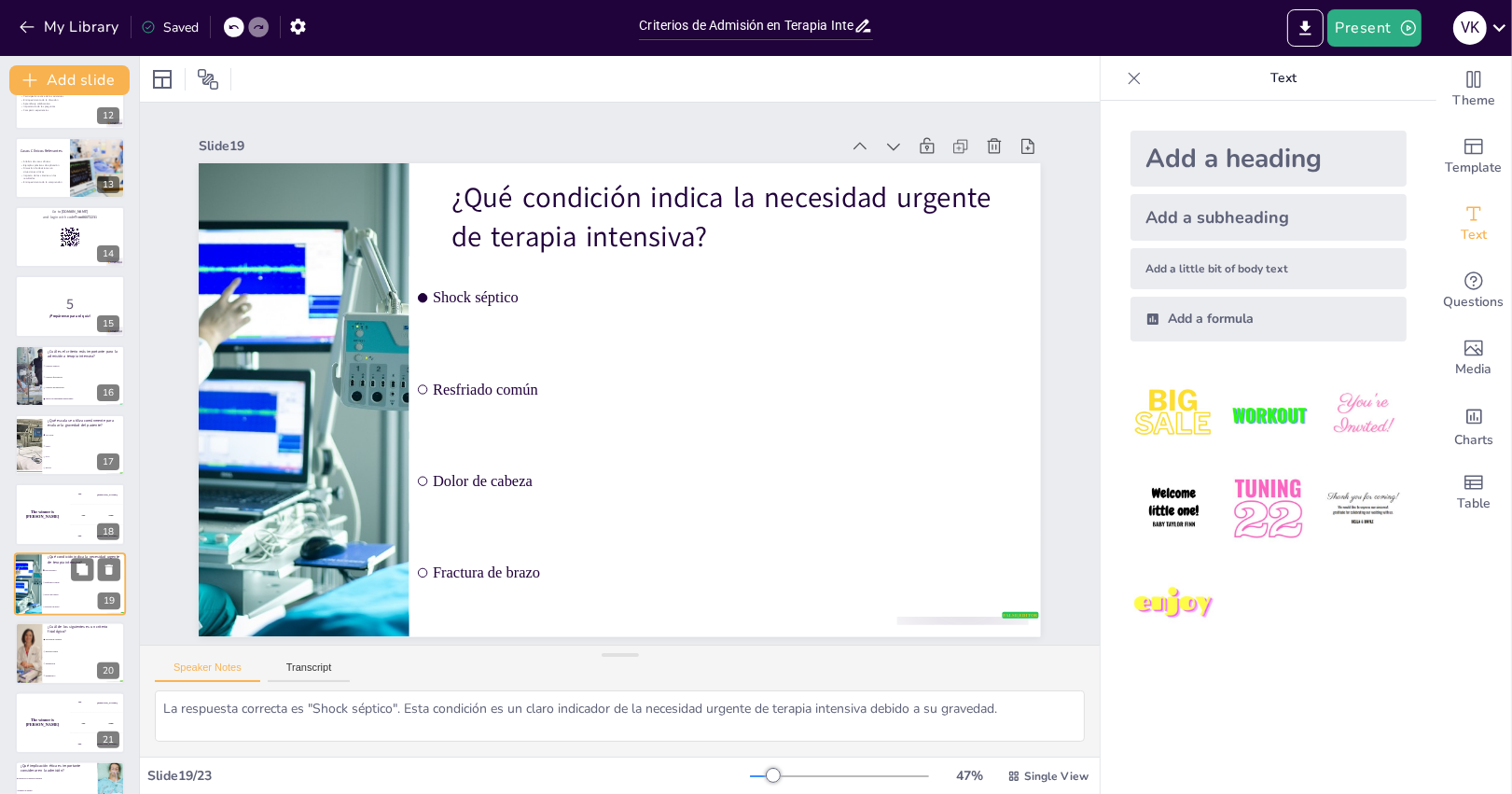
scroll to position [918, 0]
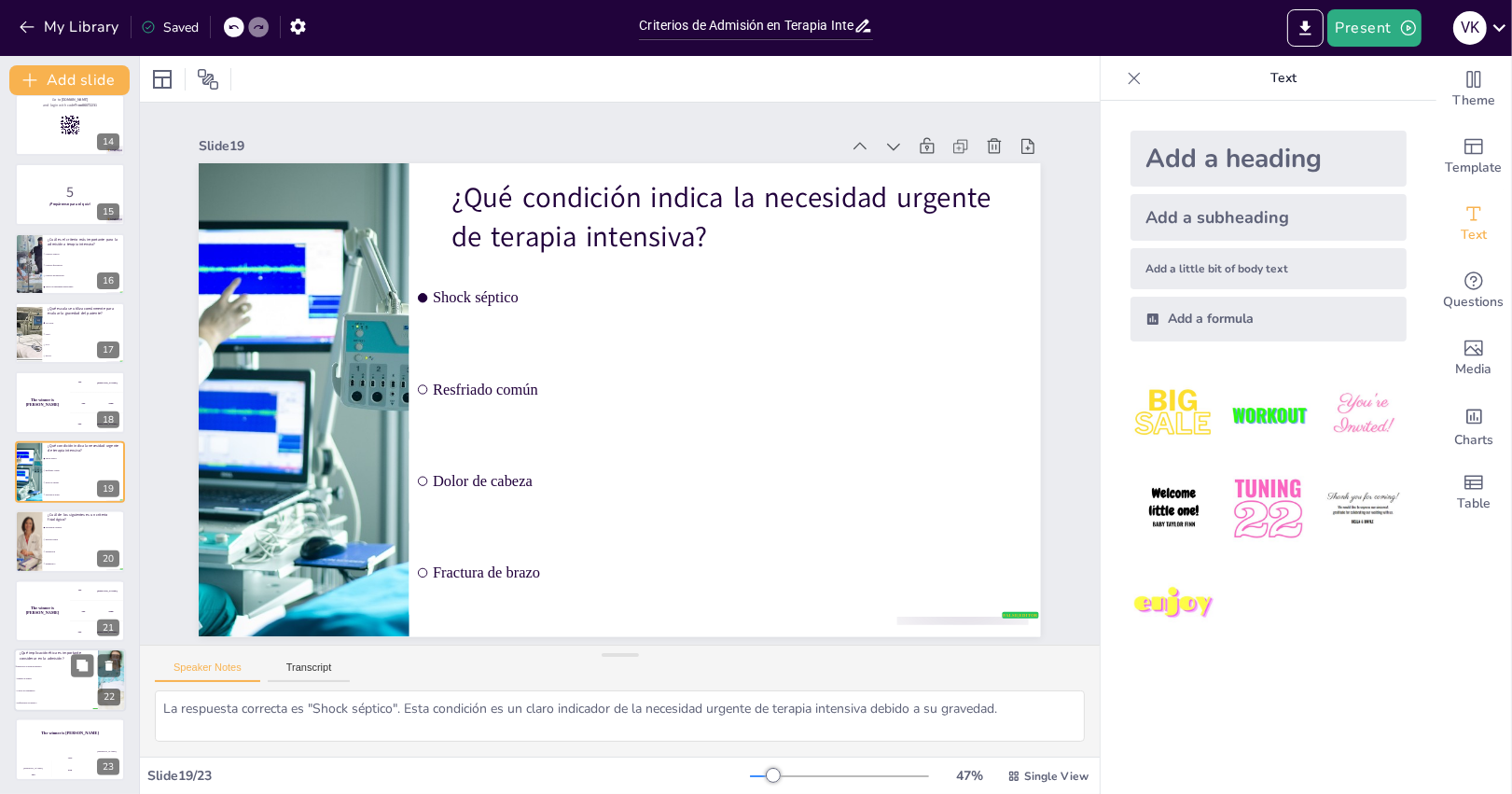
click at [65, 669] on li "Justicia en la atención médica" at bounding box center [56, 666] width 84 height 12
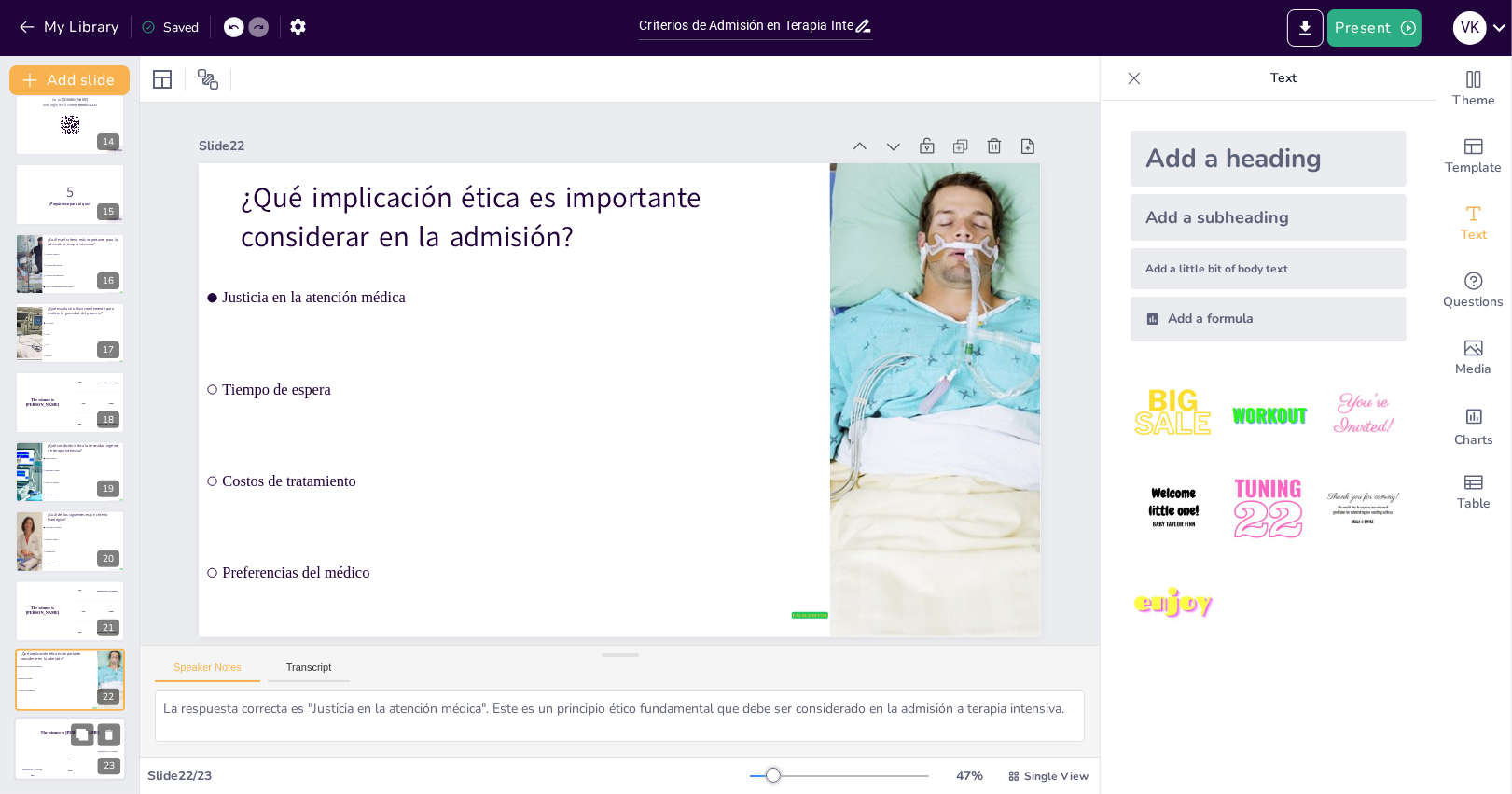
click at [46, 750] on div "Hasan 100" at bounding box center [32, 766] width 37 height 32
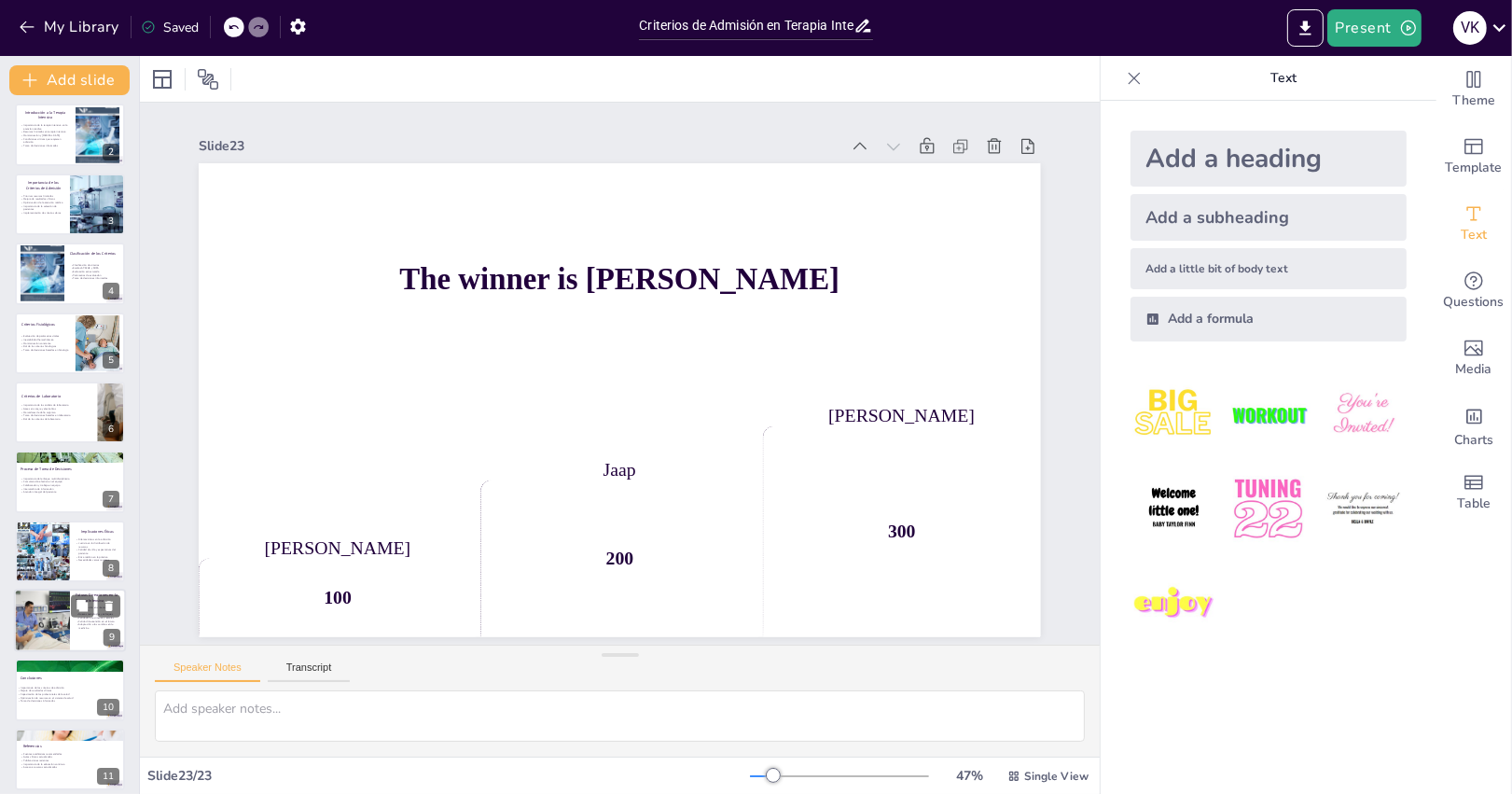
scroll to position [0, 0]
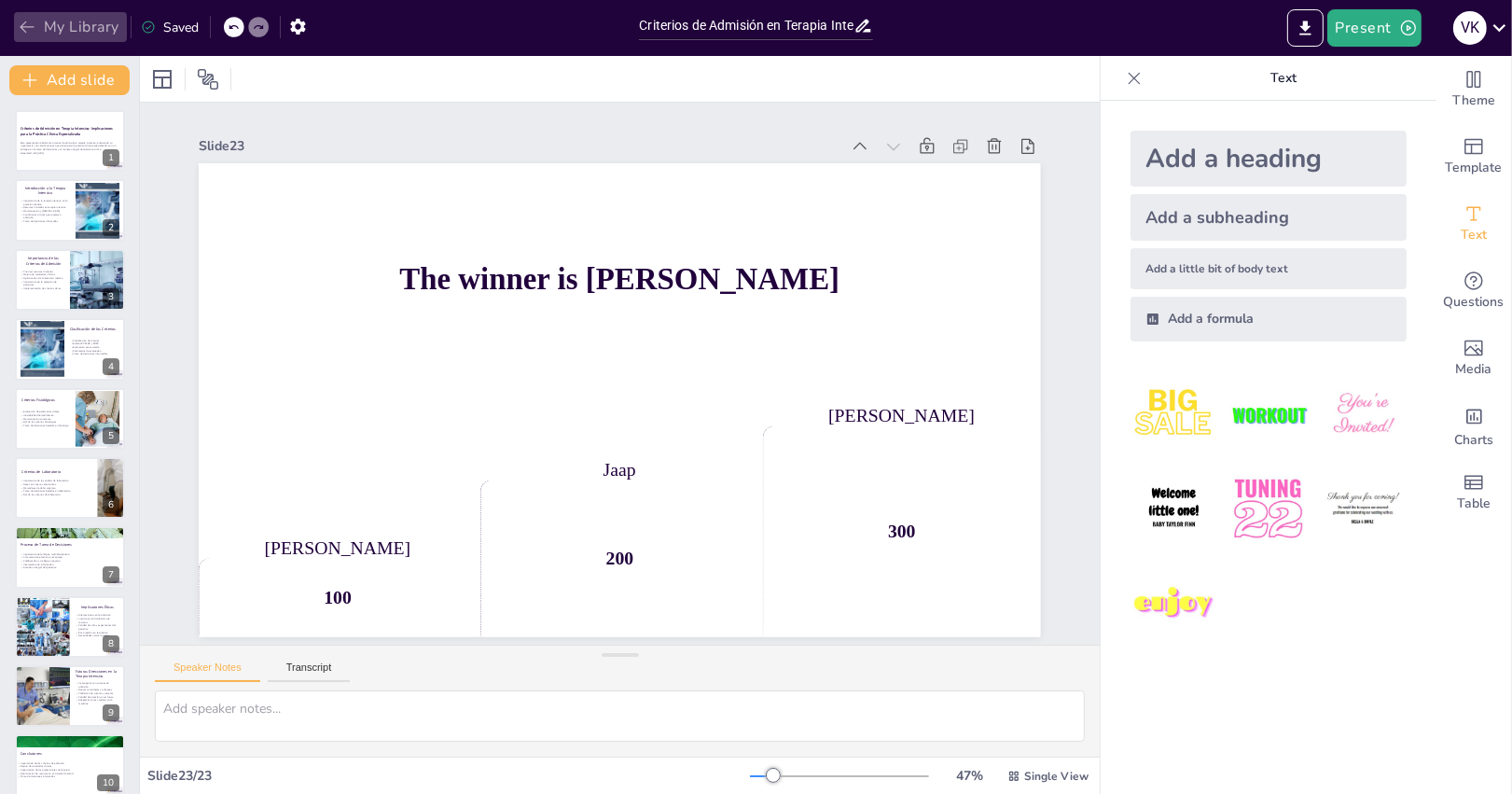
click at [20, 19] on icon "button" at bounding box center [27, 27] width 19 height 19
